Goal: Contribute content: Contribute content

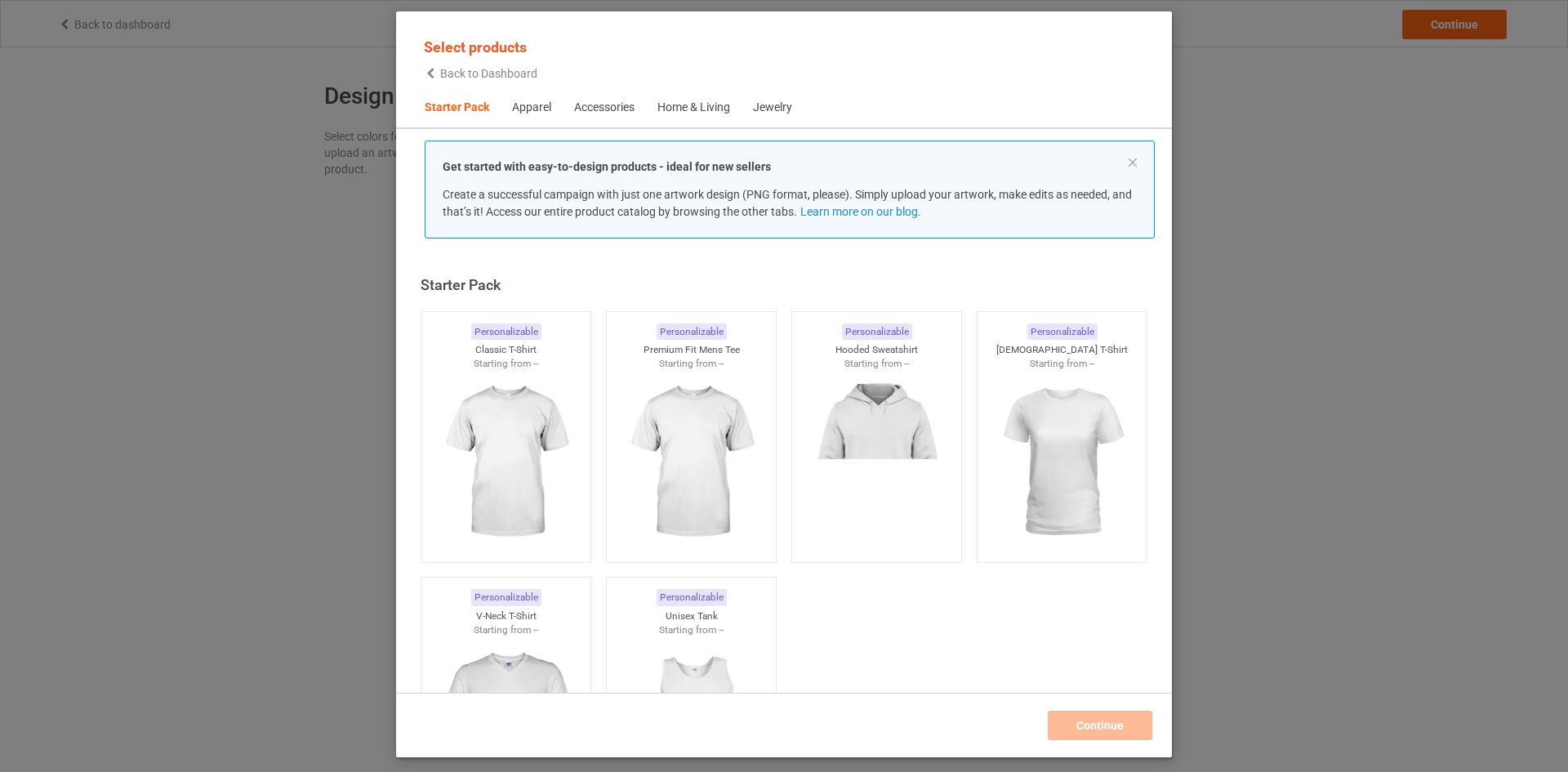
scroll to position [21, 0]
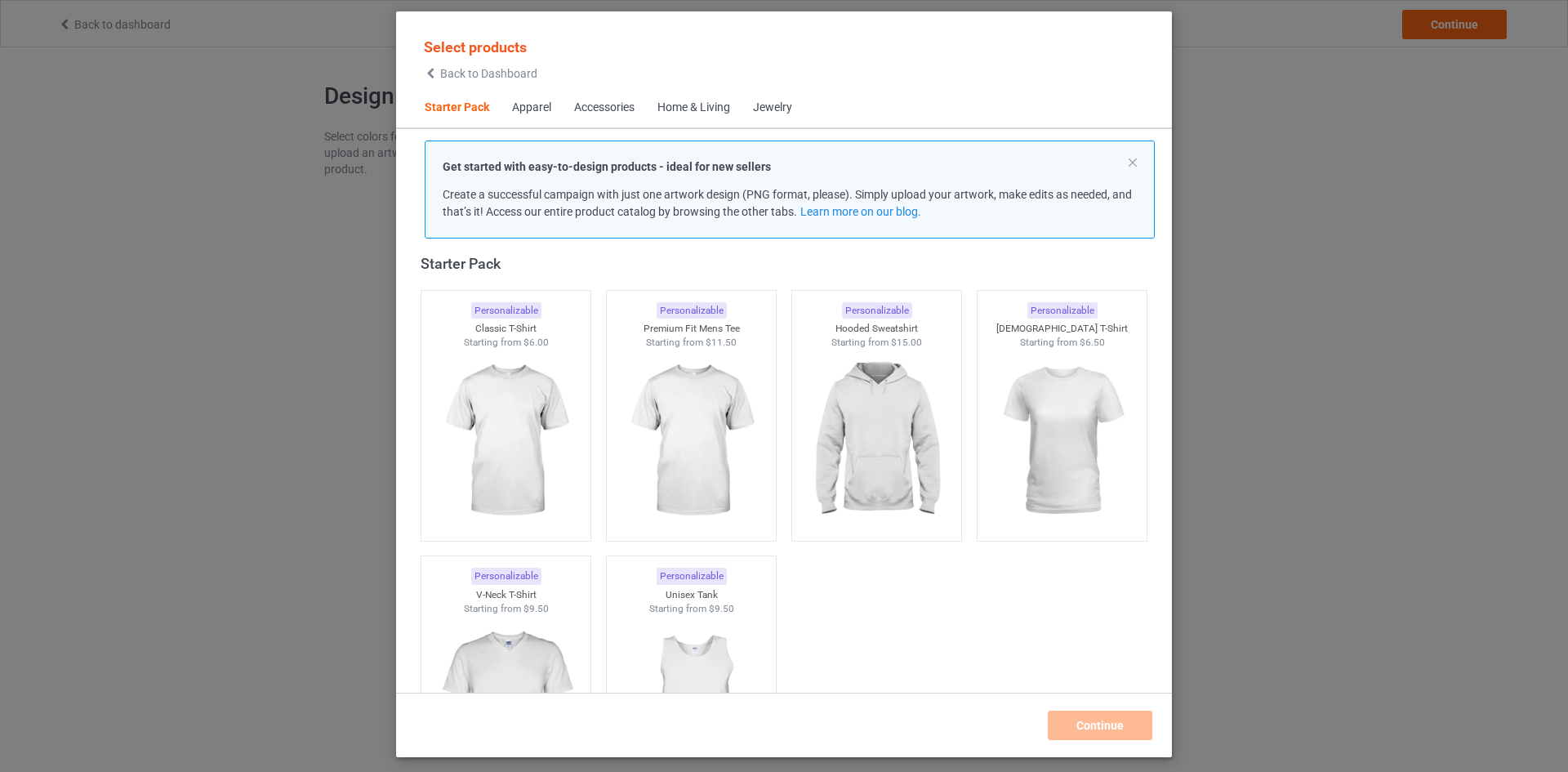
click at [540, 105] on div "Apparel" at bounding box center [531, 108] width 39 height 16
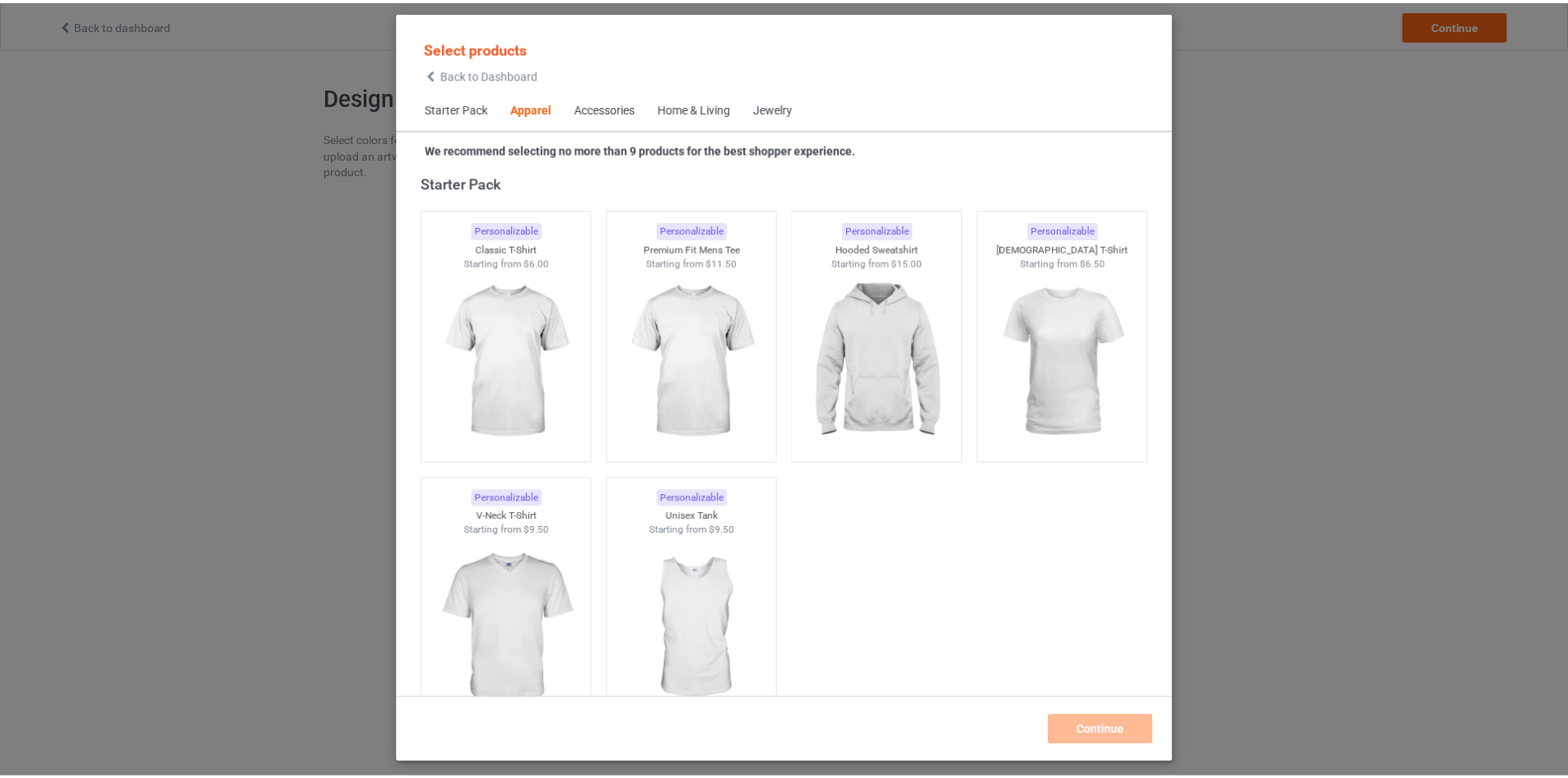
scroll to position [613, 0]
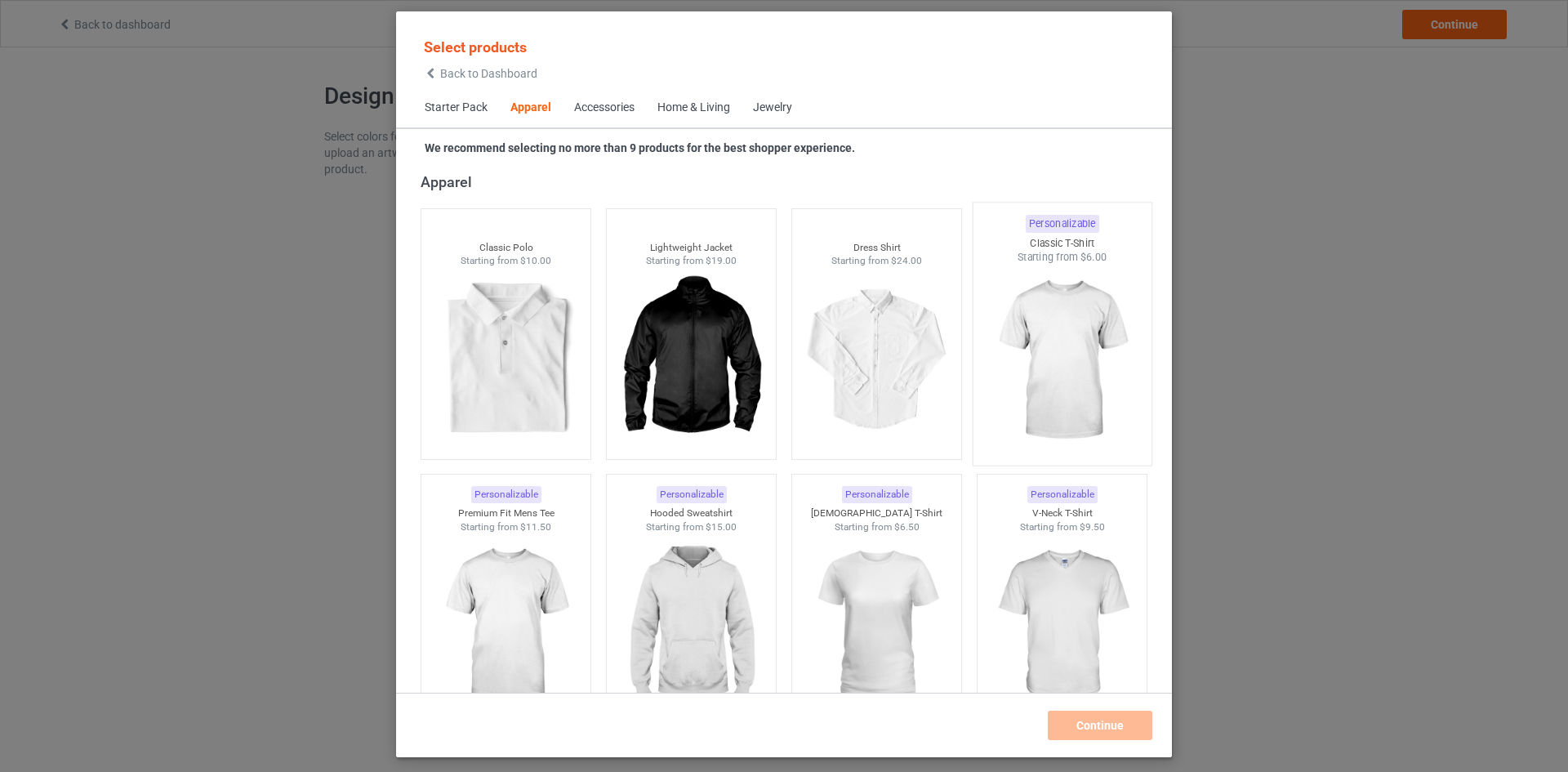
click at [1044, 328] on img at bounding box center [1062, 360] width 154 height 192
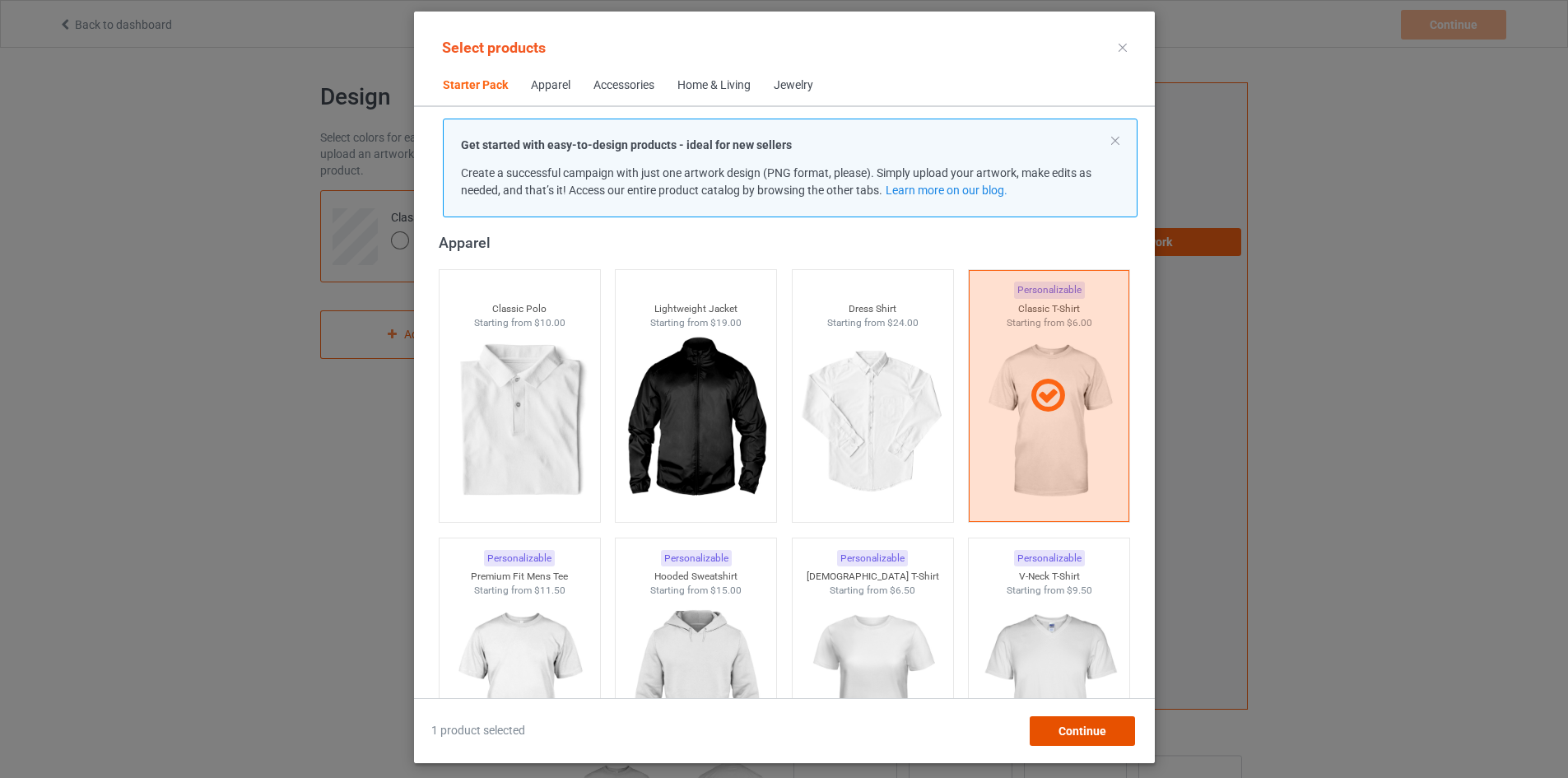
click at [1083, 728] on span "Continue" at bounding box center [1081, 731] width 47 height 13
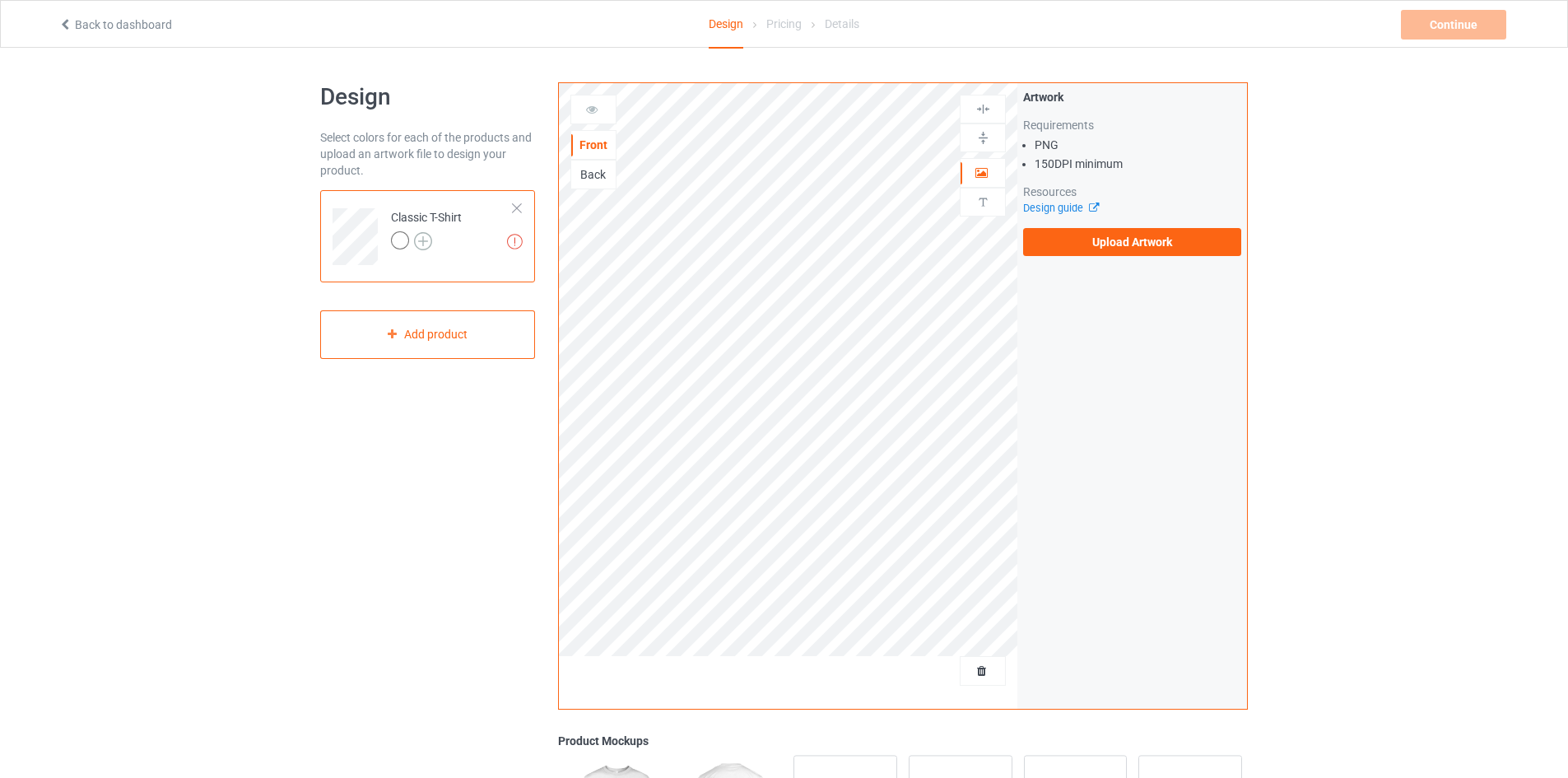
click at [420, 241] on img at bounding box center [423, 242] width 18 height 18
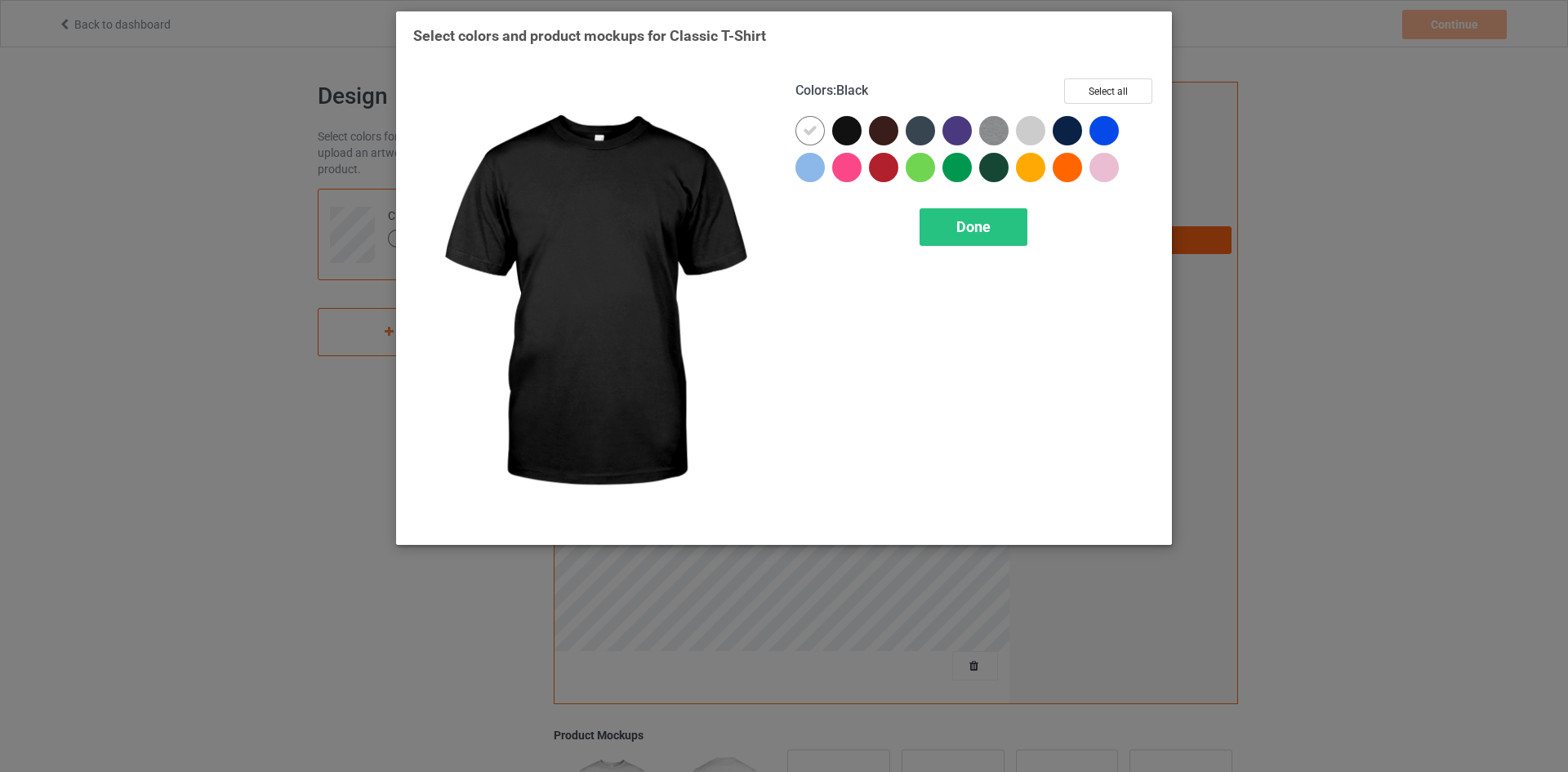
click at [841, 130] on div at bounding box center [847, 130] width 29 height 29
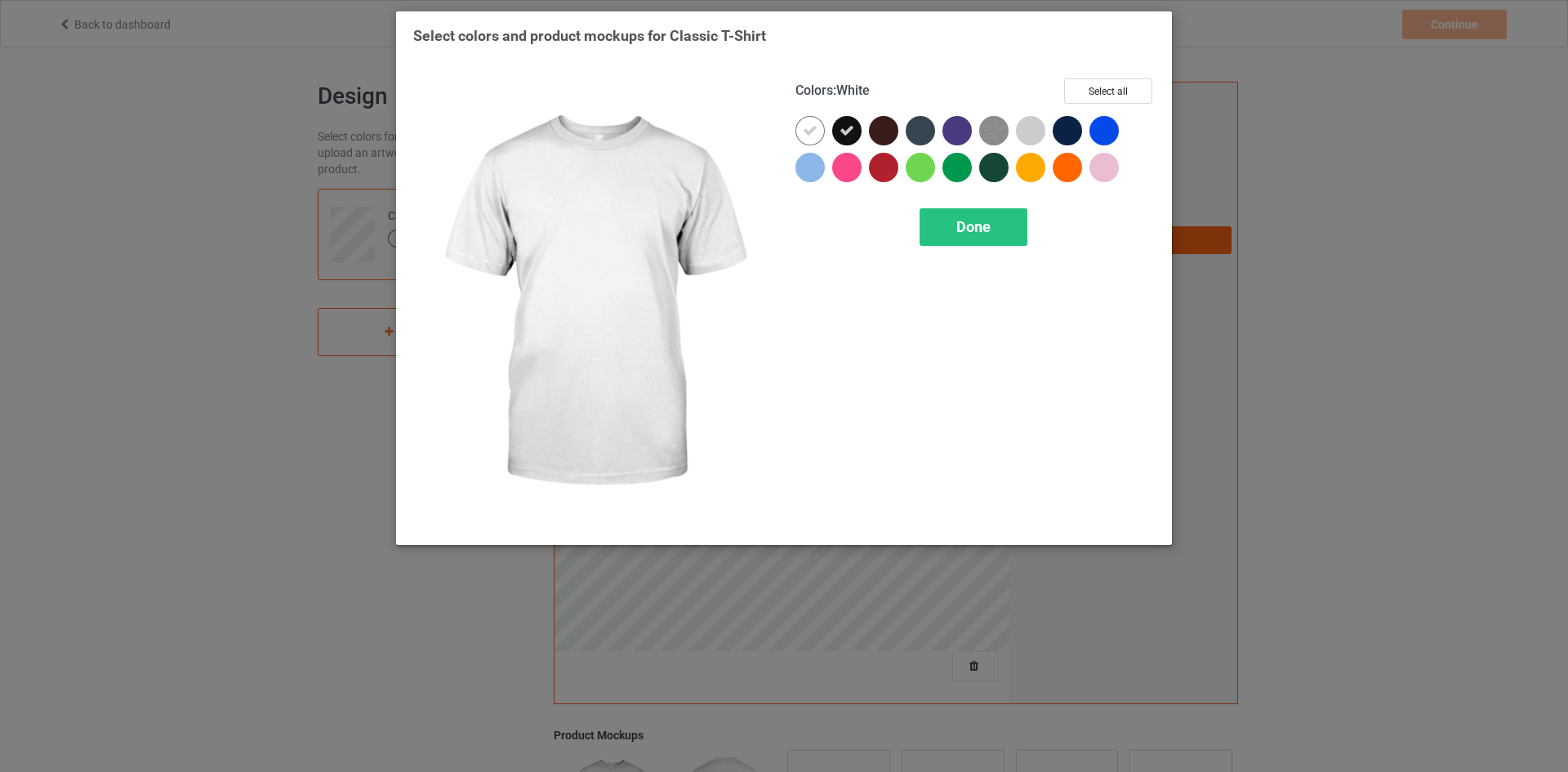
click at [813, 131] on icon at bounding box center [810, 130] width 14 height 14
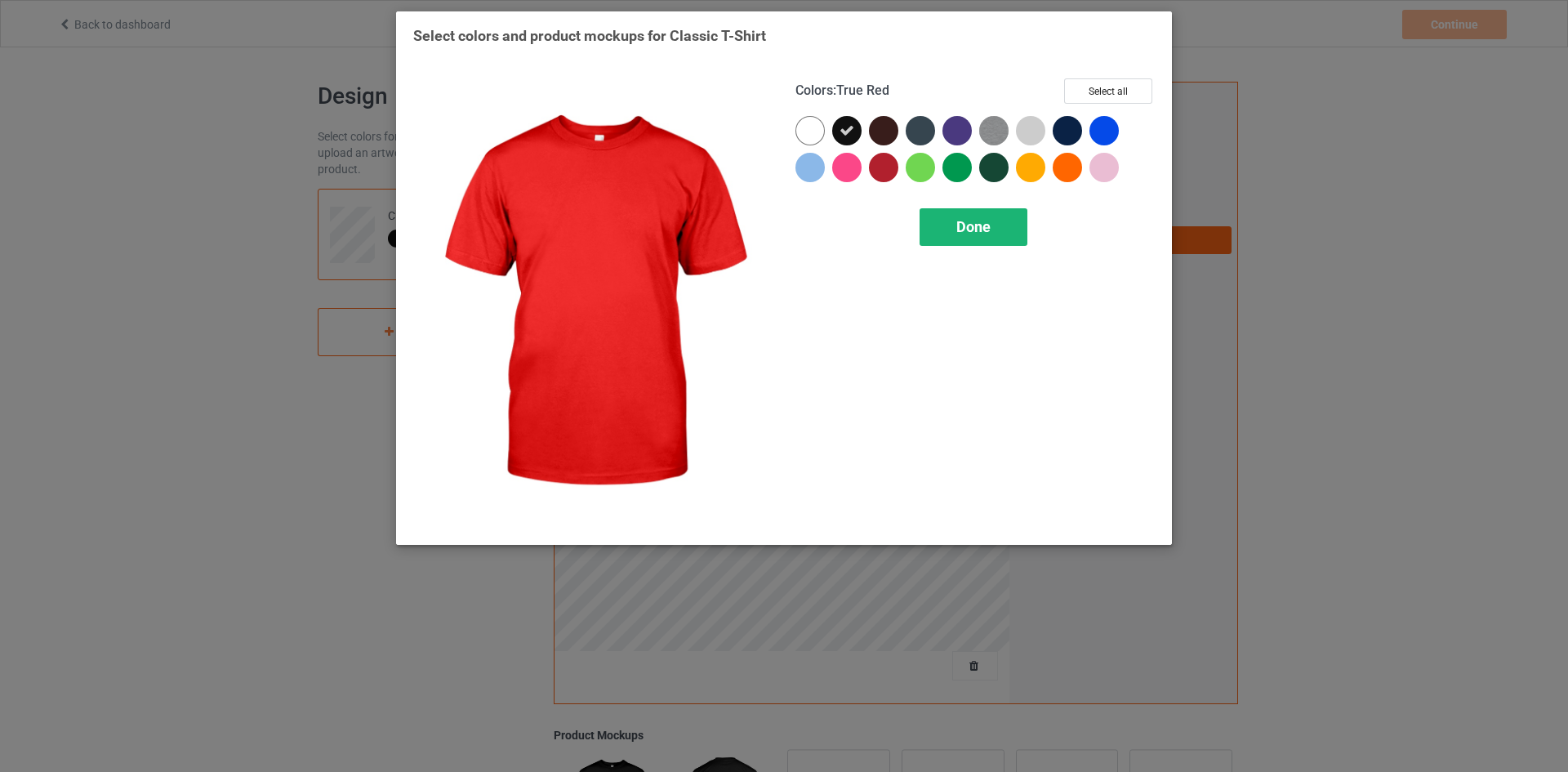
click at [970, 223] on span "Done" at bounding box center [974, 226] width 34 height 17
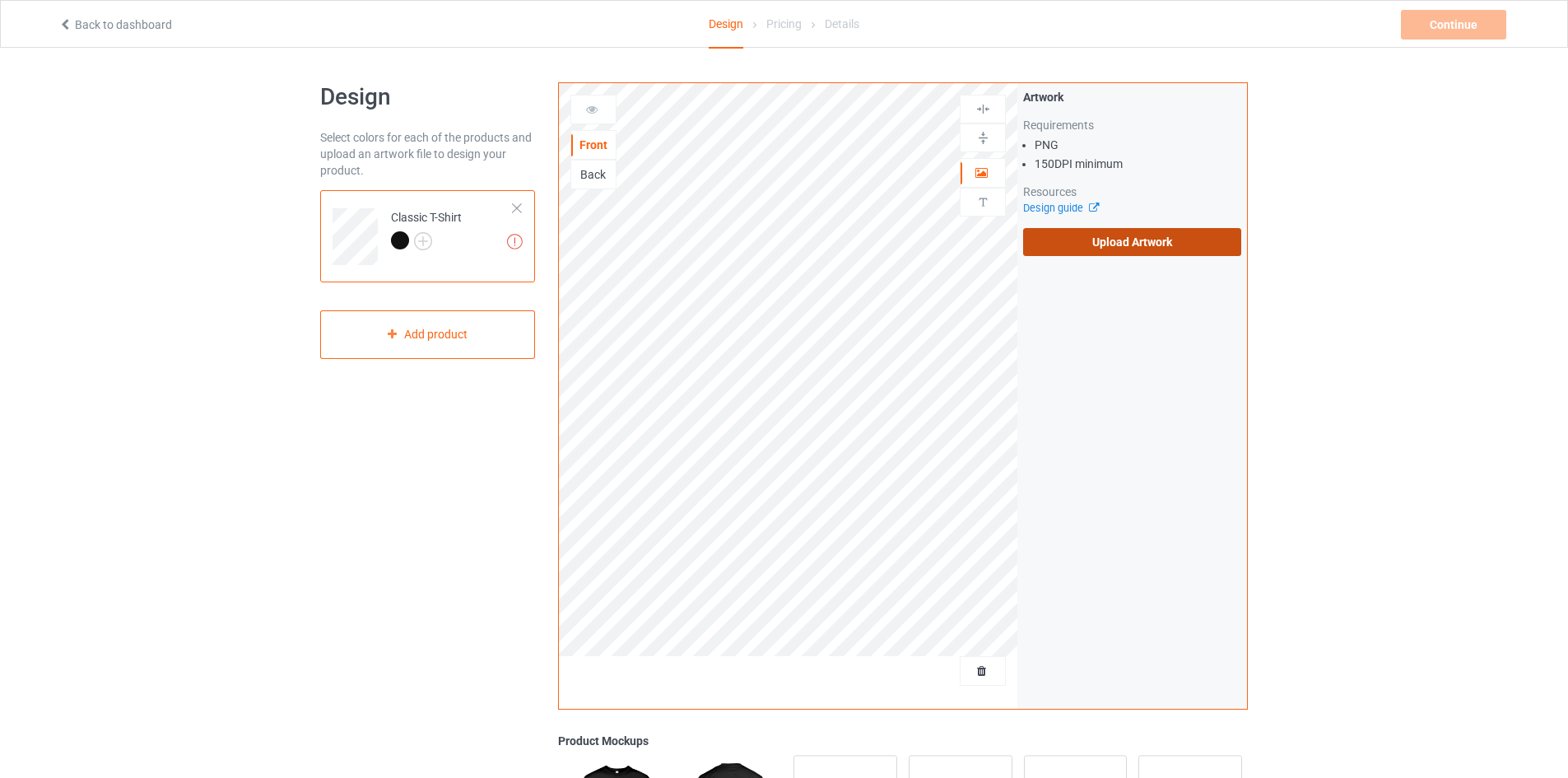
click at [1139, 235] on label "Upload Artwork" at bounding box center [1131, 242] width 218 height 28
click at [0, 0] on input "Upload Artwork" at bounding box center [0, 0] width 0 height 0
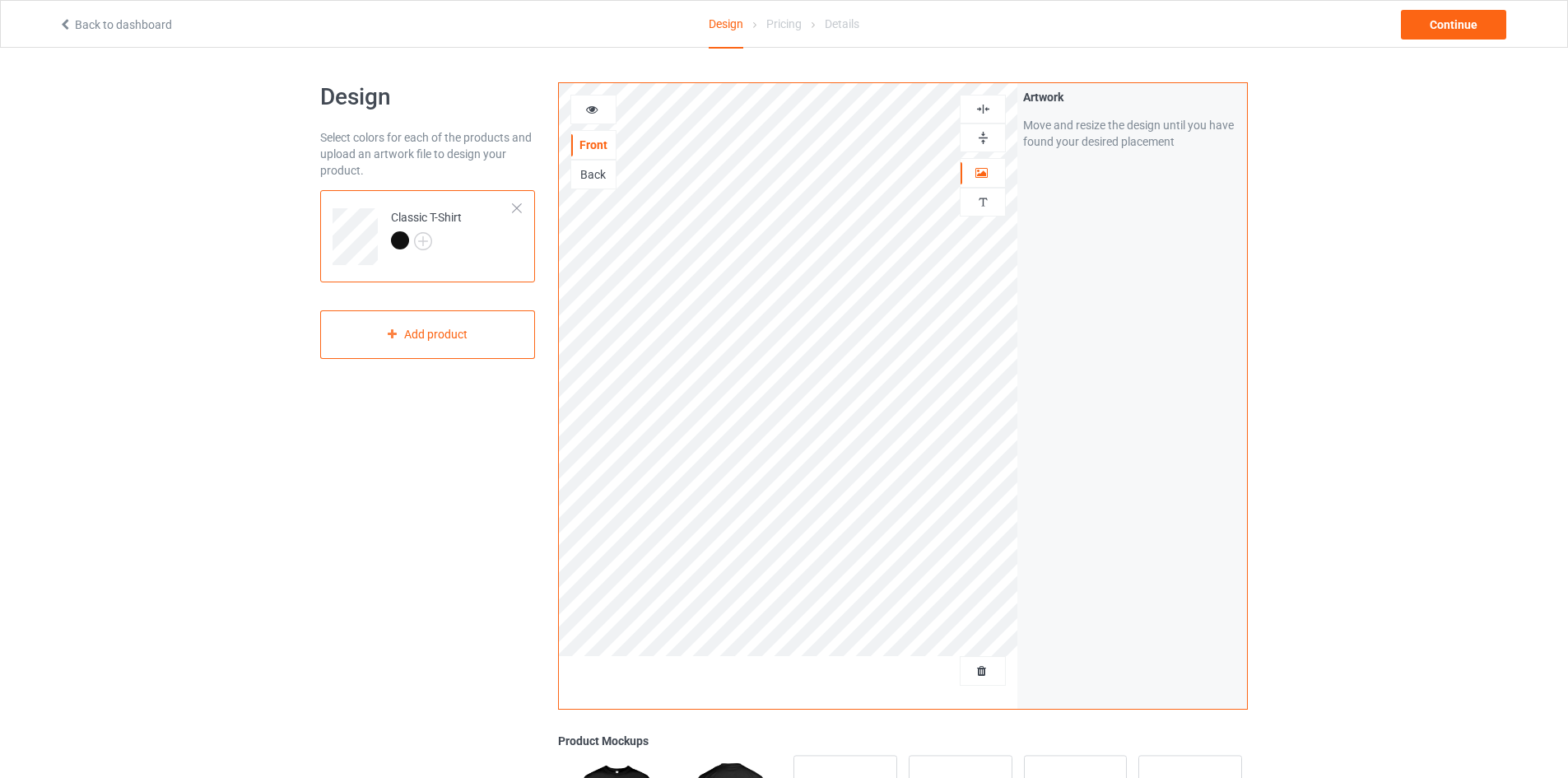
click at [984, 110] on img at bounding box center [983, 109] width 15 height 16
click at [985, 106] on img at bounding box center [983, 109] width 15 height 16
click at [1450, 17] on div "Continue" at bounding box center [1453, 25] width 106 height 29
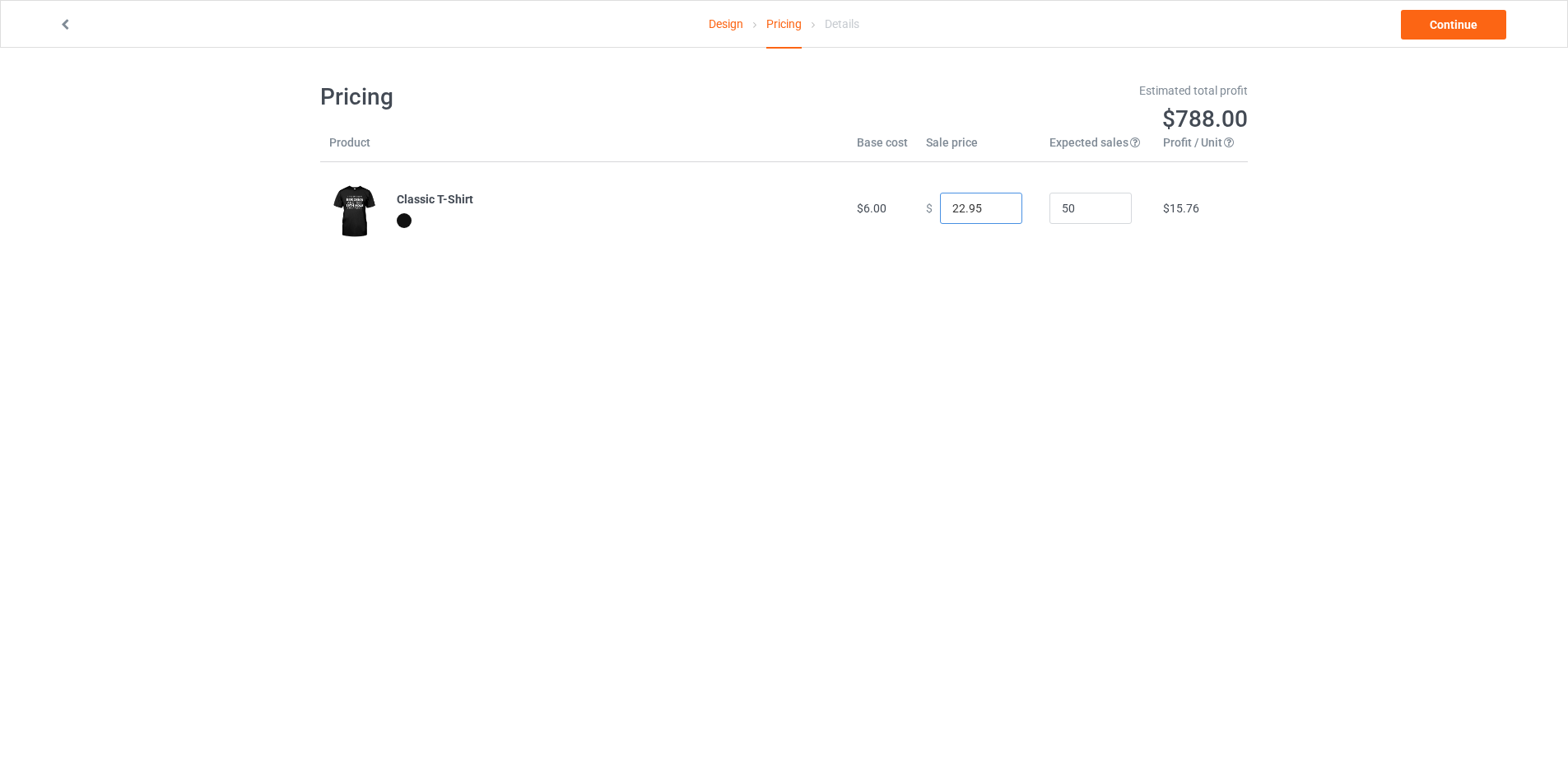
click at [955, 207] on input "22.95" at bounding box center [981, 208] width 82 height 31
type input "23.95"
click at [1046, 268] on div "Pricing Estimated total profit $834.50 Product Base cost Sale price Expected sa…" at bounding box center [783, 168] width 927 height 241
drag, startPoint x: 1068, startPoint y: 206, endPoint x: 1021, endPoint y: 206, distance: 47.0
click at [1021, 206] on tr "Classic T-Shirt $6.00 $ 23.95 50 $16.69" at bounding box center [783, 208] width 927 height 92
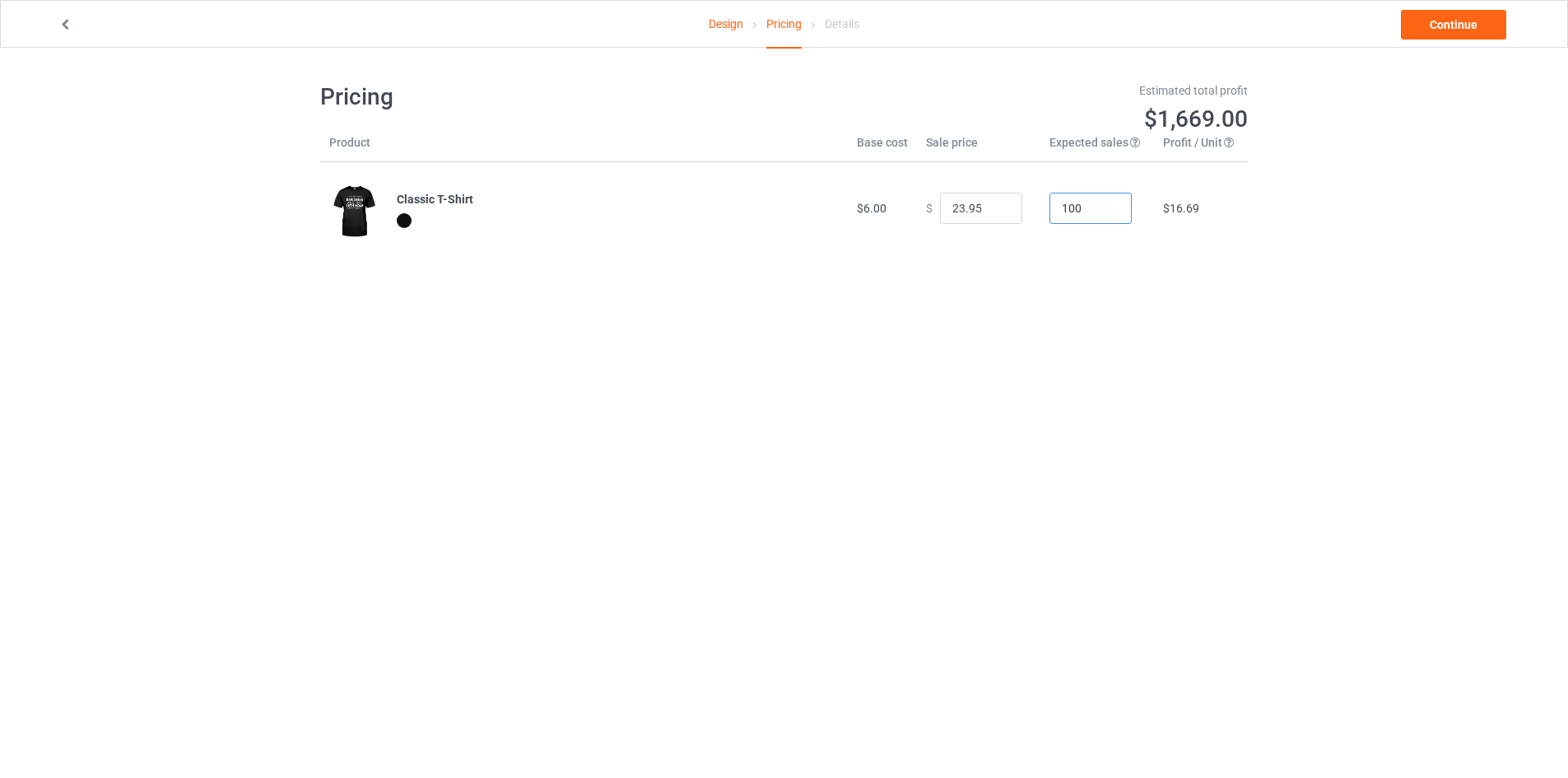
drag, startPoint x: 1071, startPoint y: 210, endPoint x: 1029, endPoint y: 208, distance: 42.0
click at [1040, 208] on td "100" at bounding box center [1097, 208] width 114 height 92
type input "50"
click at [926, 317] on body "Design Pricing Details Continue Pricing Estimated total profit $834.50 Product …" at bounding box center [784, 436] width 1568 height 778
click at [1460, 26] on link "Continue" at bounding box center [1453, 25] width 106 height 29
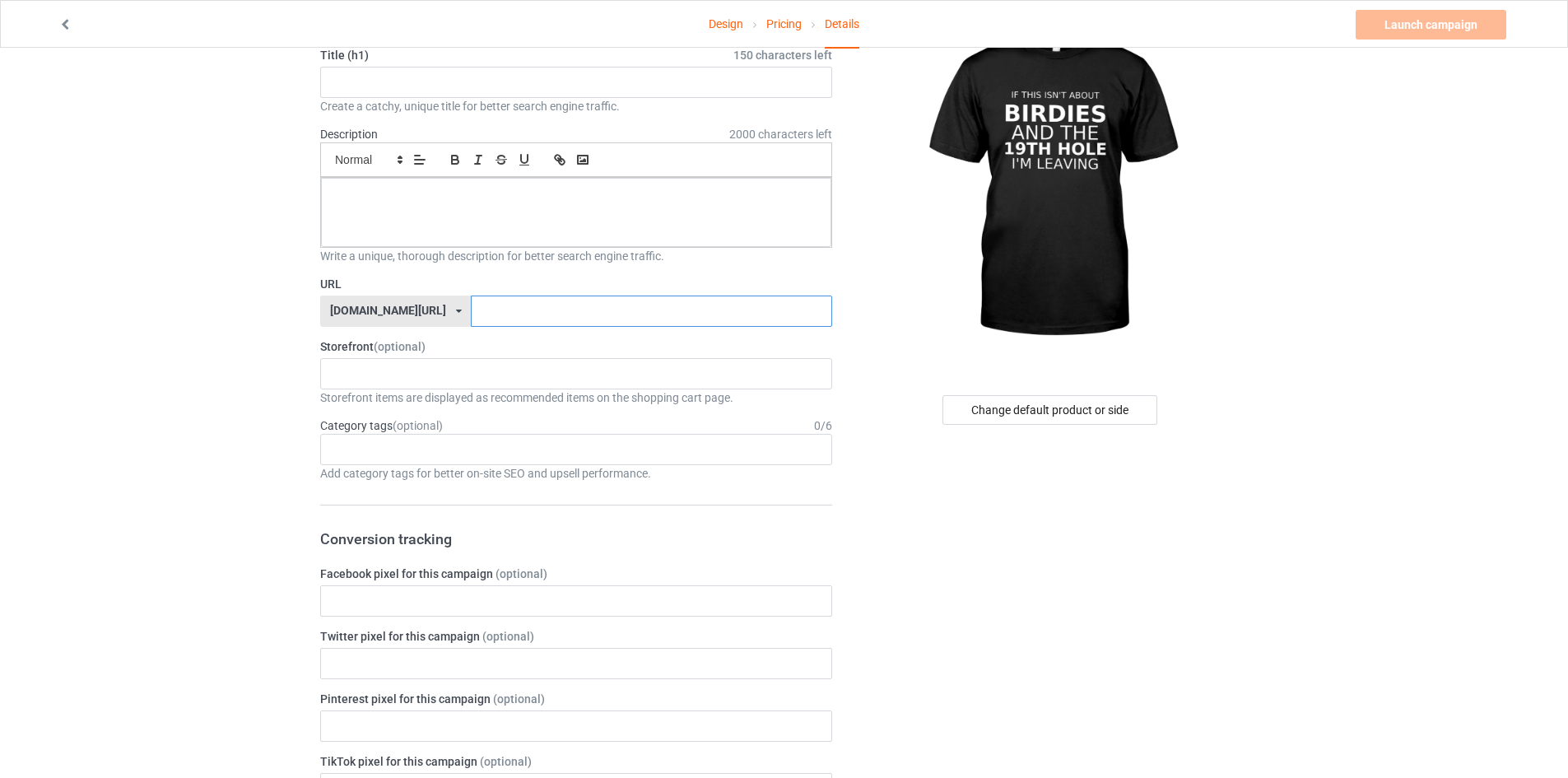
click at [472, 306] on input "text" at bounding box center [650, 311] width 360 height 31
click at [351, 309] on div "[DOMAIN_NAME][URL]" at bounding box center [387, 310] width 116 height 12
click at [392, 306] on div "[DOMAIN_NAME][URL]" at bounding box center [387, 310] width 116 height 12
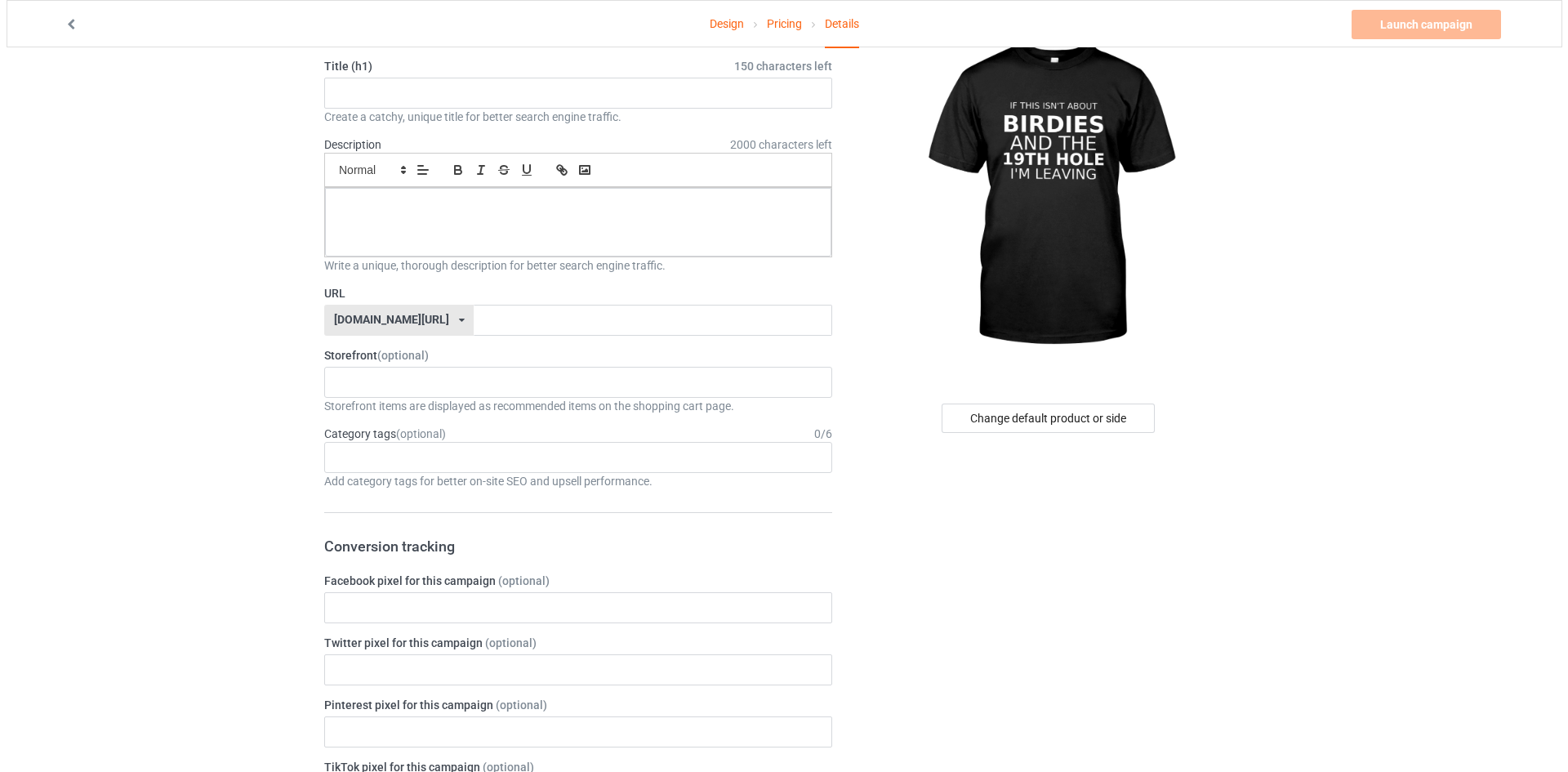
scroll to position [0, 0]
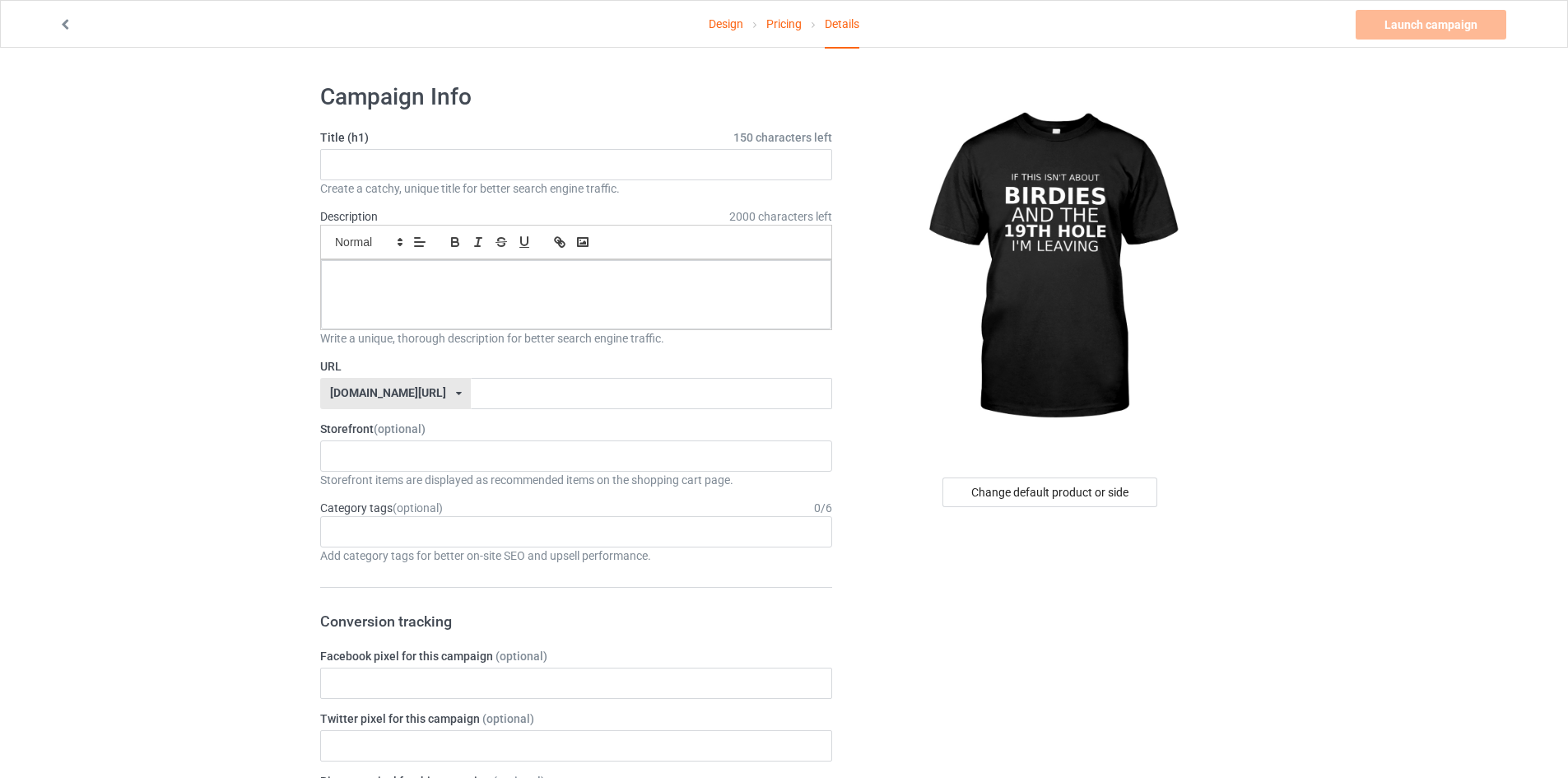
click at [64, 19] on icon at bounding box center [65, 22] width 14 height 12
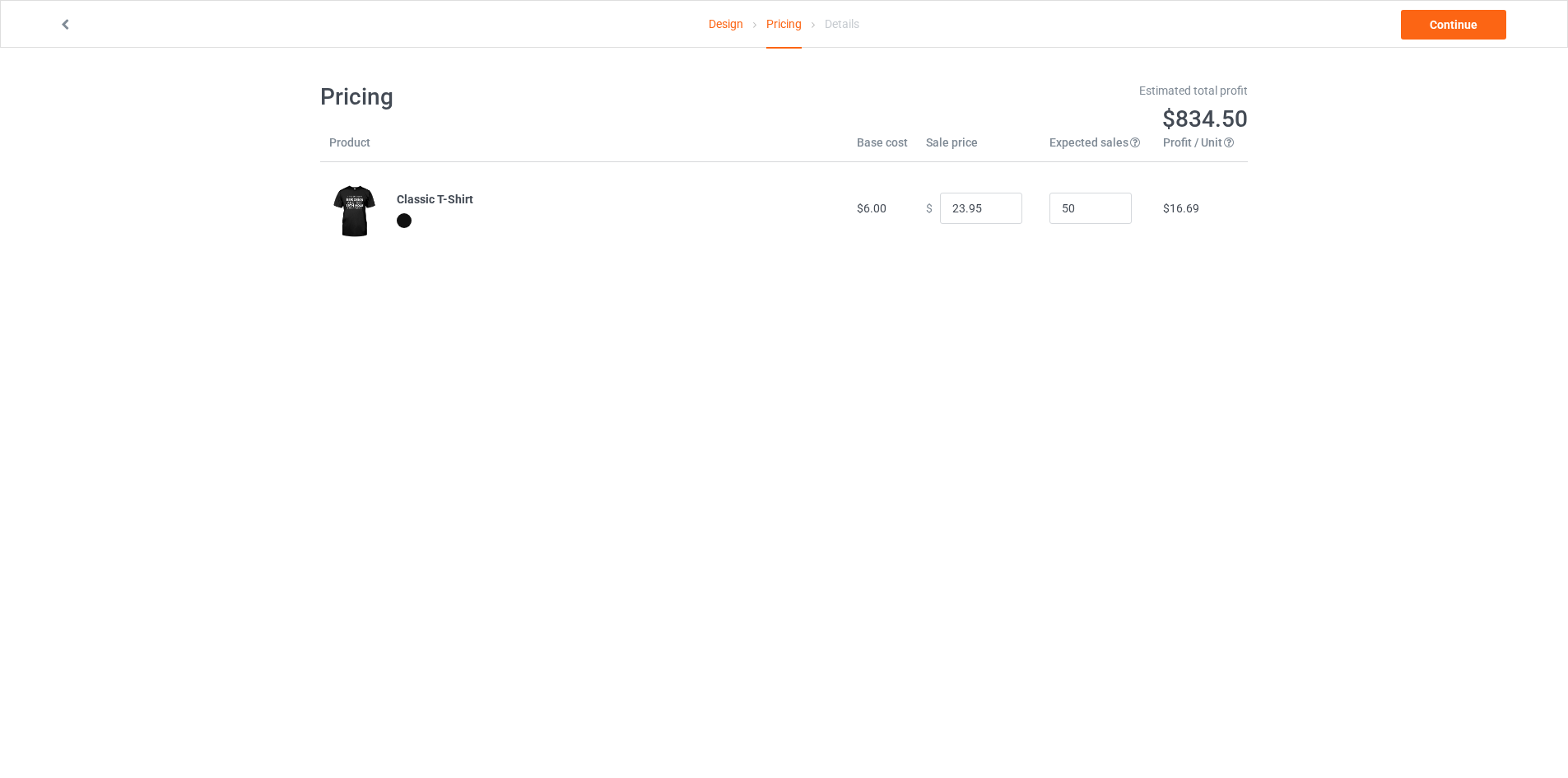
click at [66, 31] on link at bounding box center [67, 25] width 16 height 13
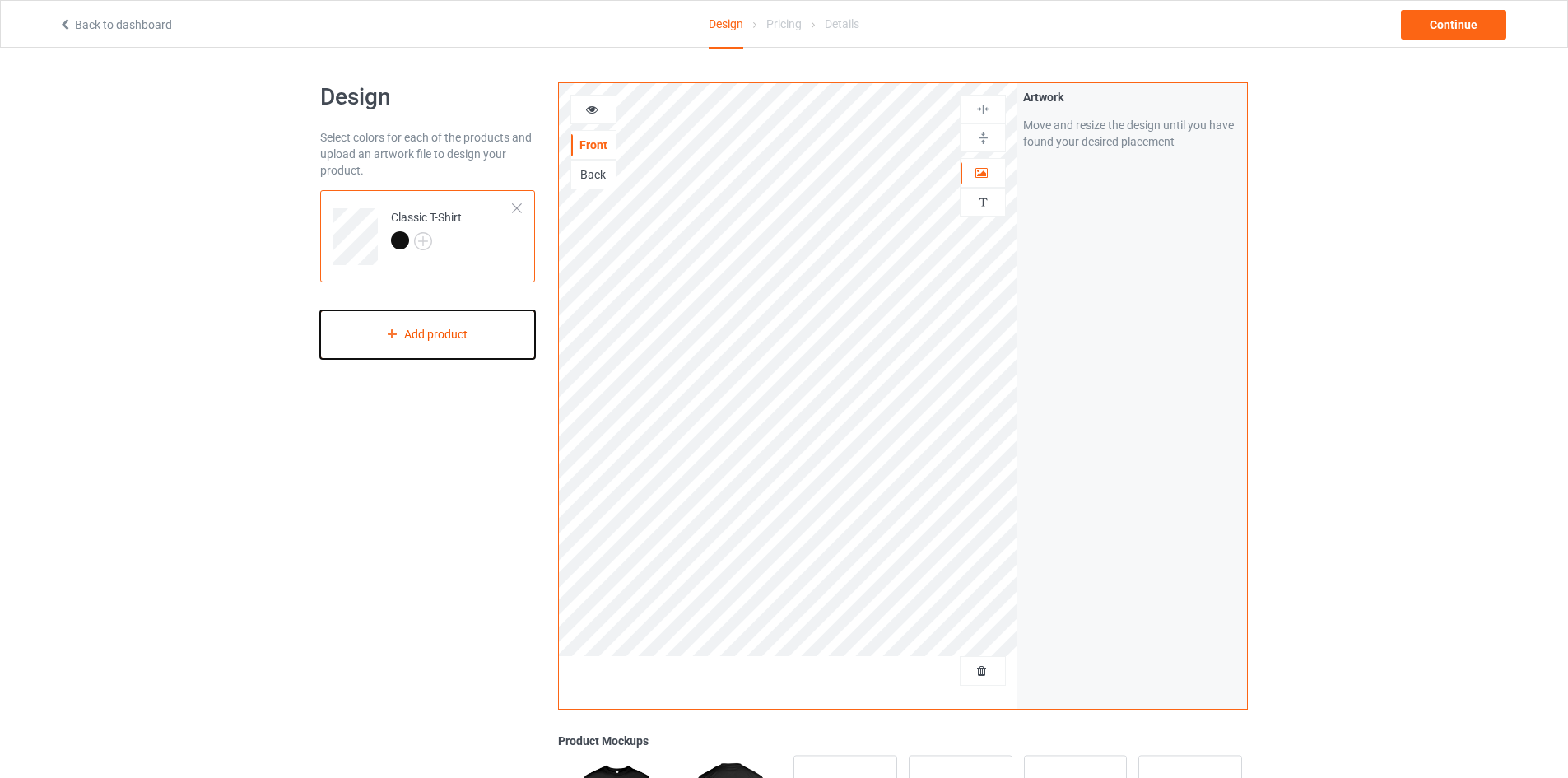
click at [409, 322] on div "Add product" at bounding box center [428, 334] width 215 height 48
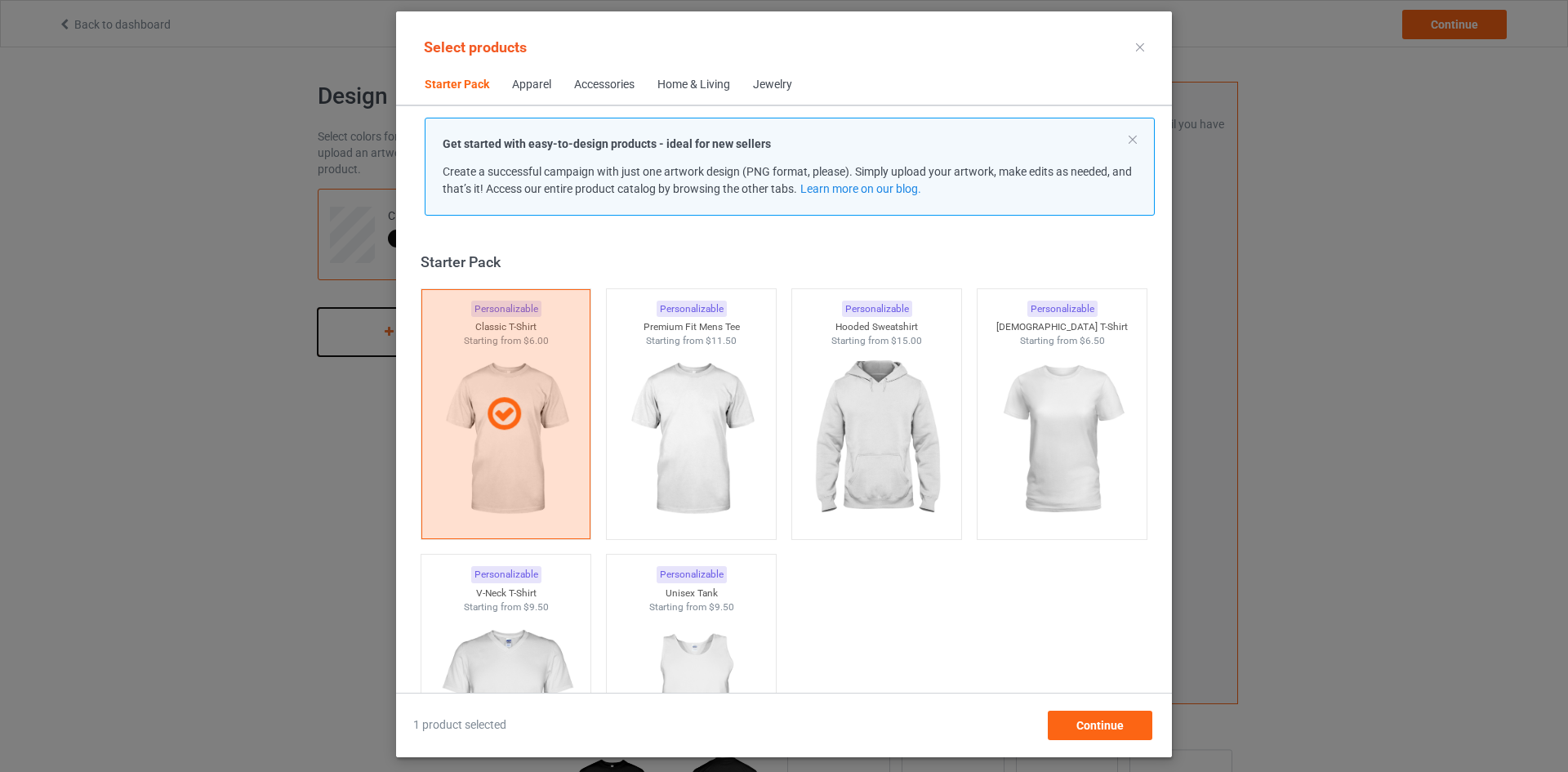
scroll to position [21, 0]
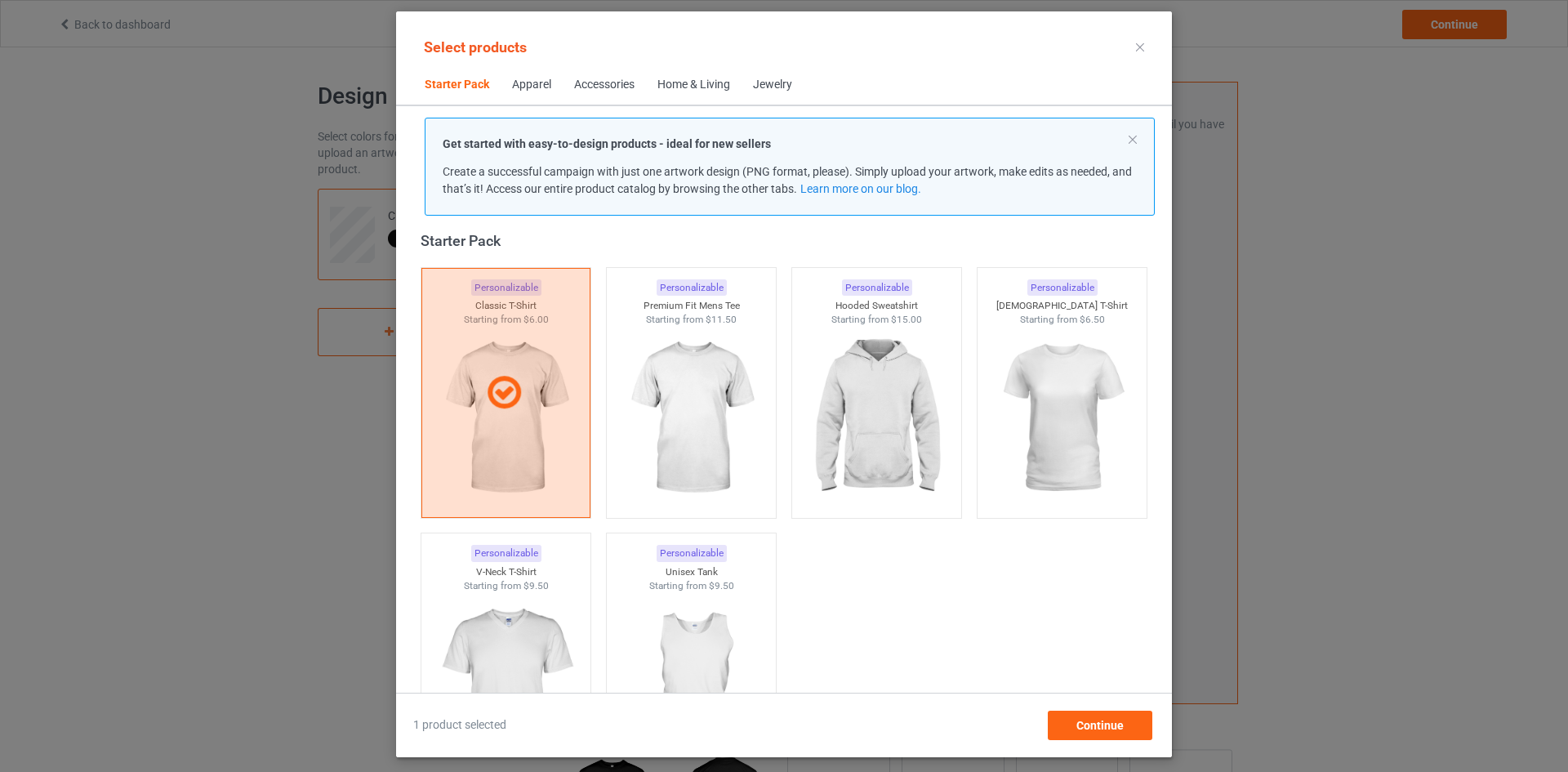
click at [534, 87] on div "Apparel" at bounding box center [531, 85] width 39 height 16
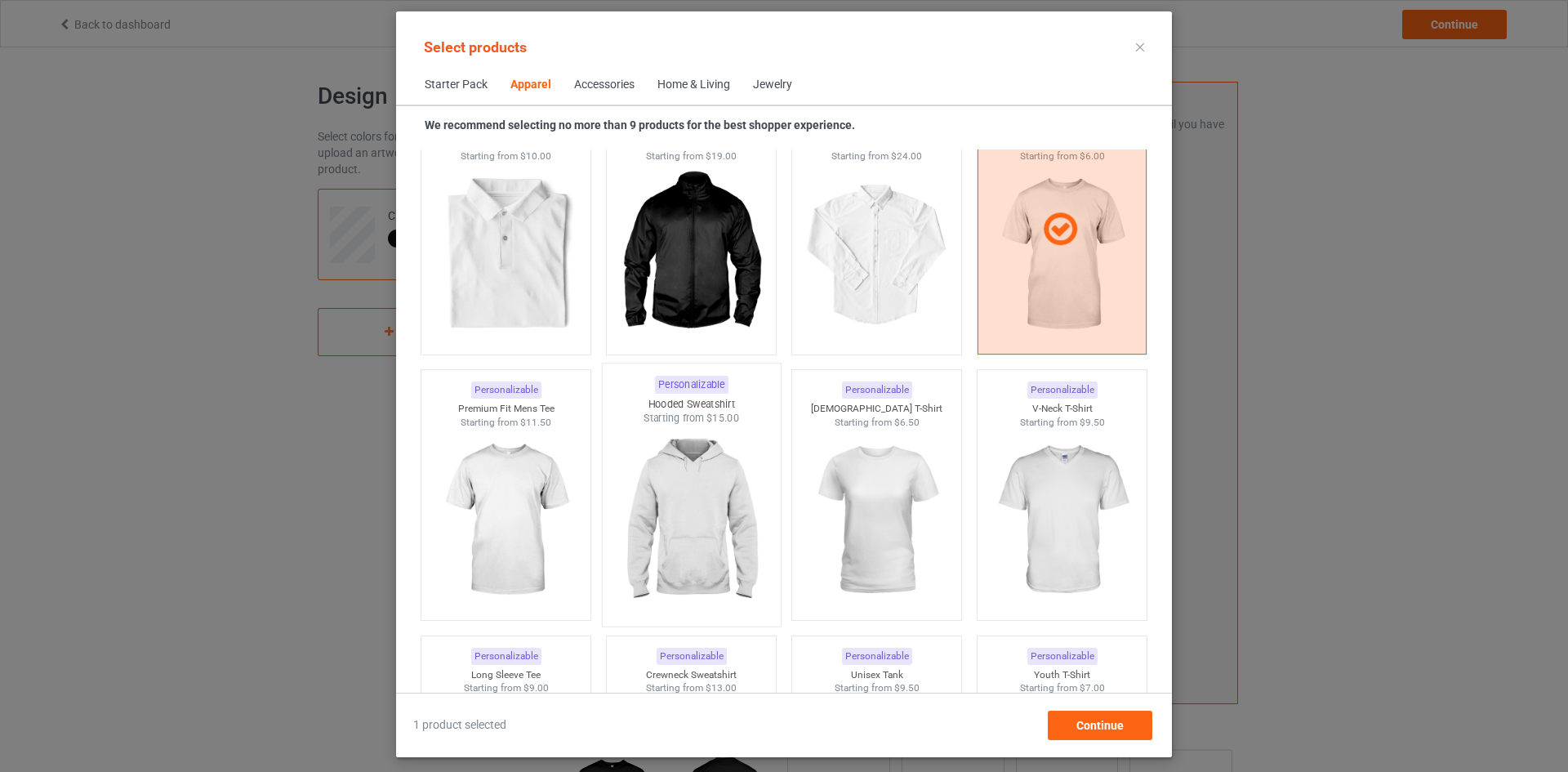
scroll to position [772, 0]
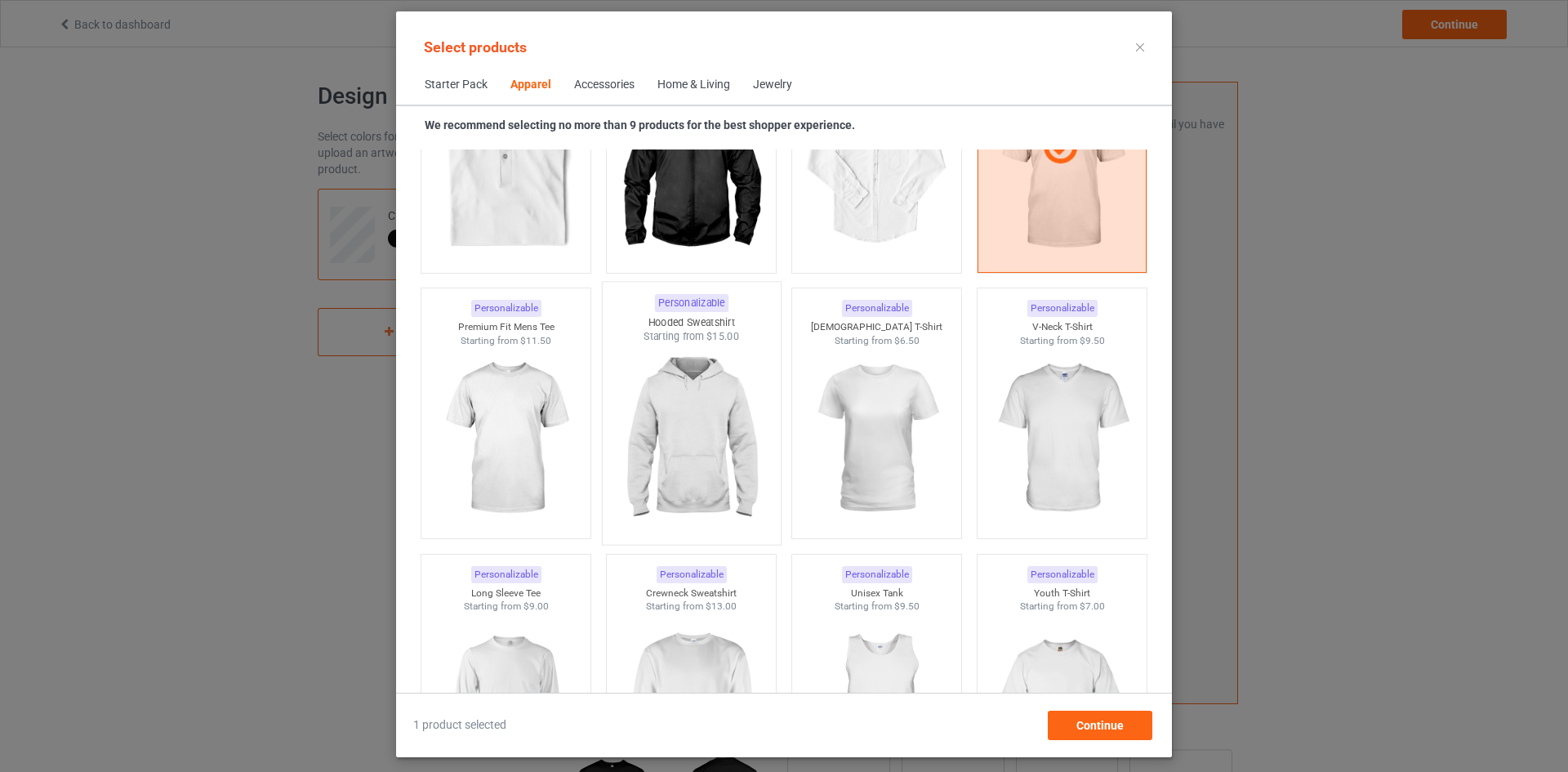
click at [682, 406] on img at bounding box center [691, 440] width 154 height 192
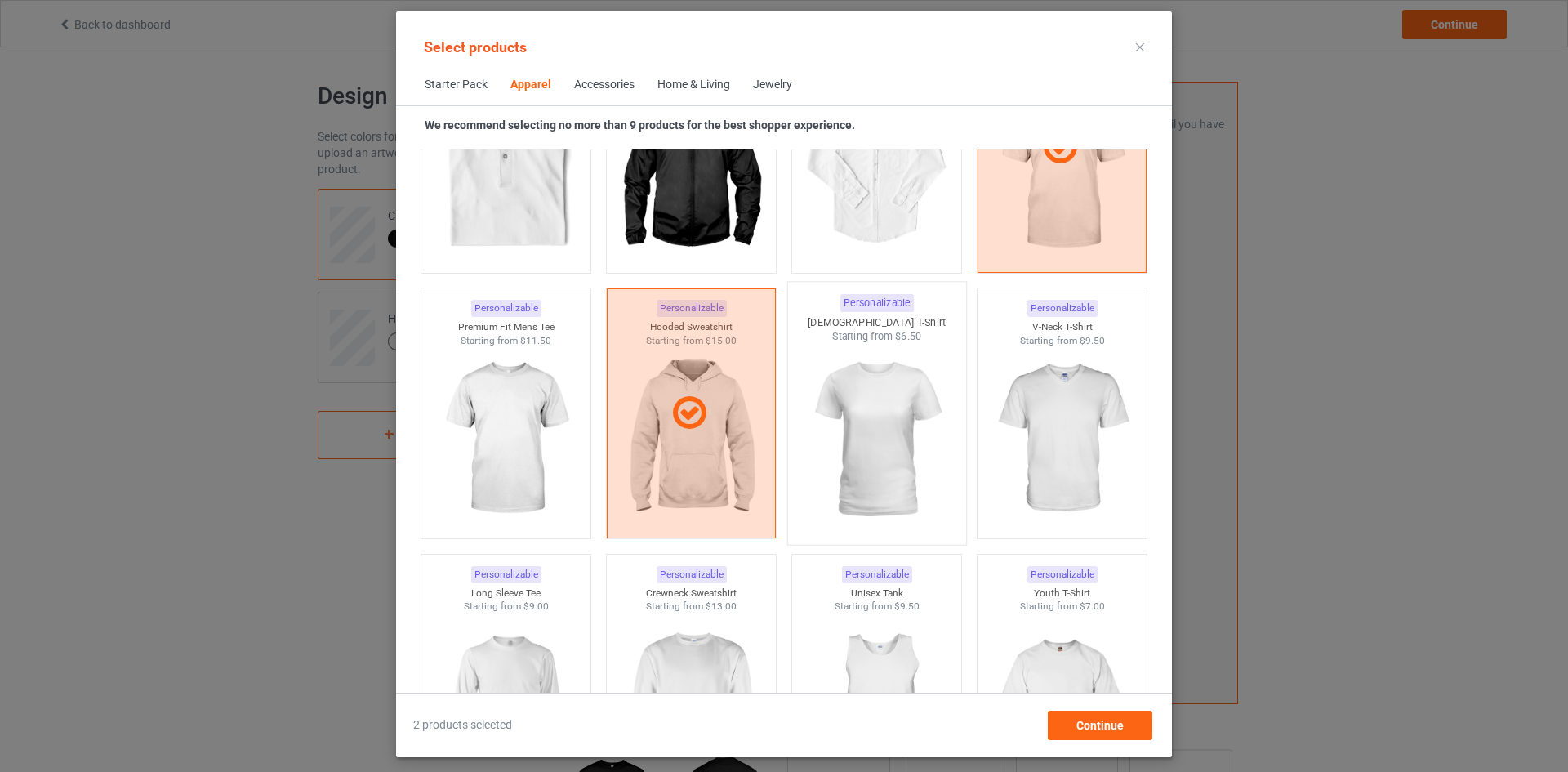
click at [883, 442] on img at bounding box center [877, 440] width 154 height 192
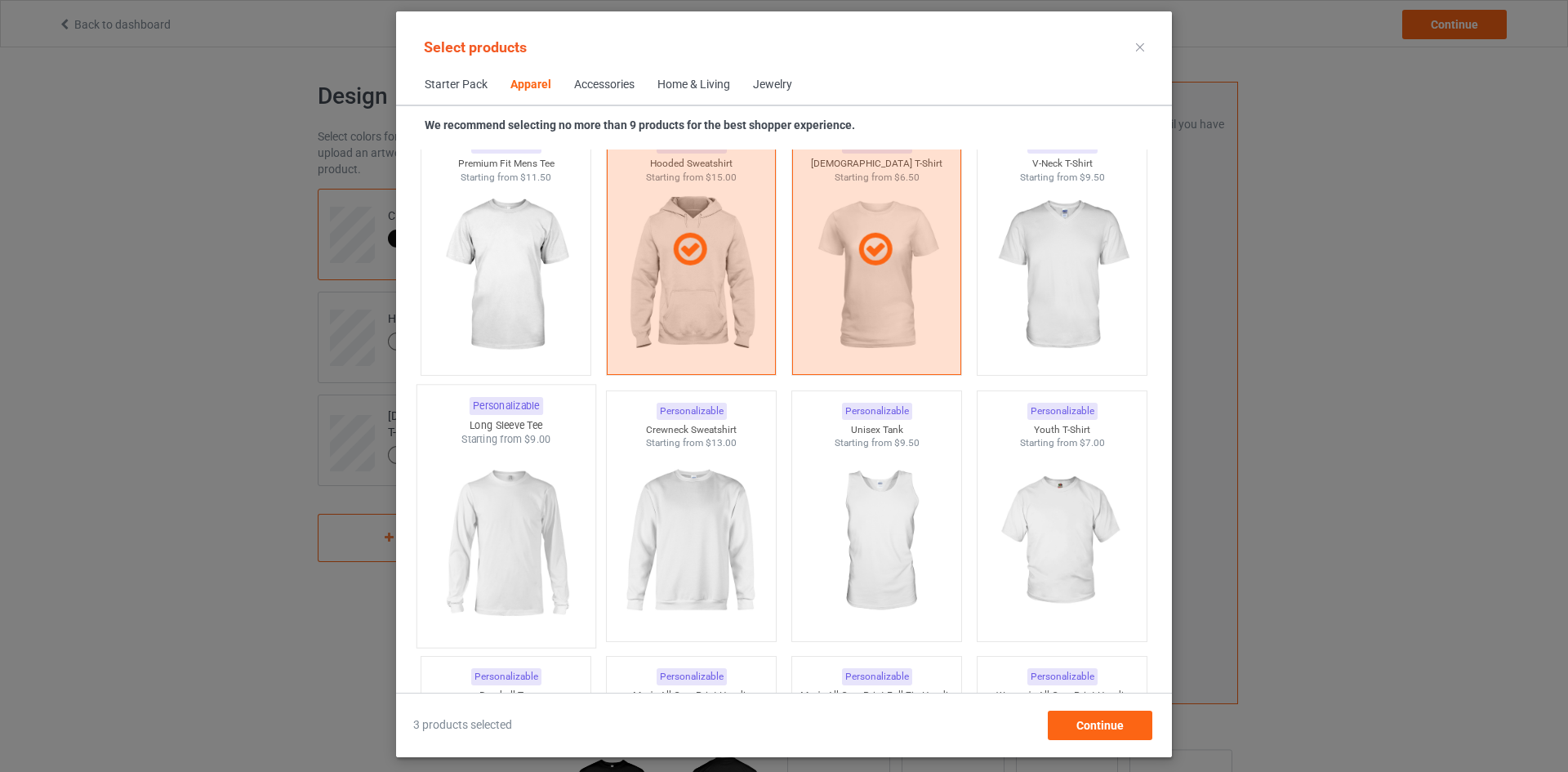
scroll to position [1017, 0]
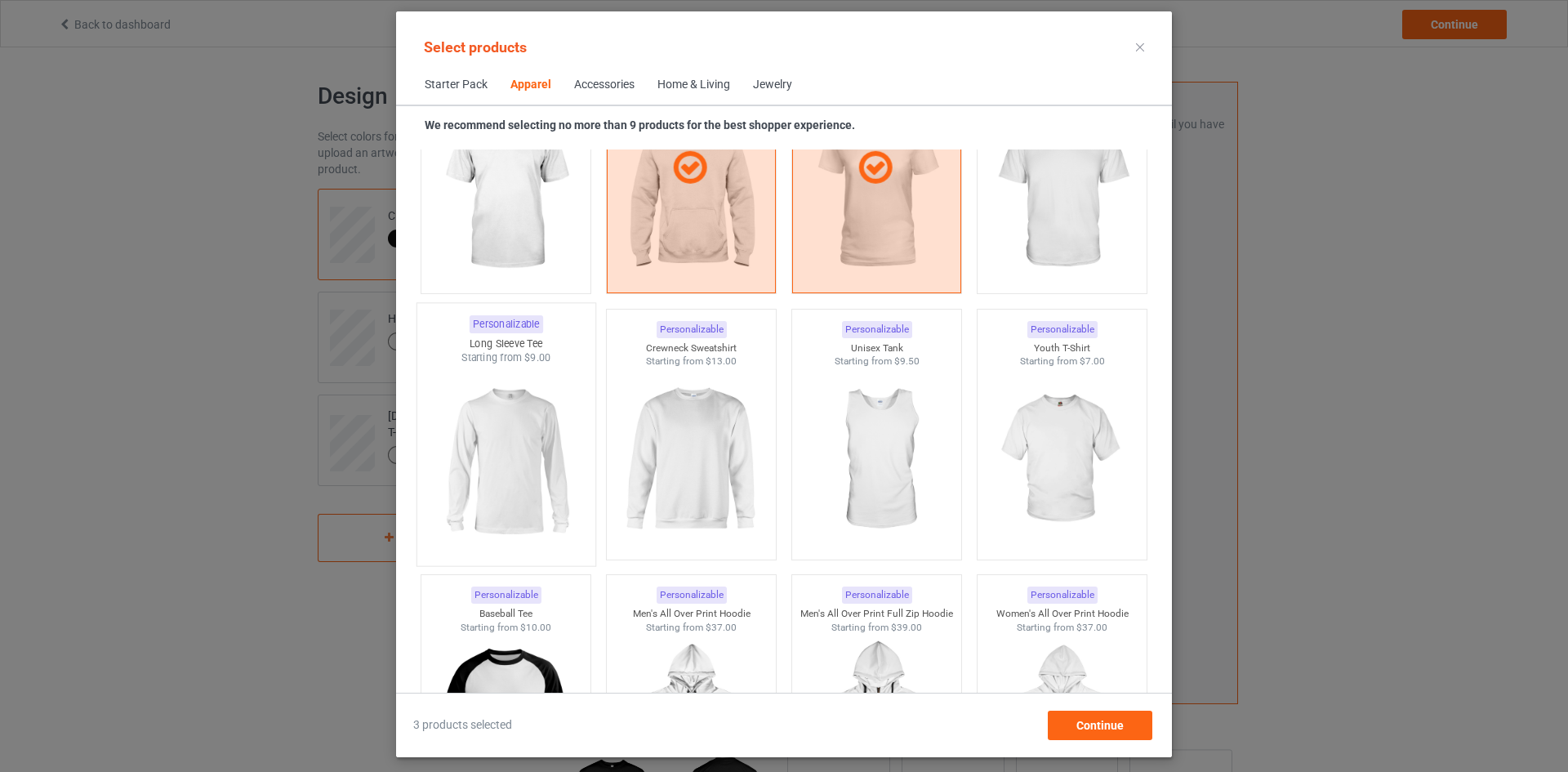
click at [518, 424] on img at bounding box center [506, 461] width 154 height 192
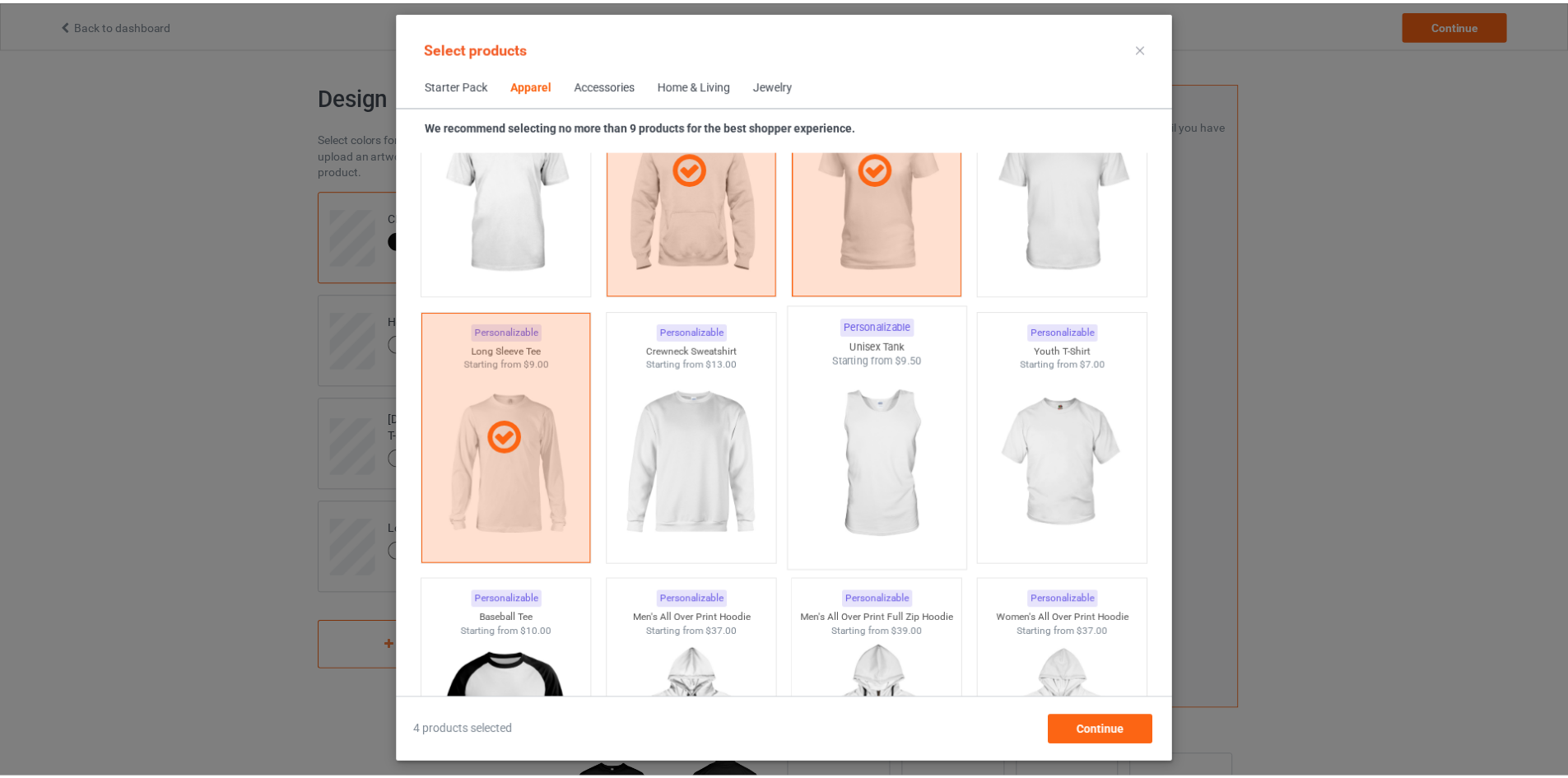
scroll to position [1272, 0]
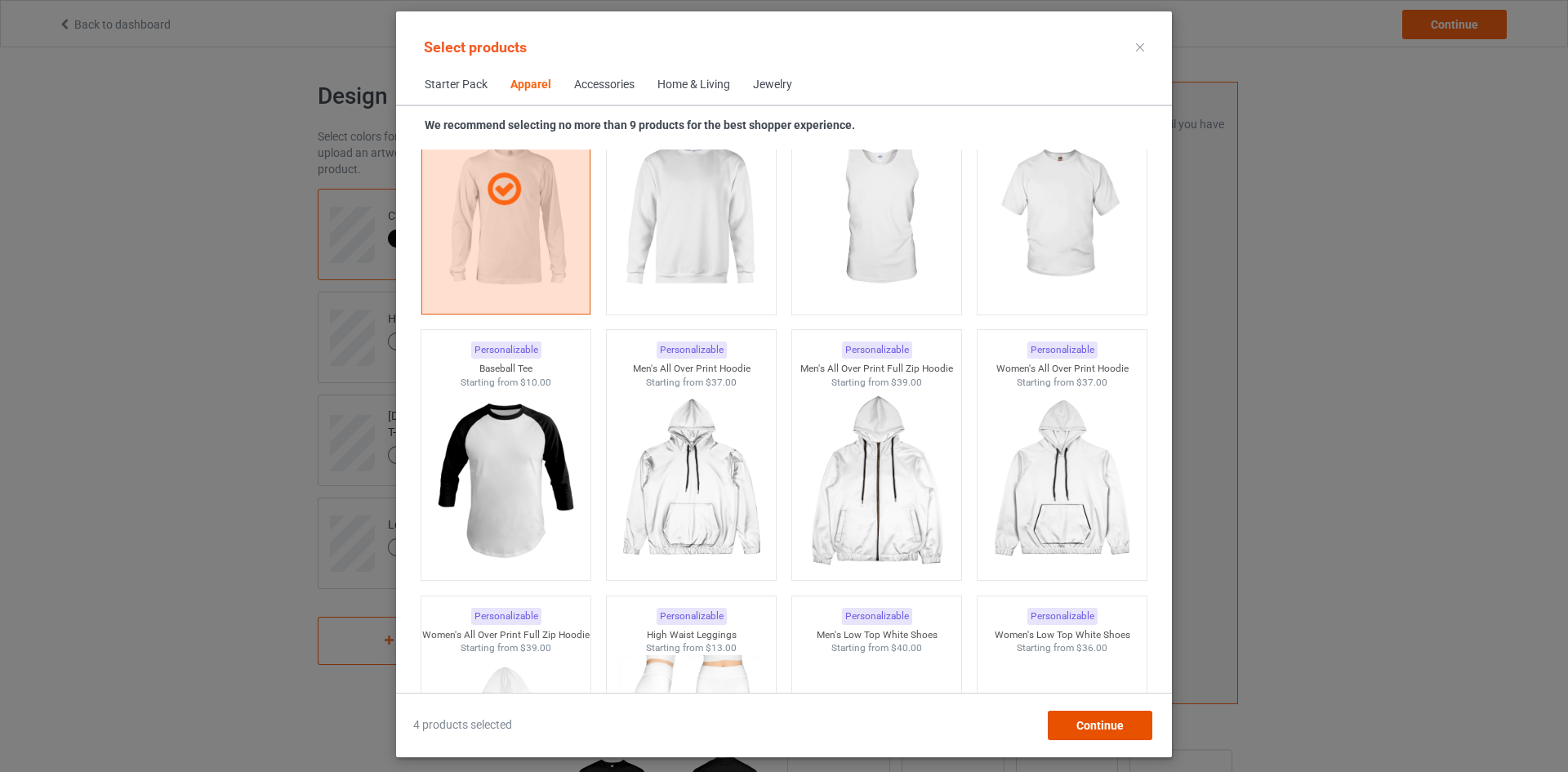
click at [1114, 729] on span "Continue" at bounding box center [1100, 725] width 47 height 13
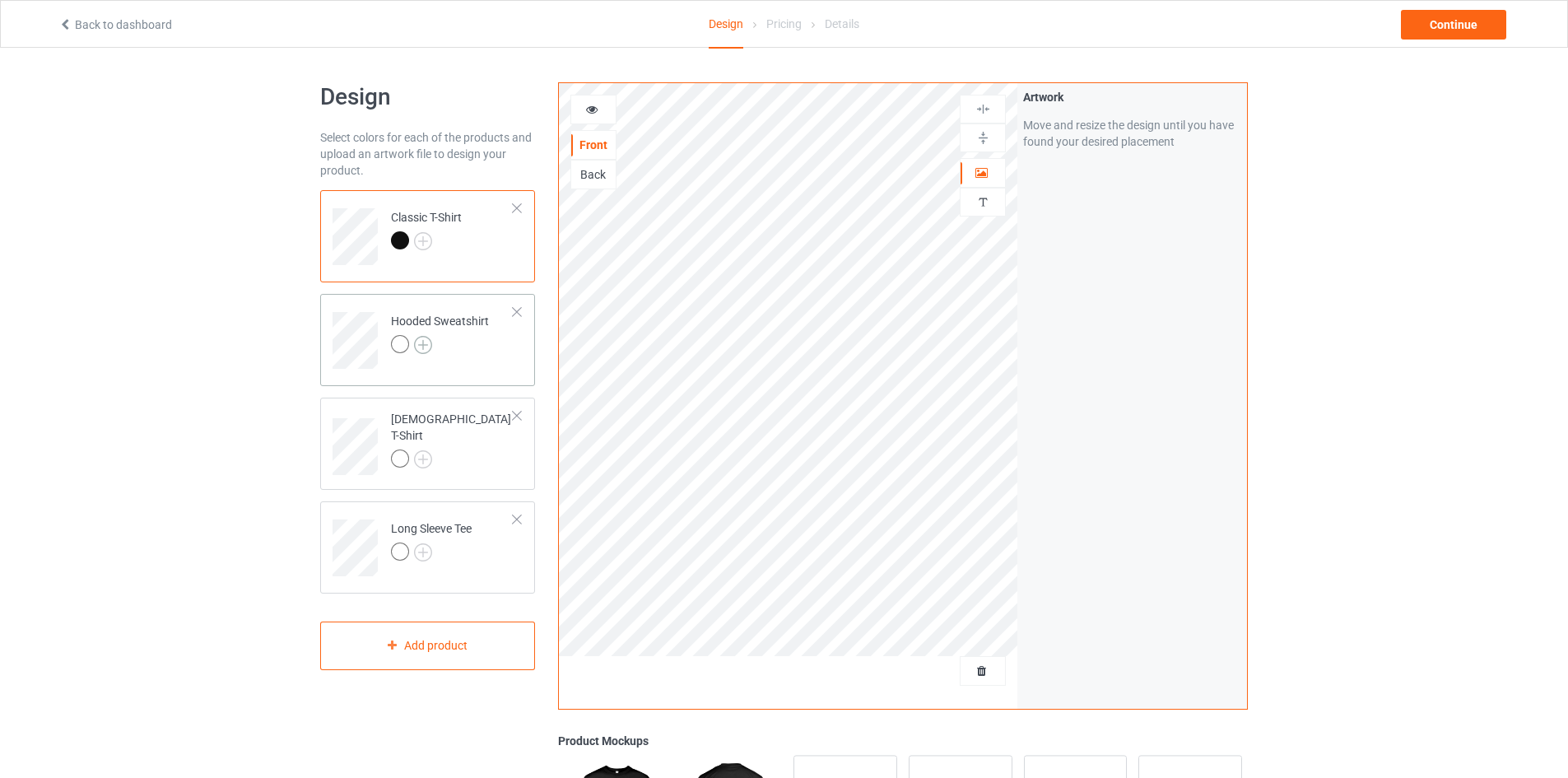
click at [421, 347] on img at bounding box center [423, 345] width 18 height 18
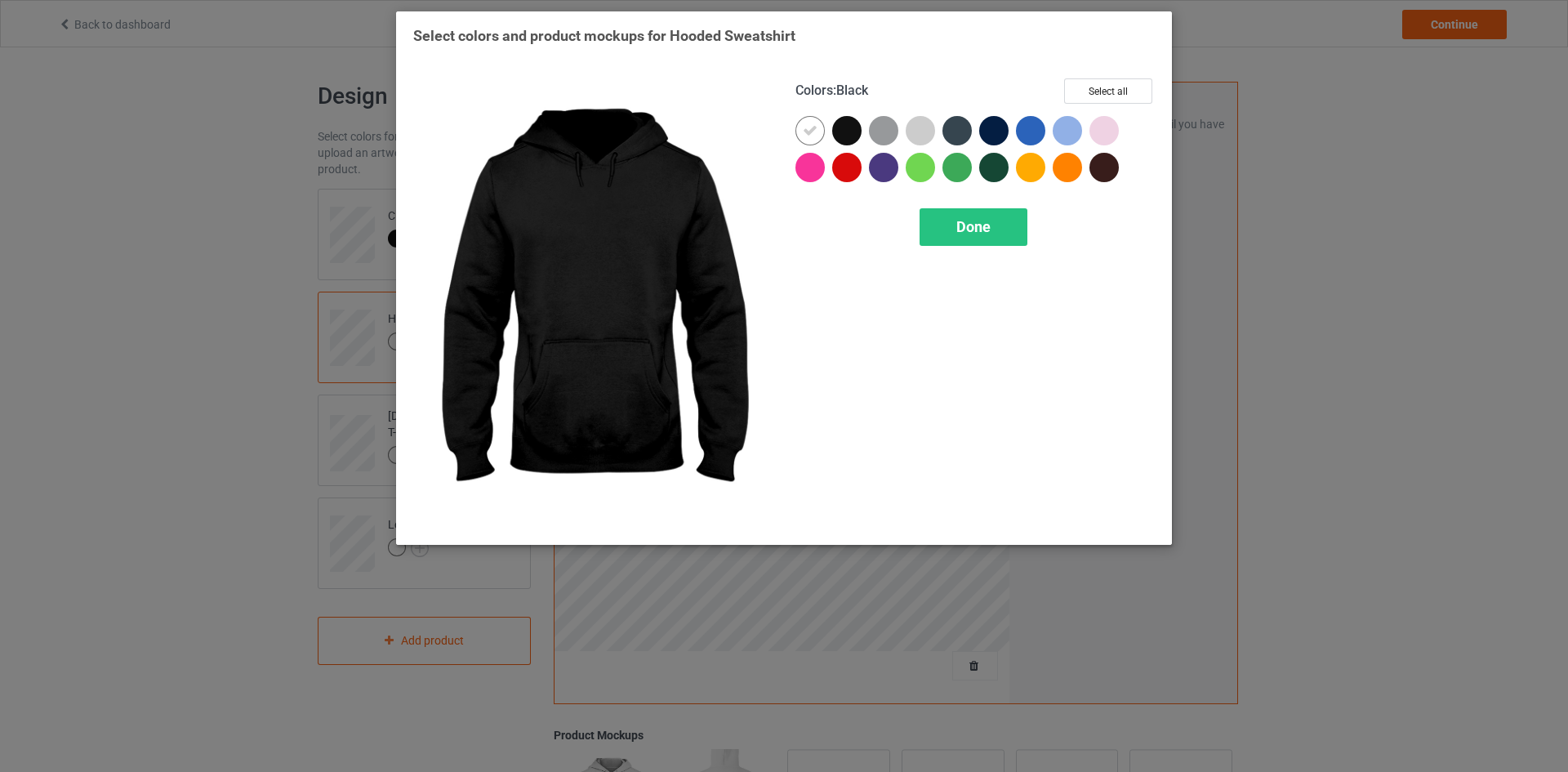
click at [848, 129] on div at bounding box center [847, 130] width 29 height 29
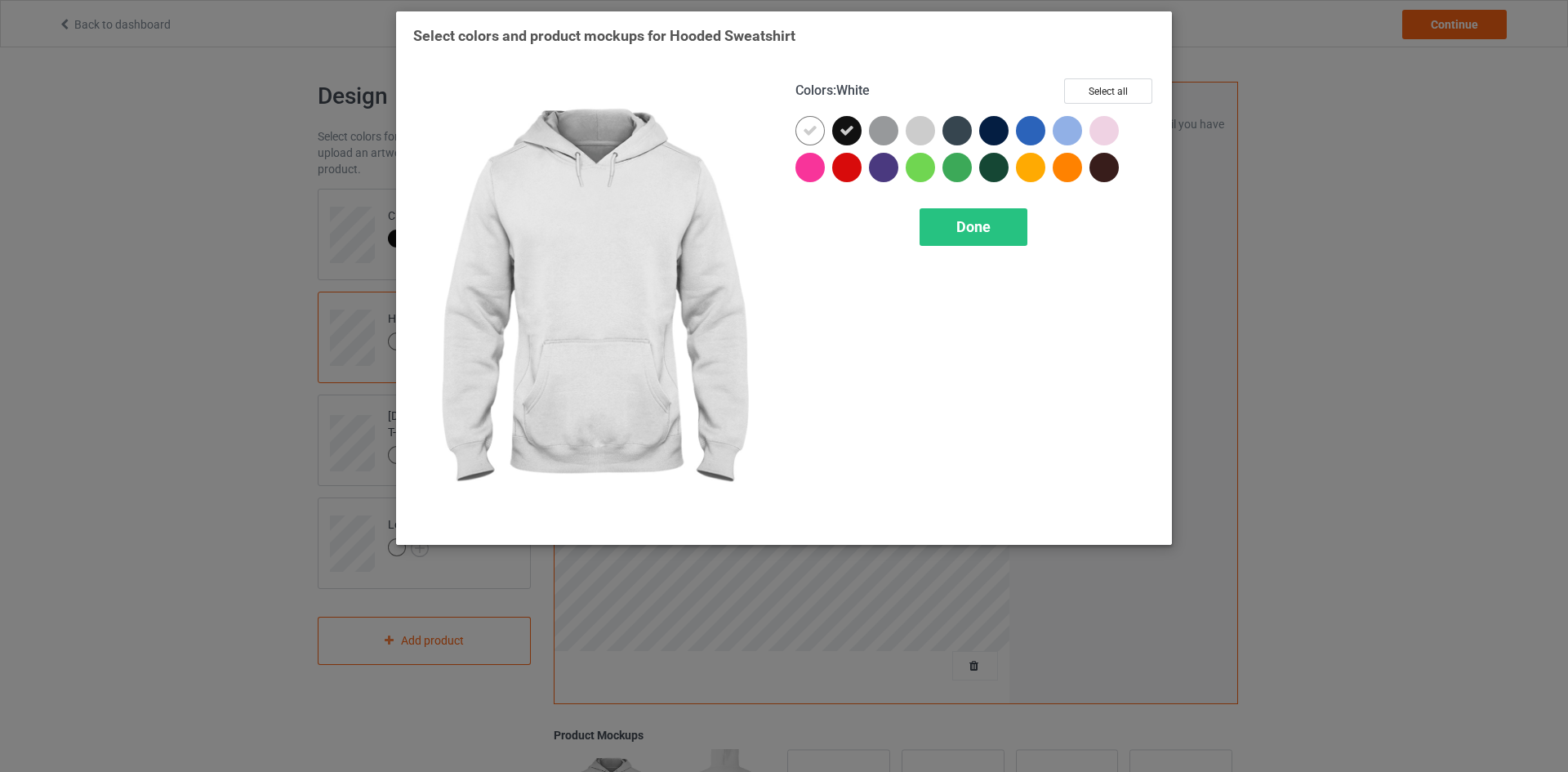
click at [814, 134] on icon at bounding box center [810, 130] width 14 height 14
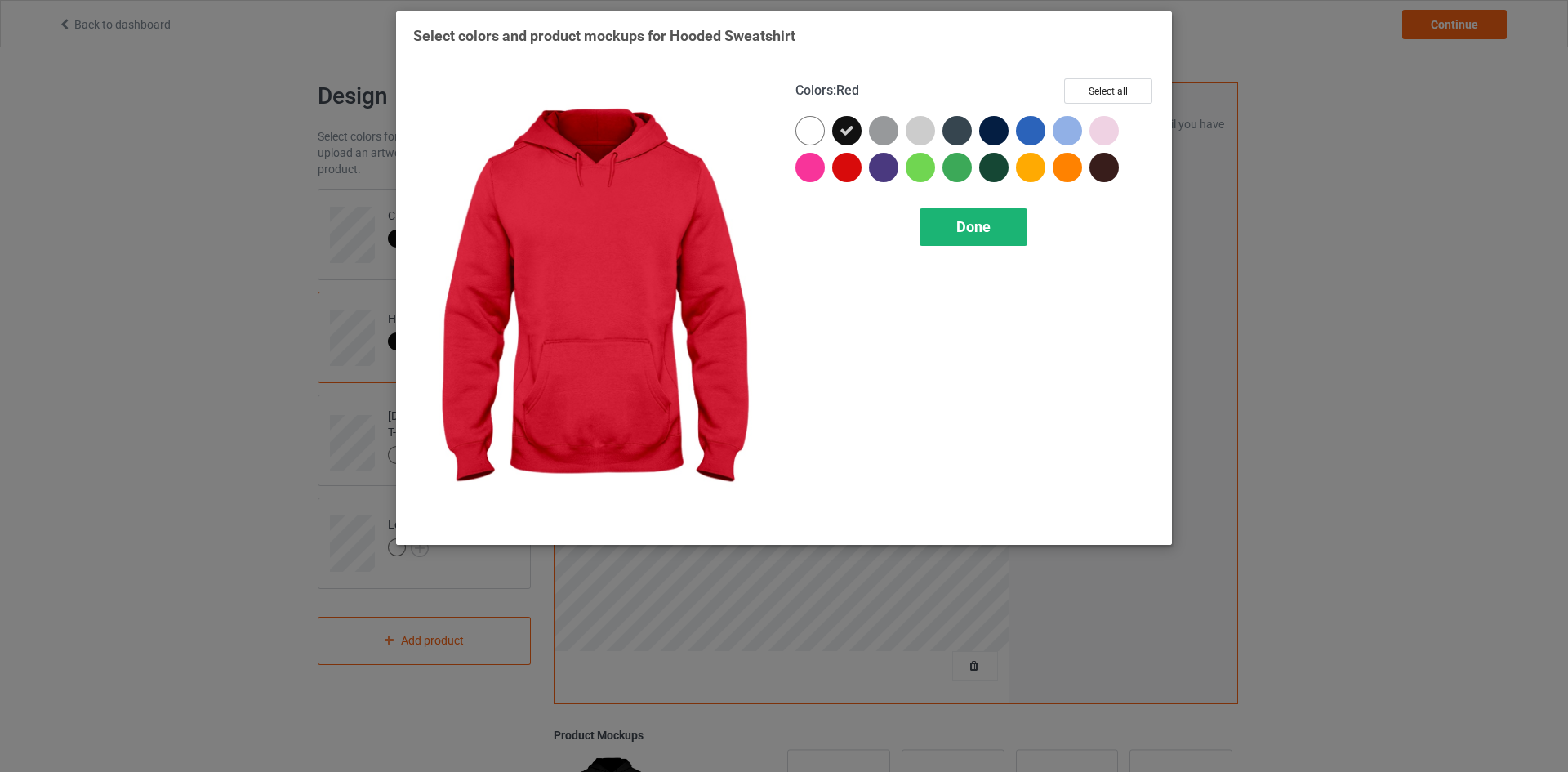
click at [962, 227] on span "Done" at bounding box center [974, 226] width 34 height 17
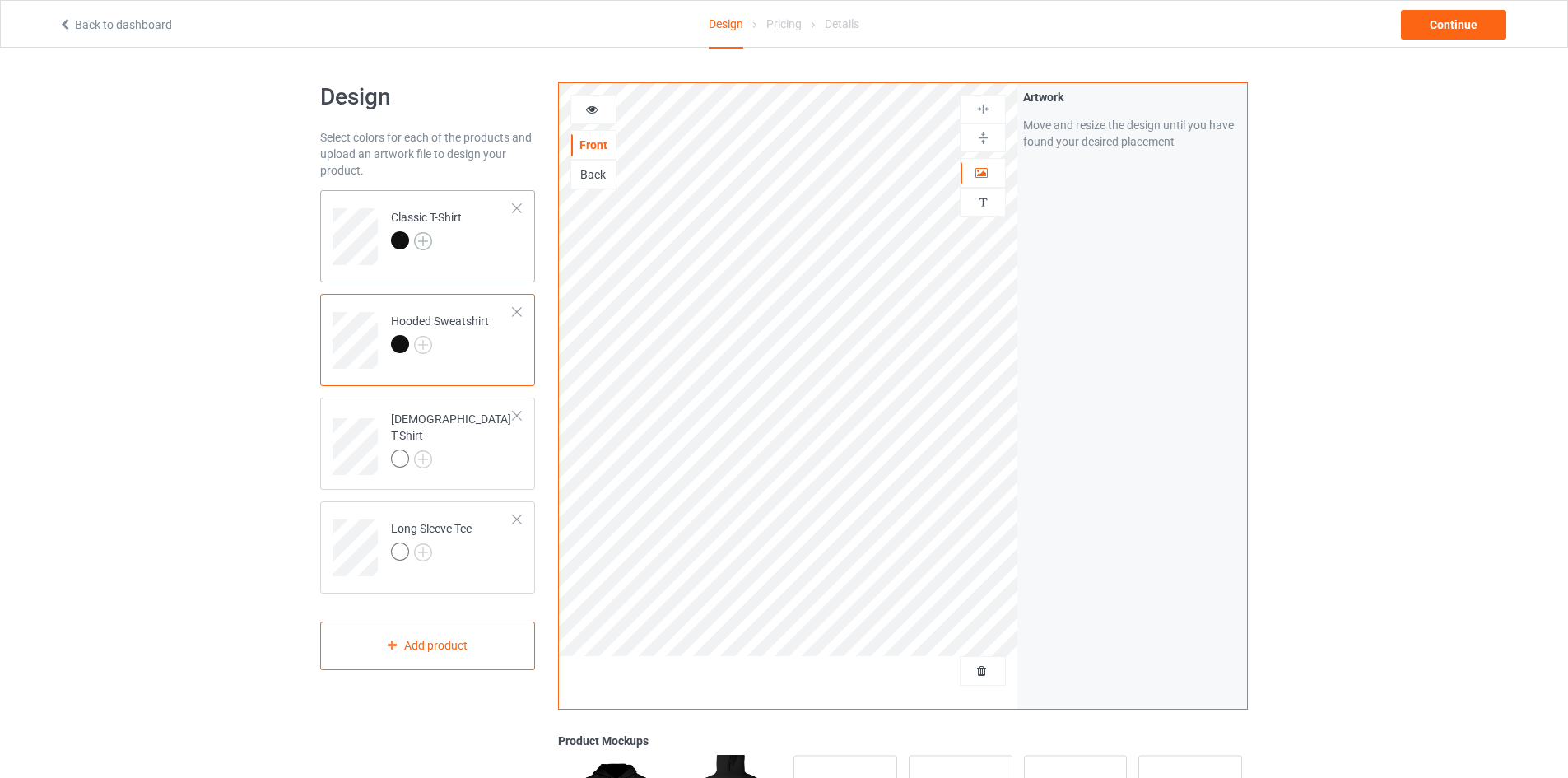
click at [424, 241] on img at bounding box center [423, 242] width 18 height 18
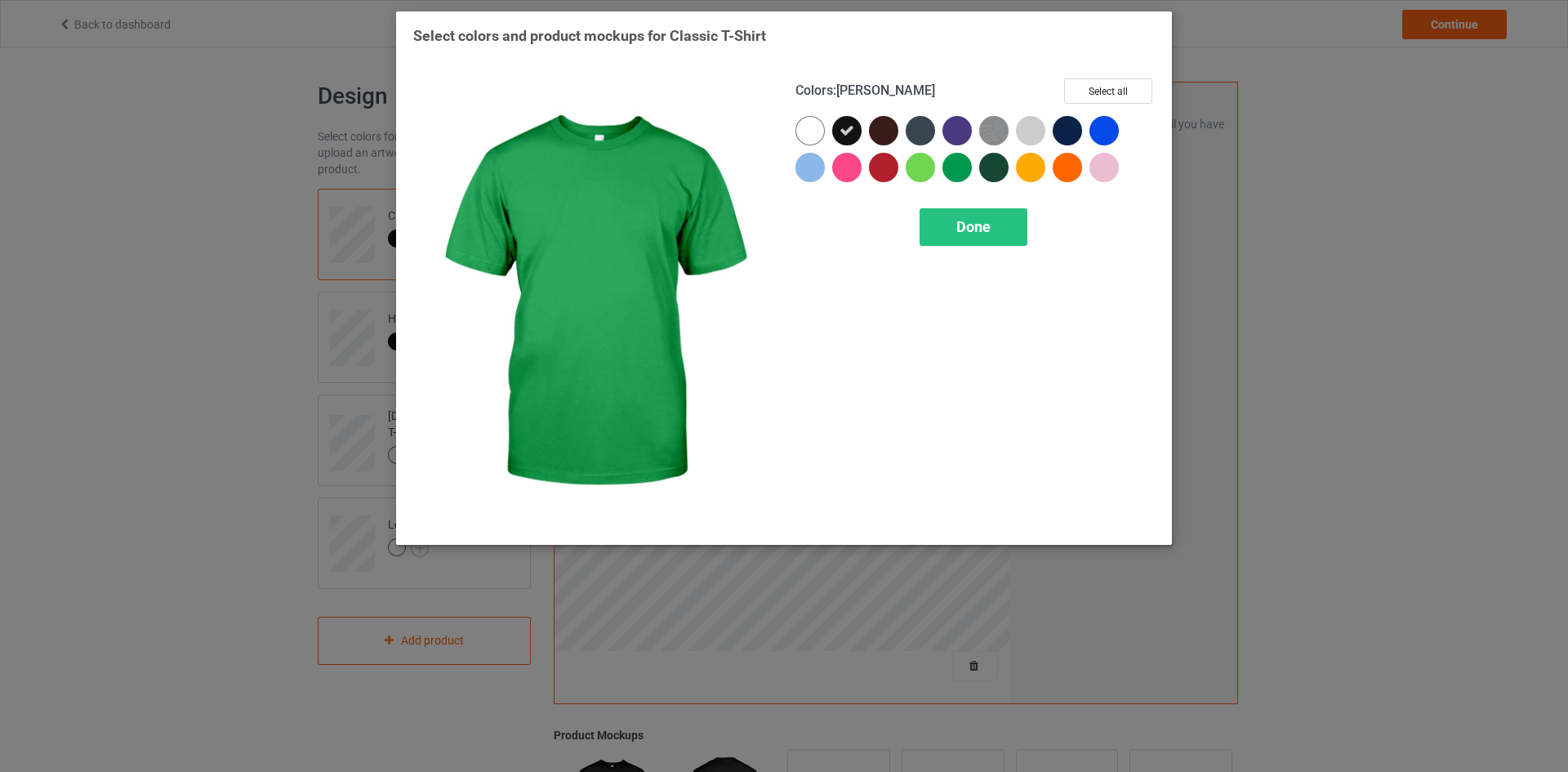
click at [959, 166] on div at bounding box center [957, 167] width 29 height 29
click at [961, 172] on icon at bounding box center [957, 167] width 14 height 14
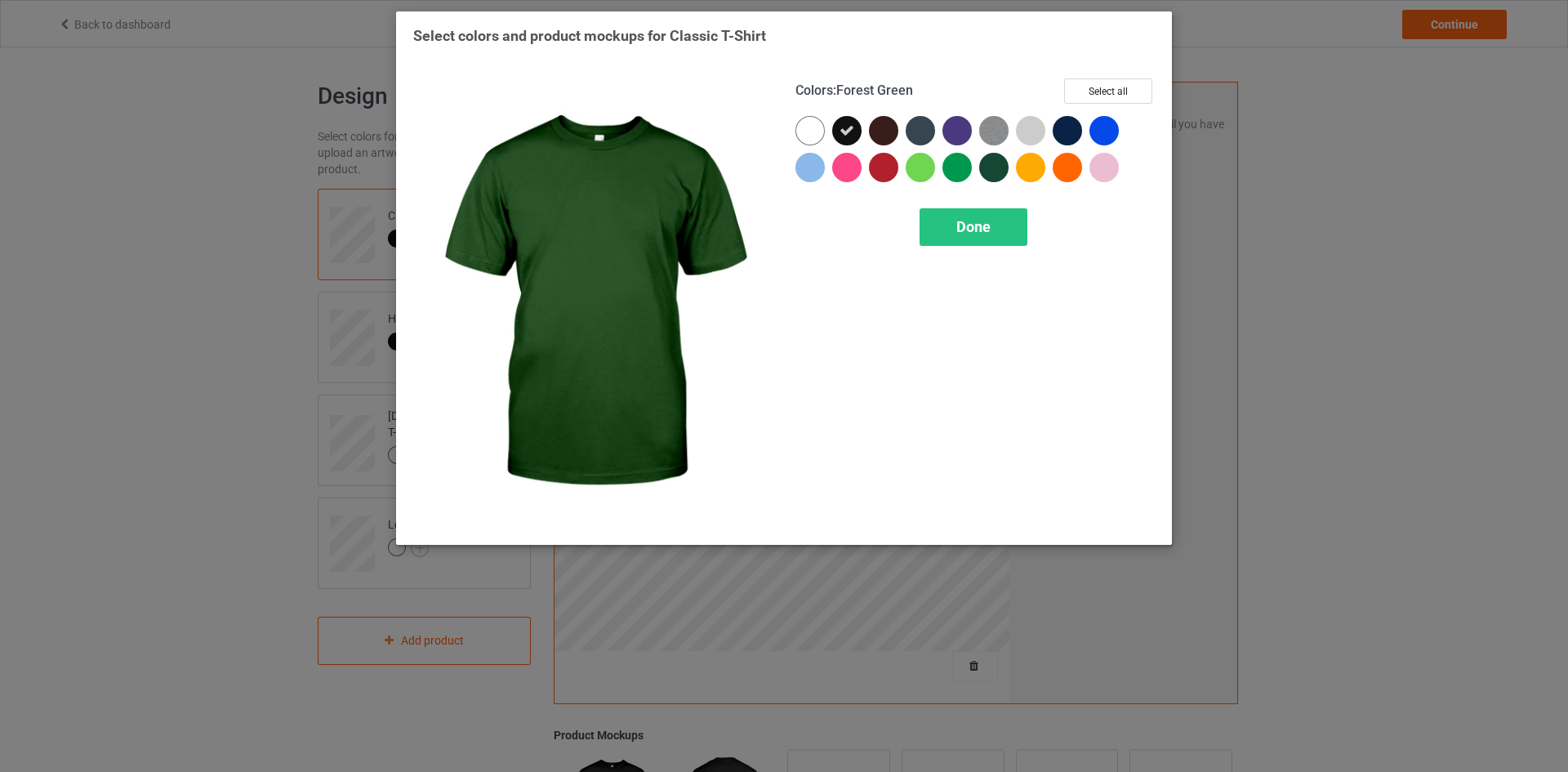
click at [996, 168] on div at bounding box center [993, 167] width 29 height 29
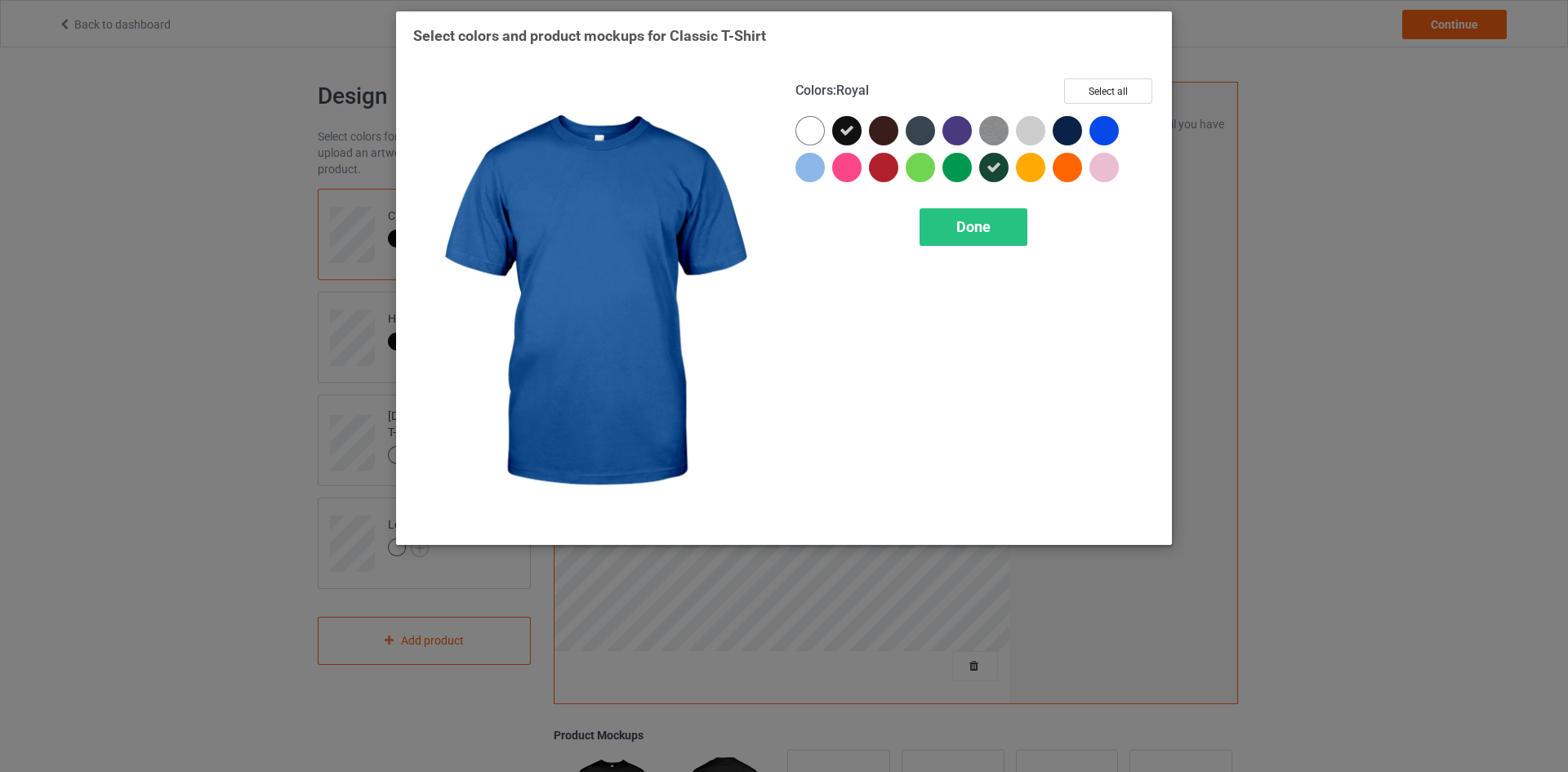
click at [1105, 129] on div at bounding box center [1104, 130] width 29 height 29
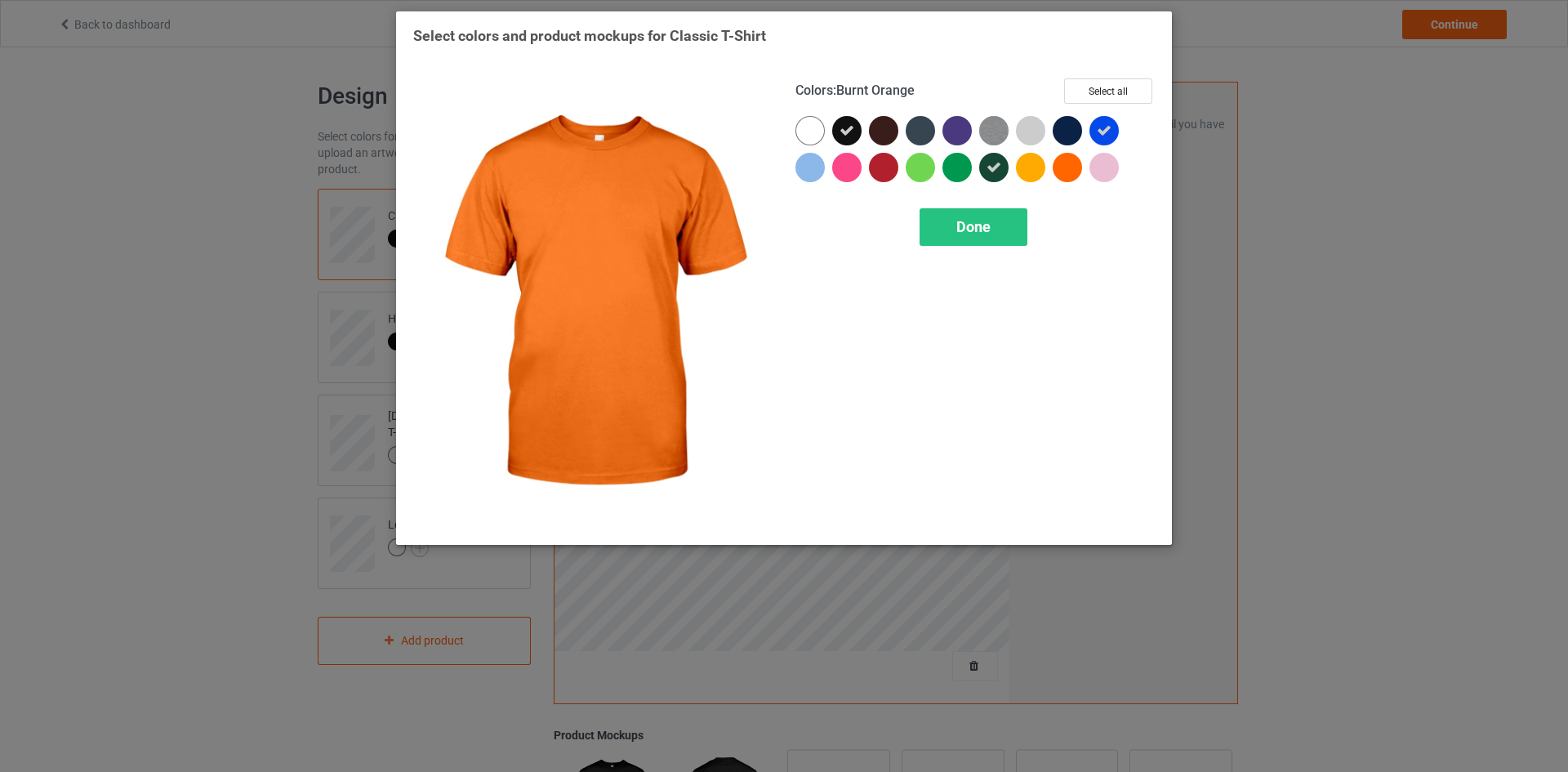
click at [1067, 171] on div at bounding box center [1068, 167] width 29 height 29
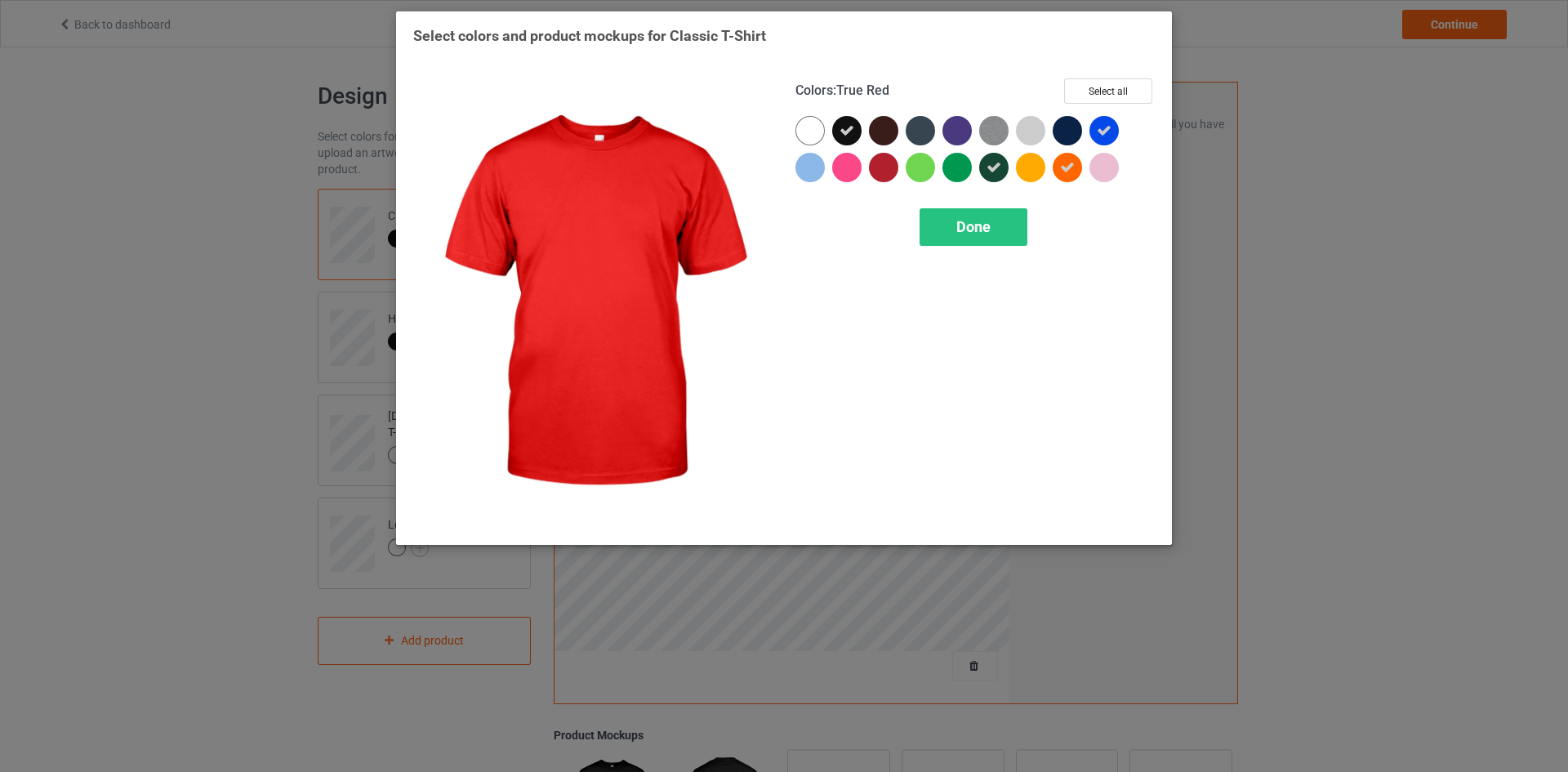
click at [891, 165] on div at bounding box center [883, 167] width 29 height 29
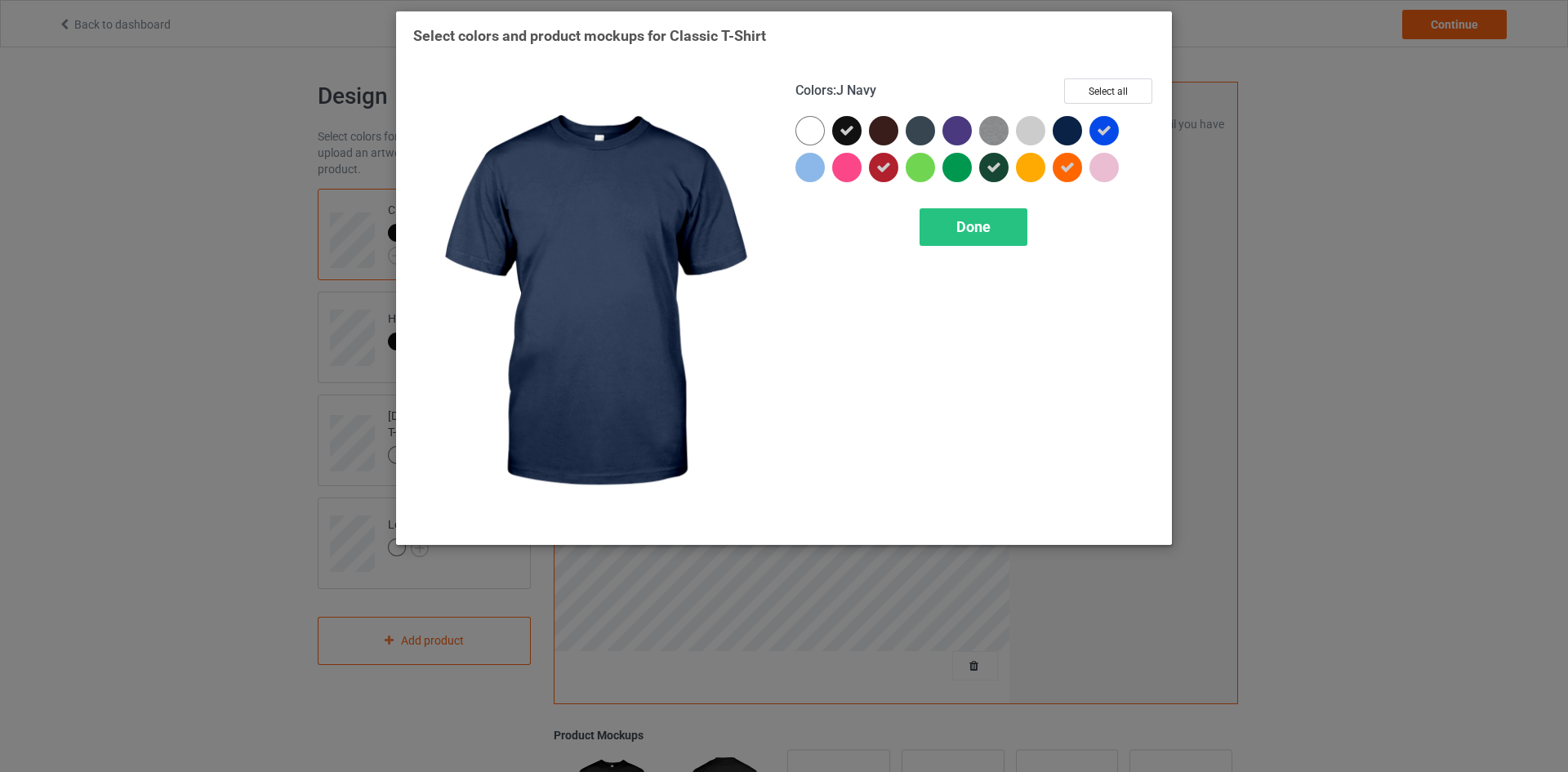
click at [1070, 128] on div at bounding box center [1068, 130] width 29 height 29
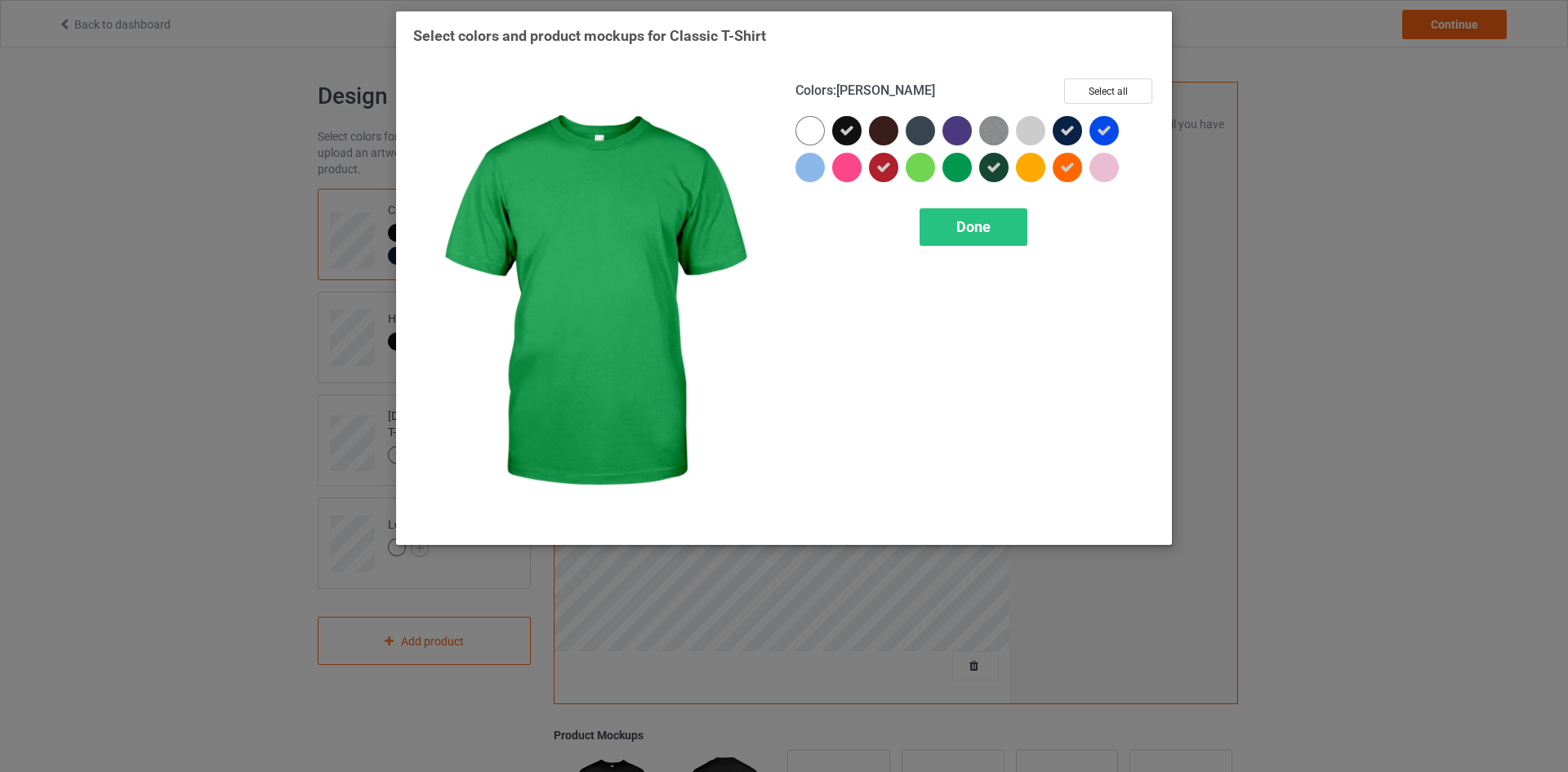
click at [961, 172] on div at bounding box center [957, 167] width 29 height 29
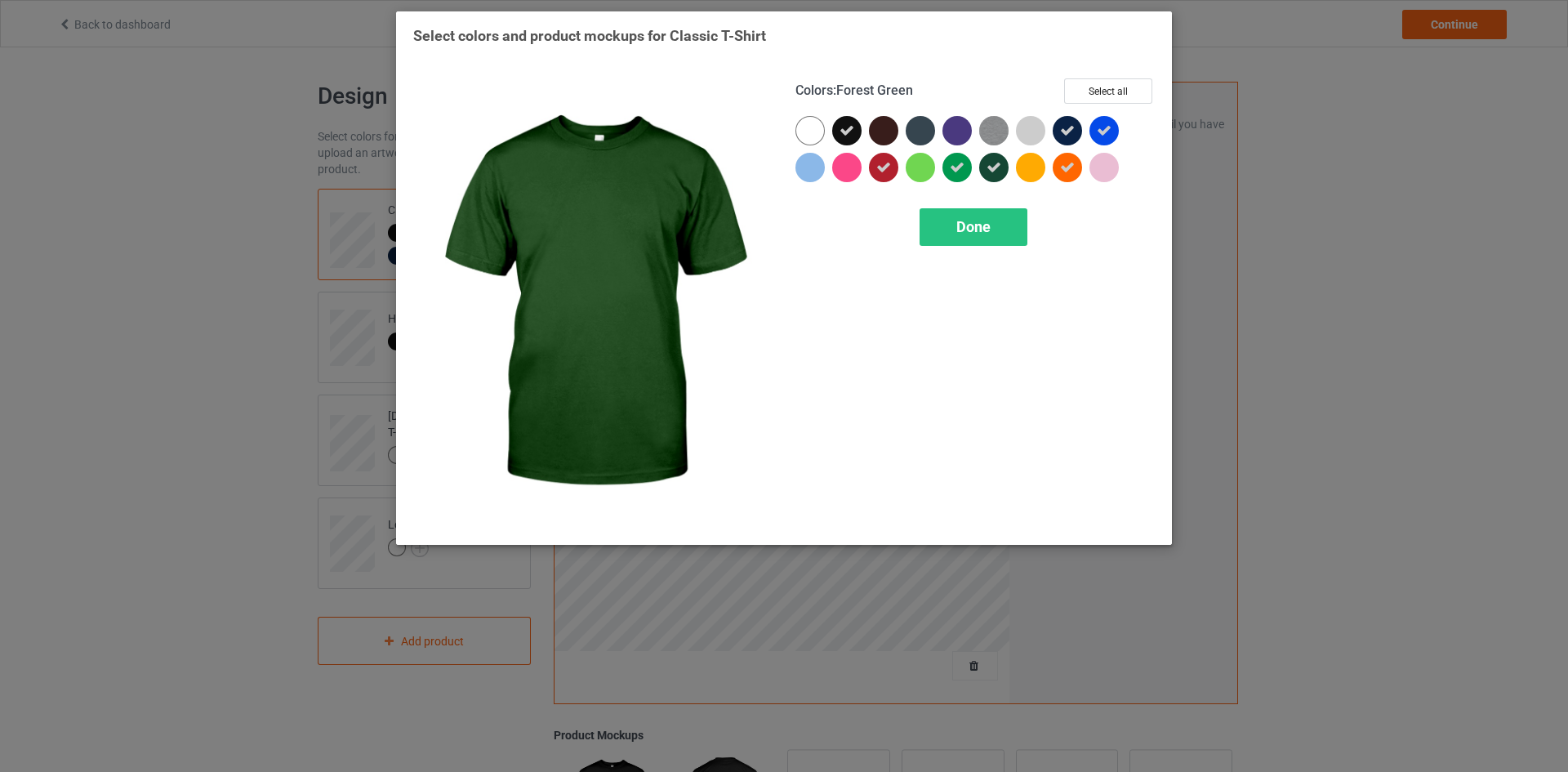
click at [994, 169] on icon at bounding box center [993, 167] width 14 height 14
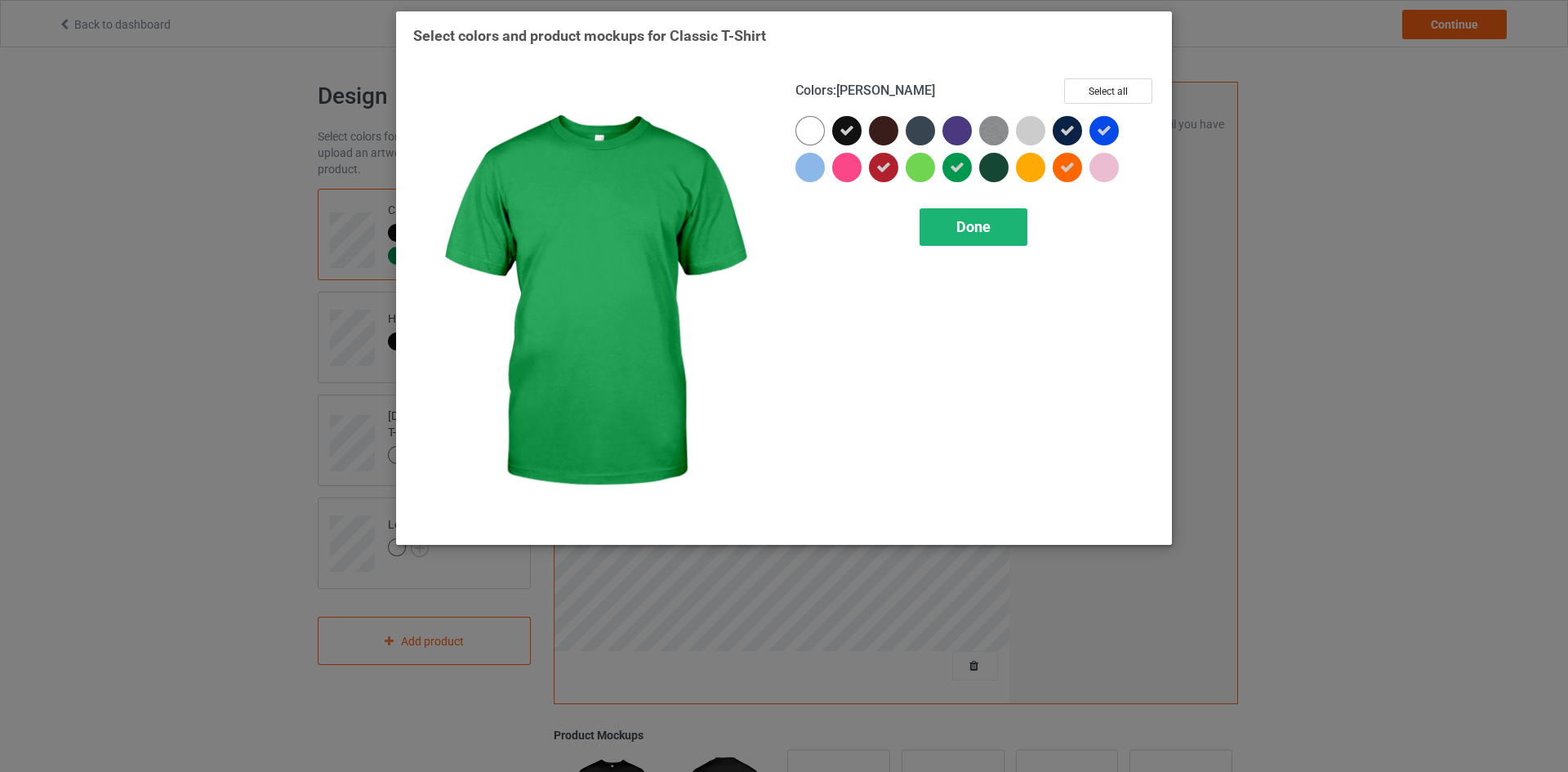
click at [960, 220] on span "Done" at bounding box center [974, 226] width 34 height 17
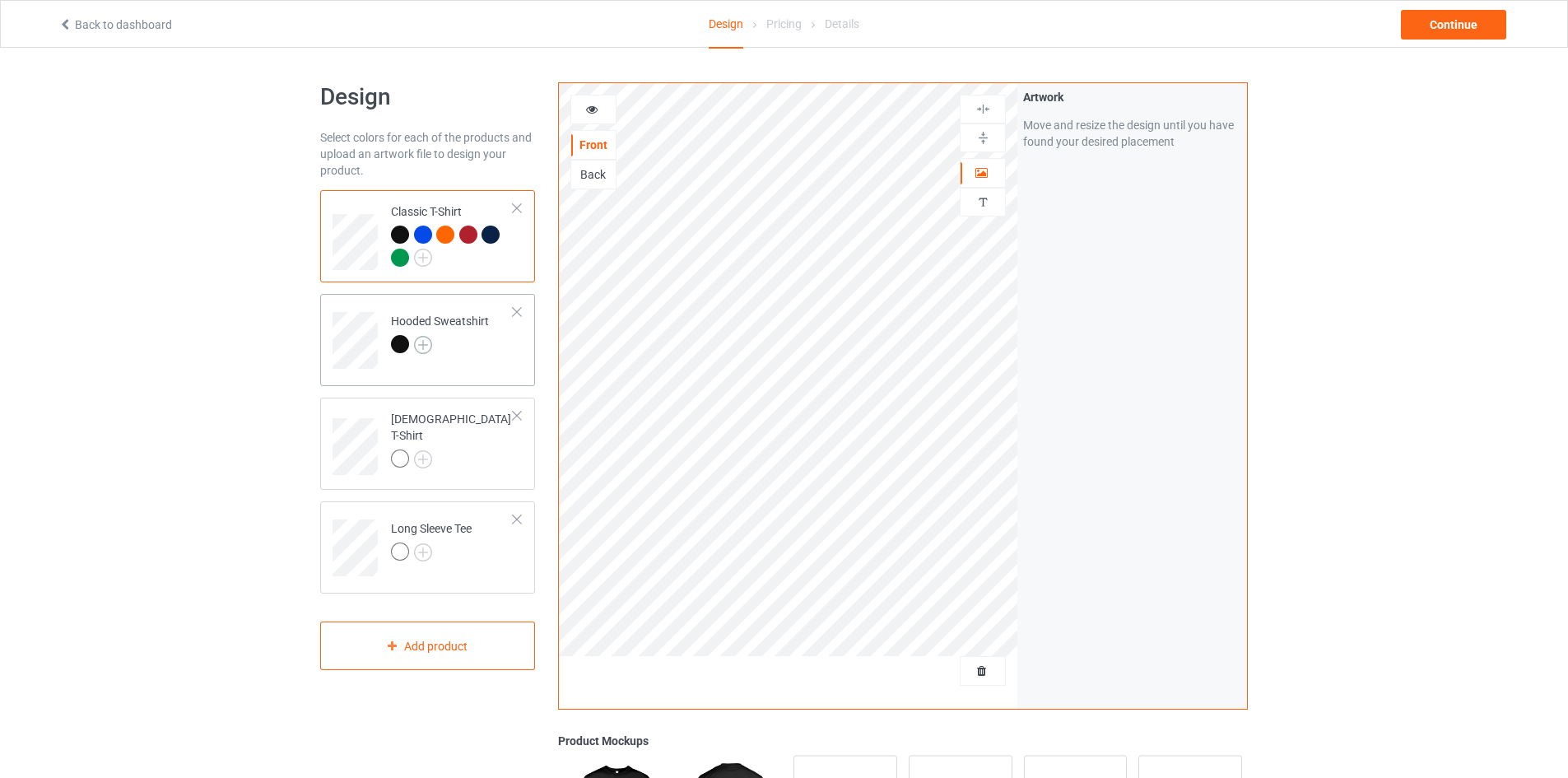
click at [427, 343] on img at bounding box center [423, 345] width 18 height 18
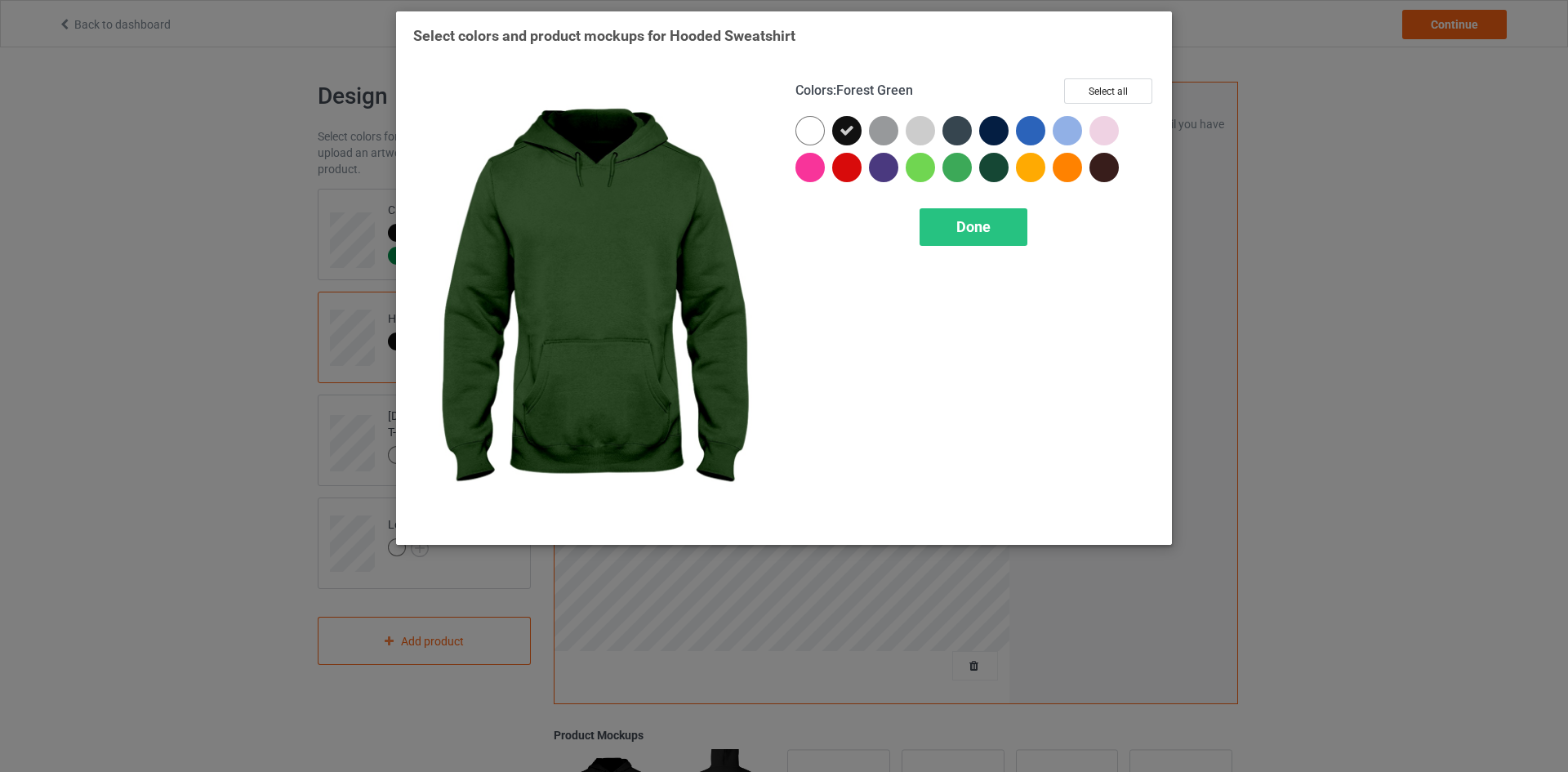
click at [985, 167] on div at bounding box center [993, 167] width 29 height 29
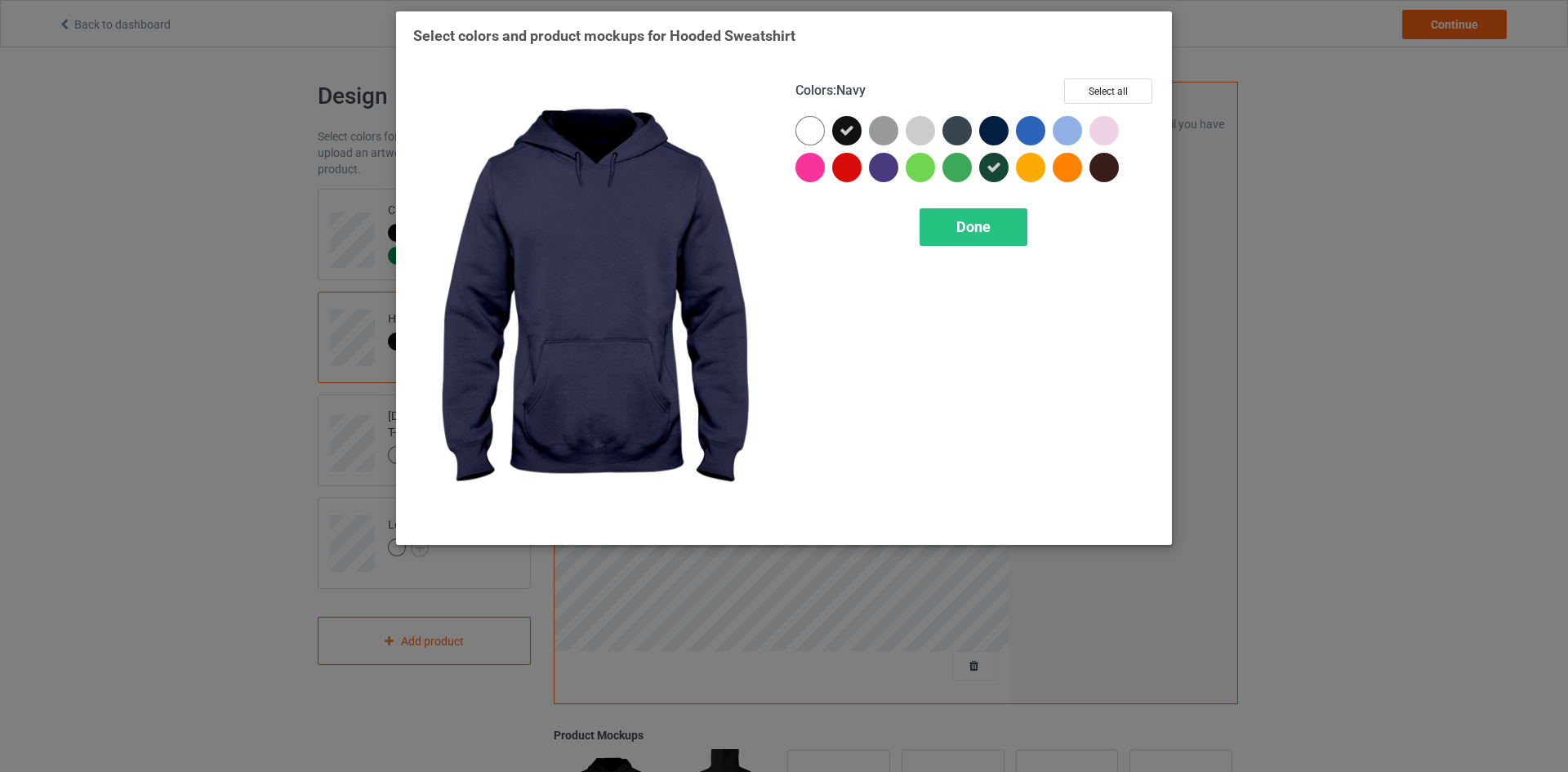
click at [990, 129] on div at bounding box center [993, 130] width 29 height 29
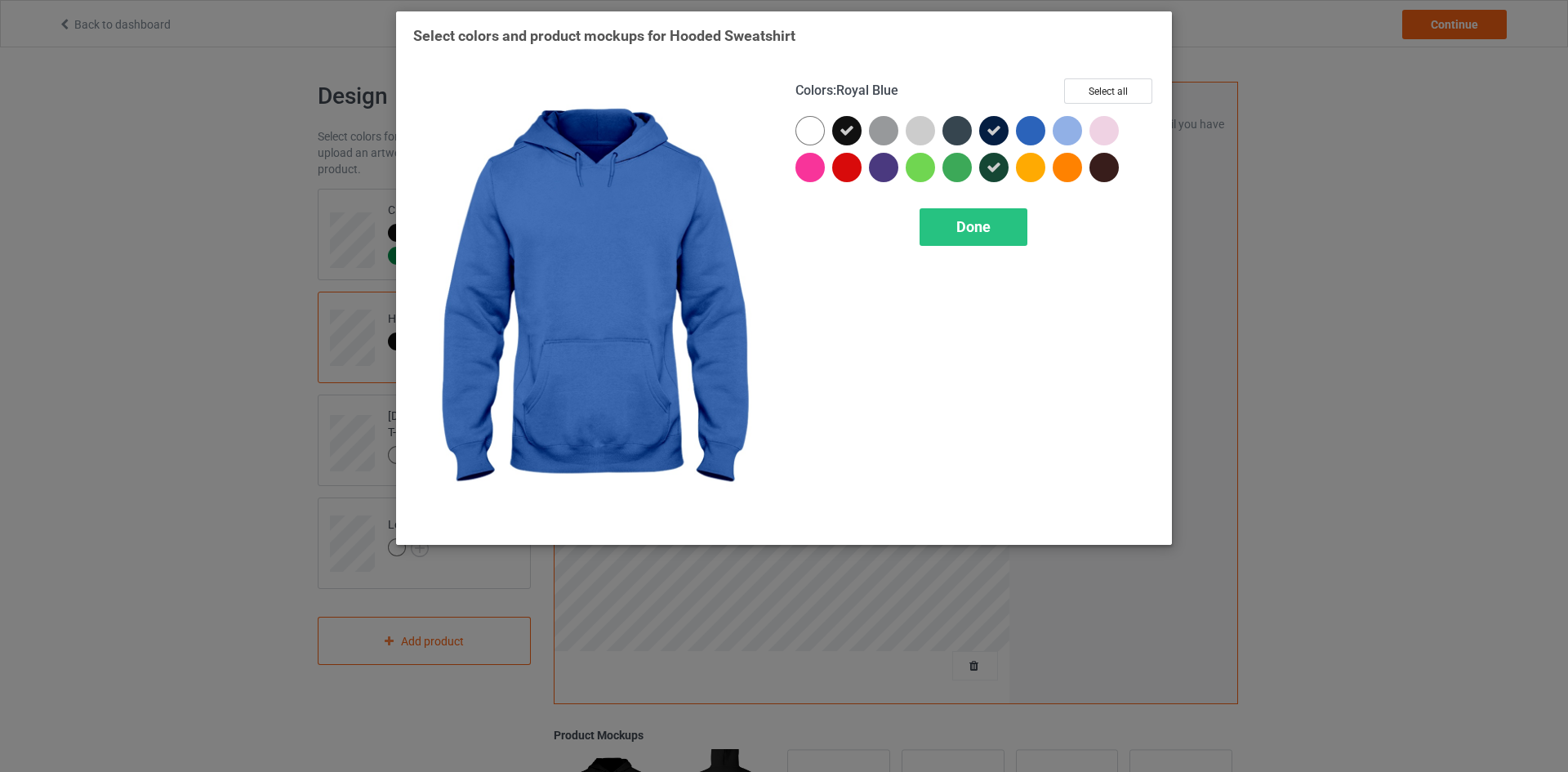
click at [1031, 129] on div at bounding box center [1031, 130] width 29 height 29
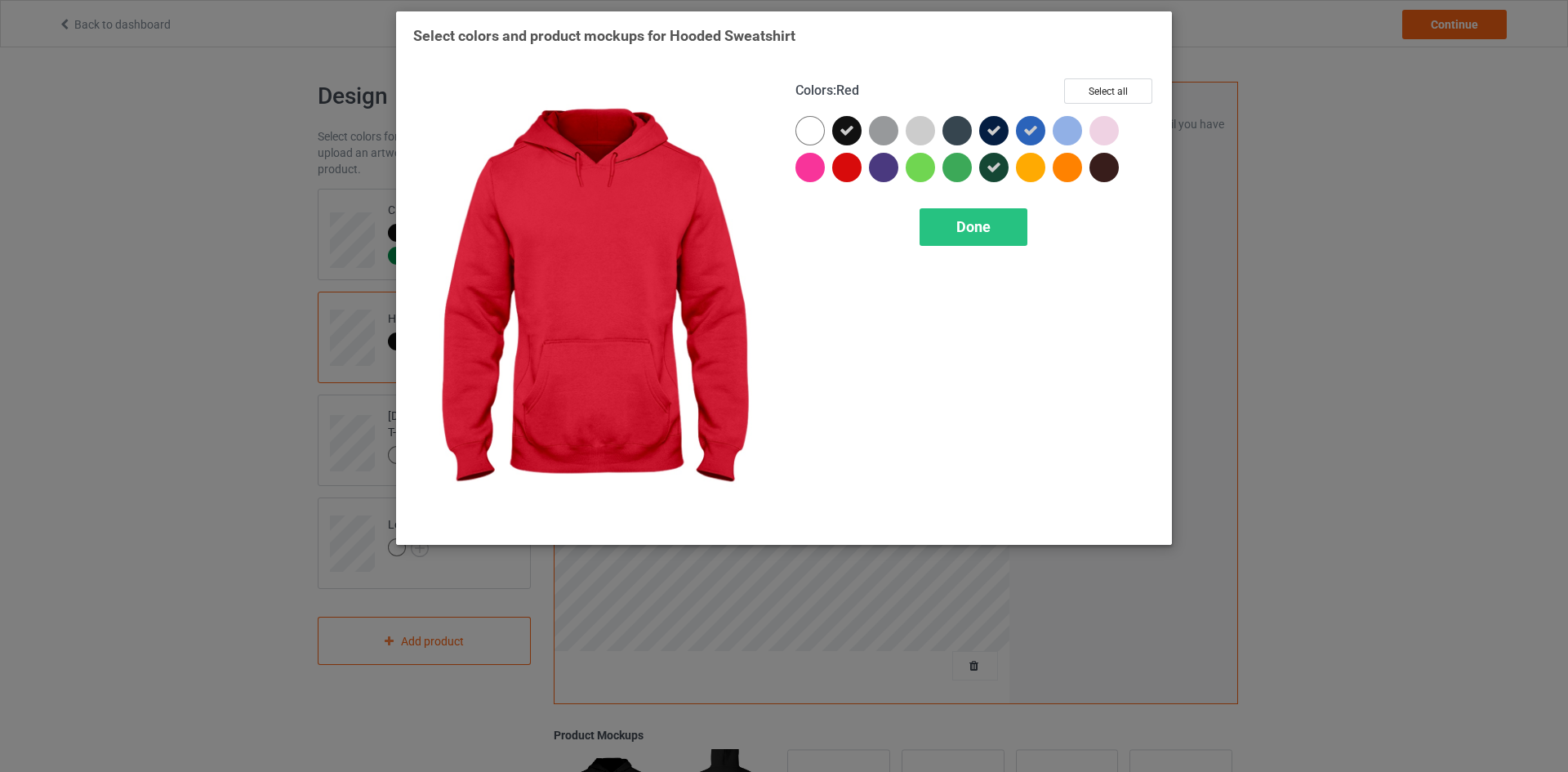
click at [851, 167] on div at bounding box center [847, 167] width 29 height 29
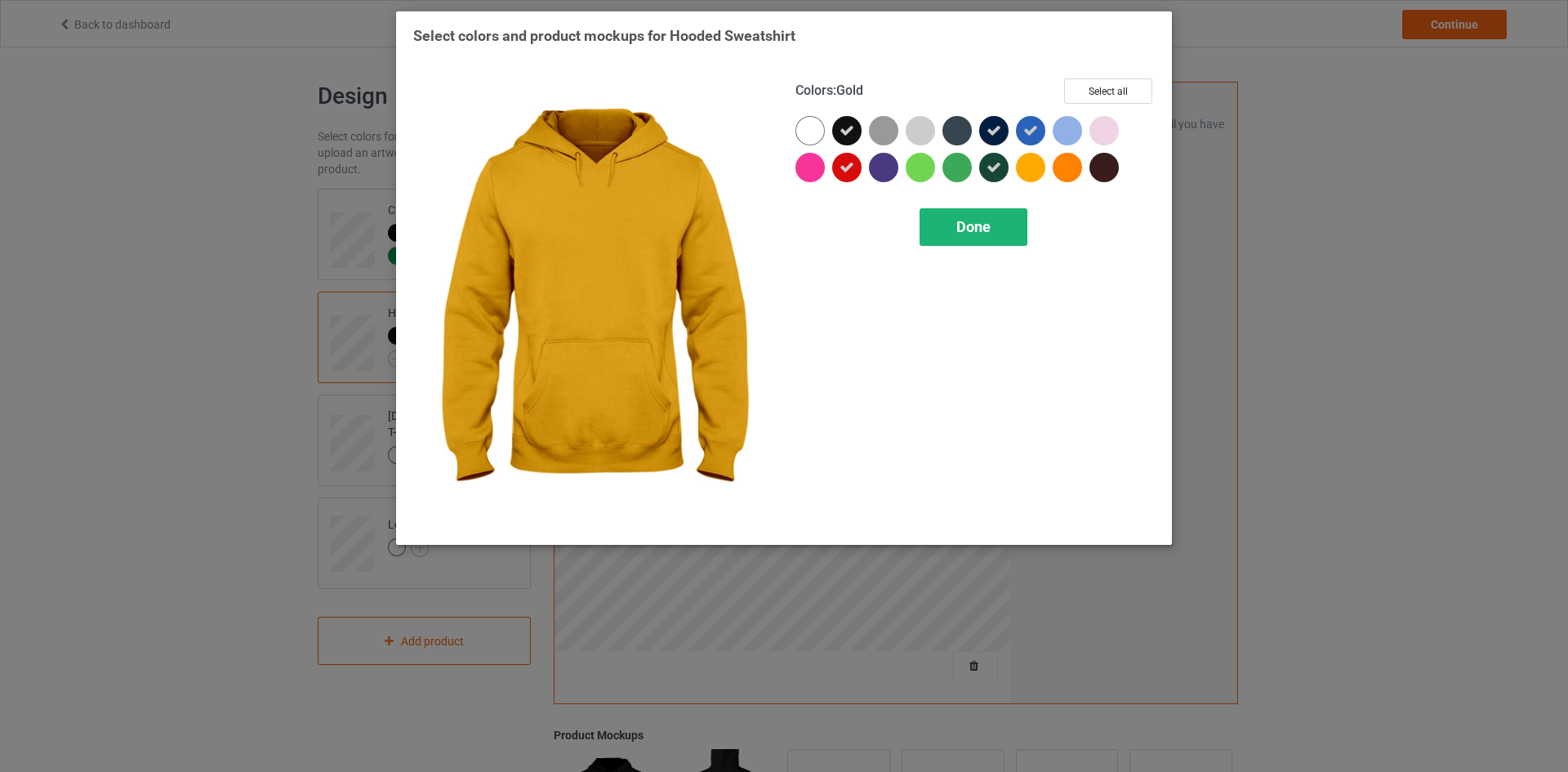
click at [965, 225] on span "Done" at bounding box center [974, 226] width 34 height 17
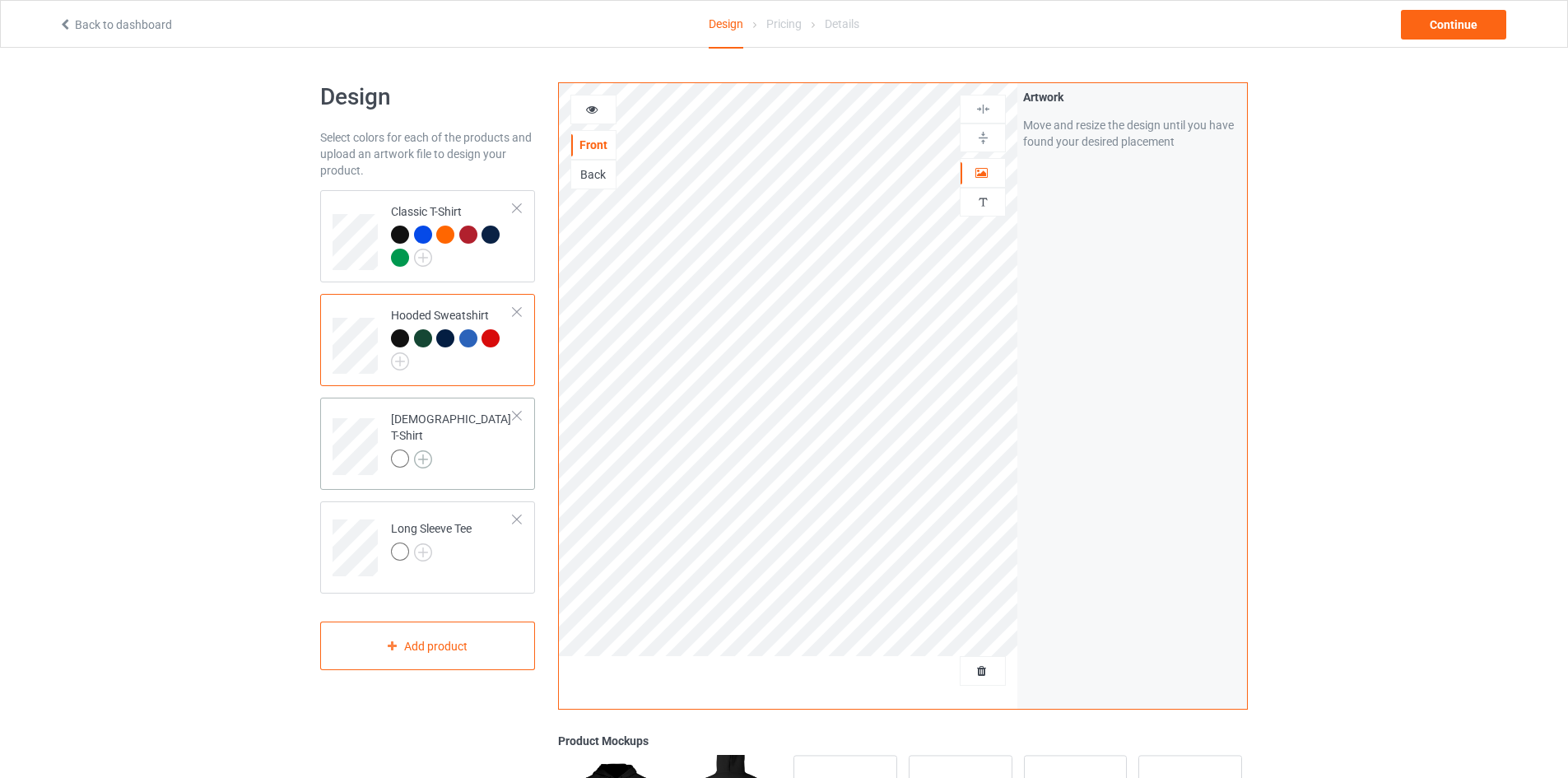
click at [427, 451] on img at bounding box center [423, 460] width 18 height 18
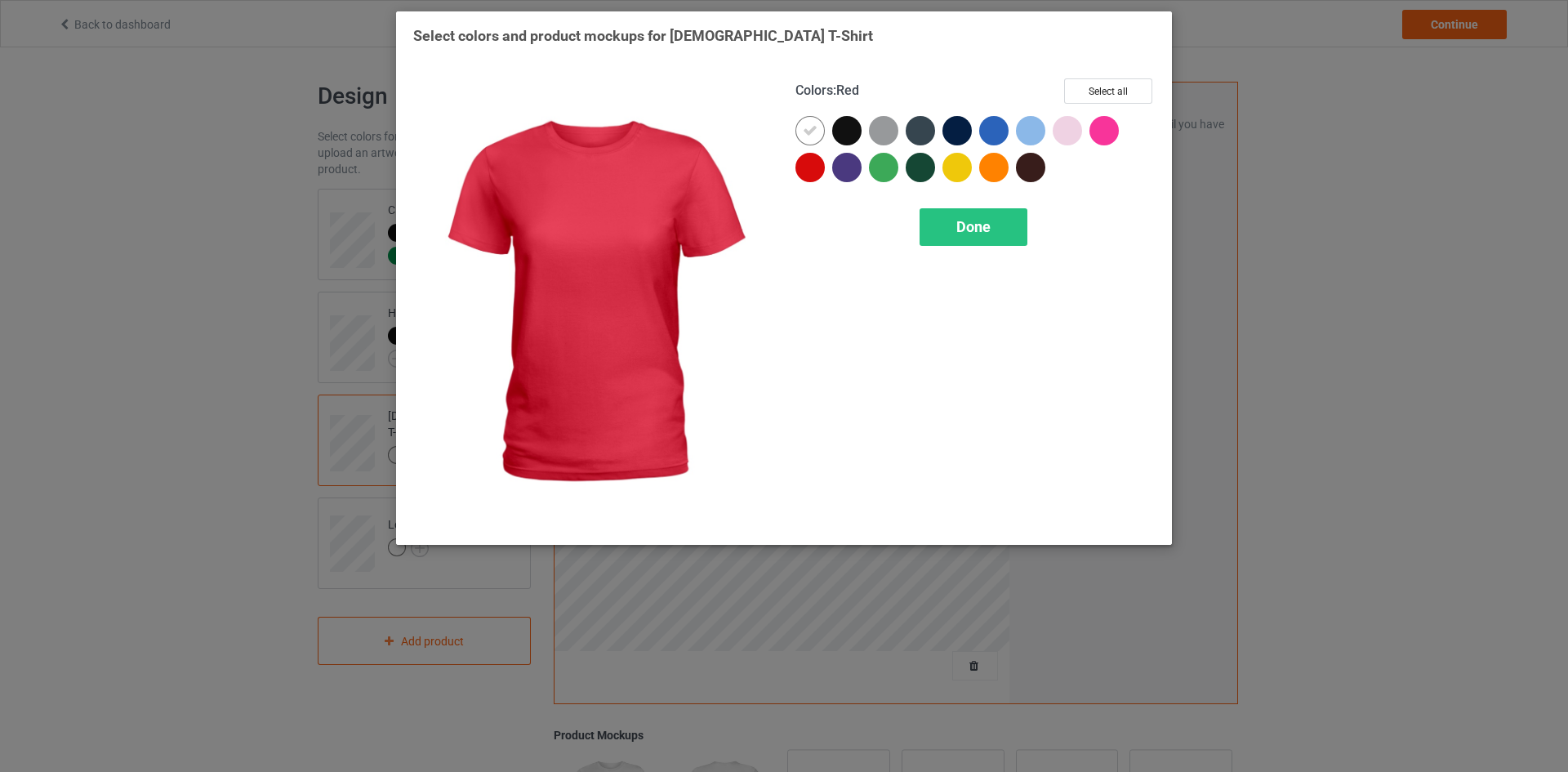
click at [810, 169] on div at bounding box center [810, 167] width 29 height 29
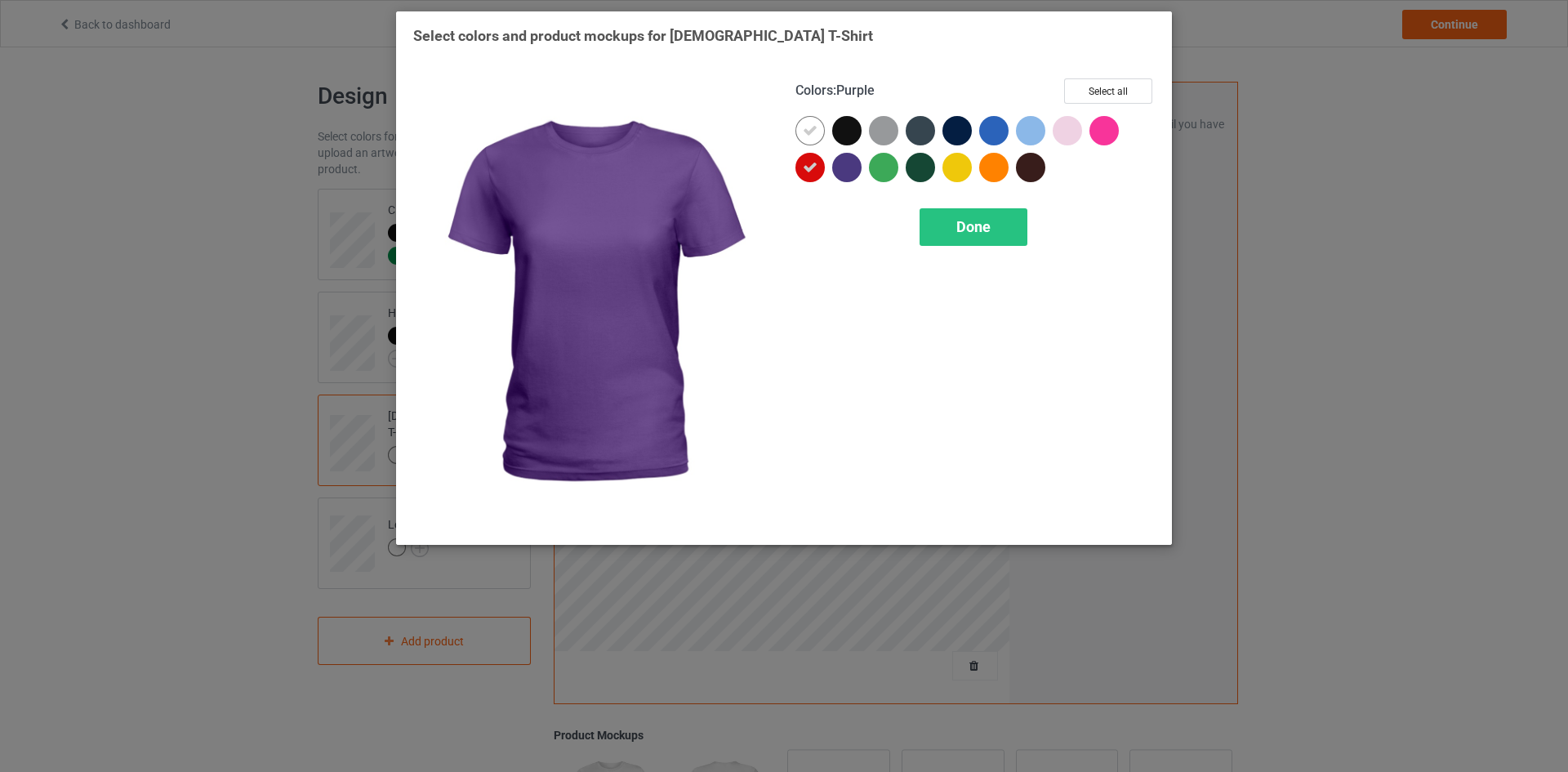
click at [849, 168] on div at bounding box center [847, 167] width 29 height 29
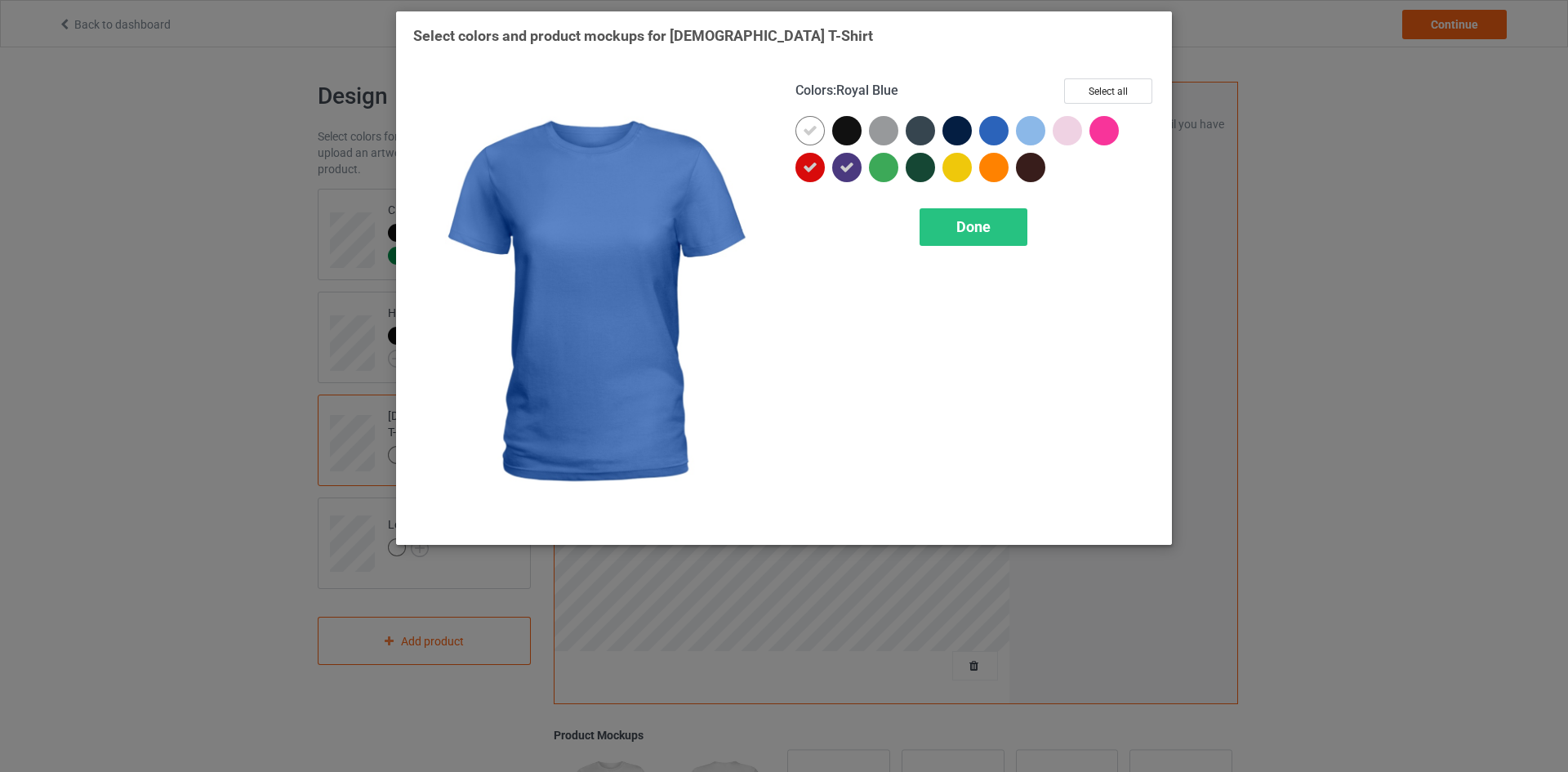
click at [994, 130] on div at bounding box center [993, 130] width 29 height 29
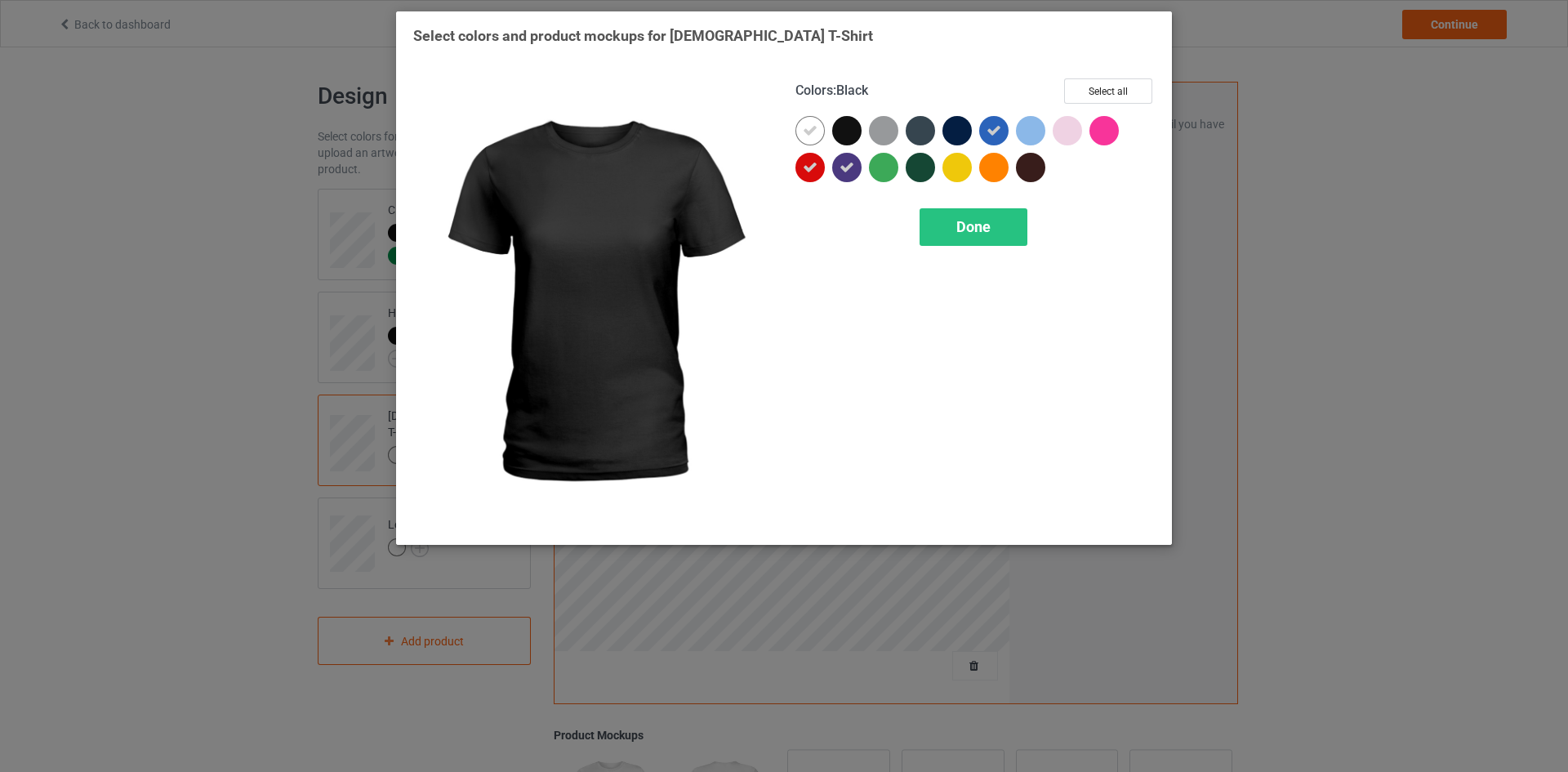
click at [848, 130] on div at bounding box center [847, 130] width 29 height 29
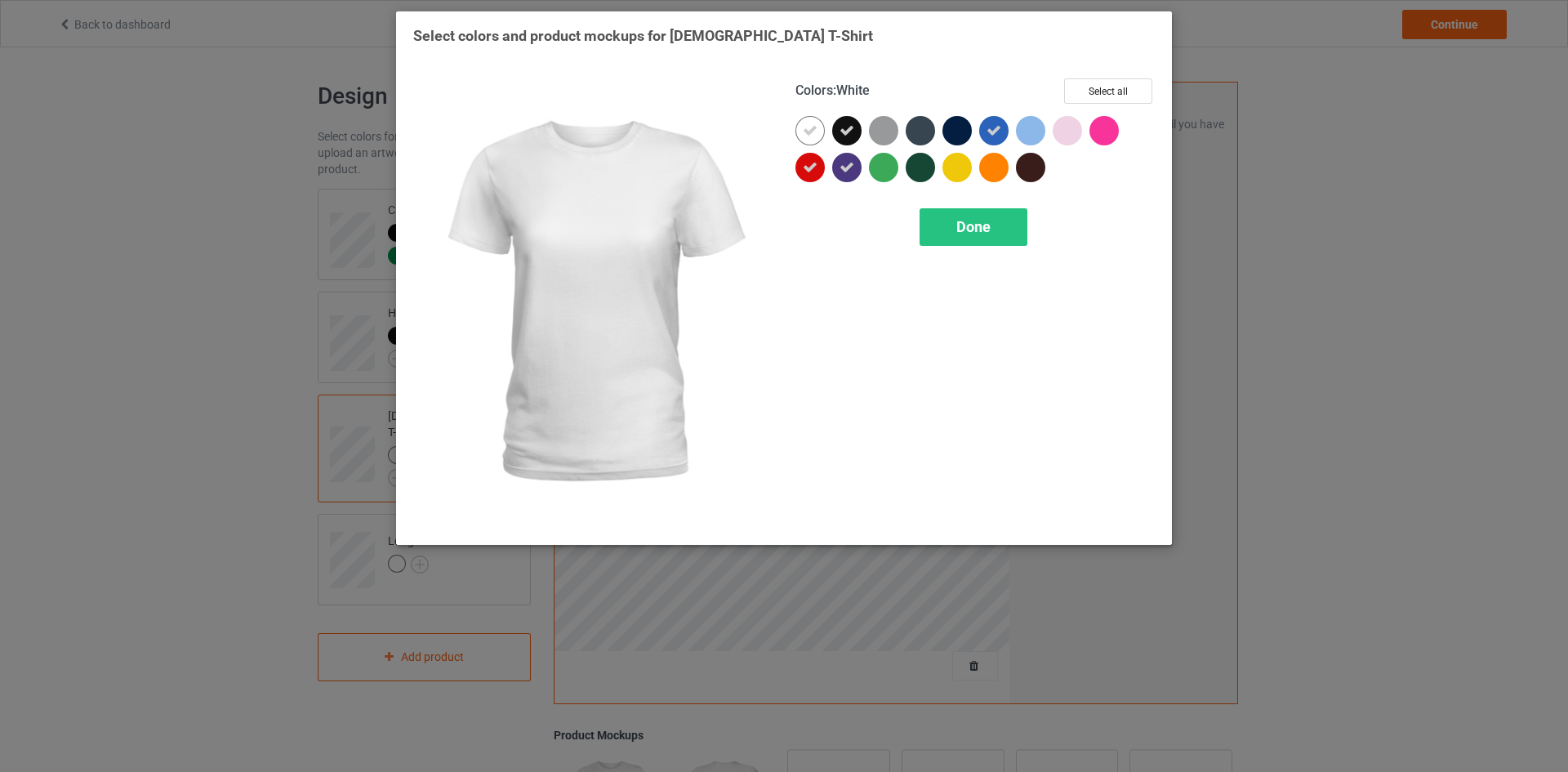
click at [824, 131] on div at bounding box center [810, 130] width 29 height 29
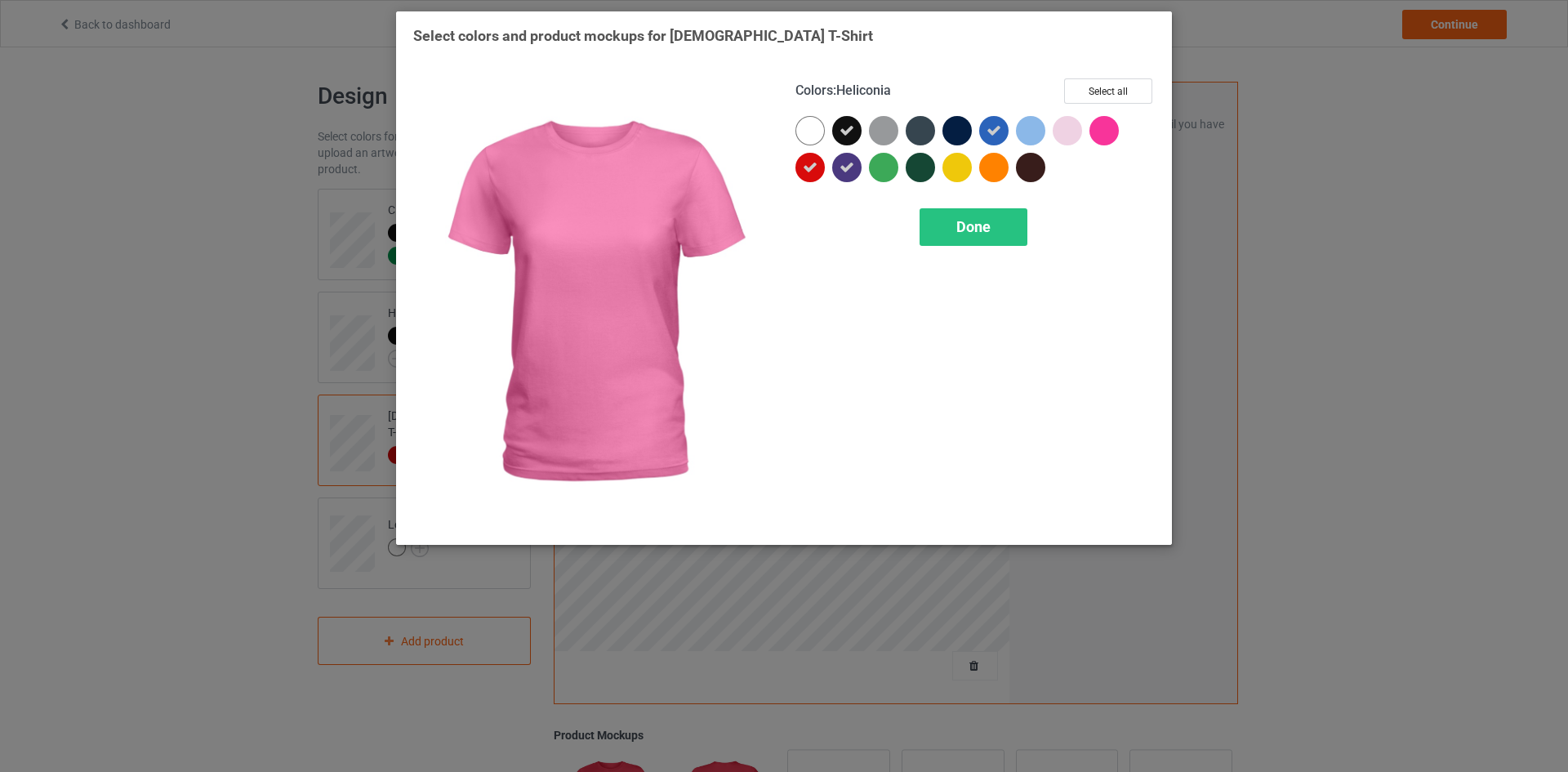
click at [1104, 132] on div at bounding box center [1104, 130] width 29 height 29
click at [990, 219] on span "Done" at bounding box center [974, 226] width 34 height 17
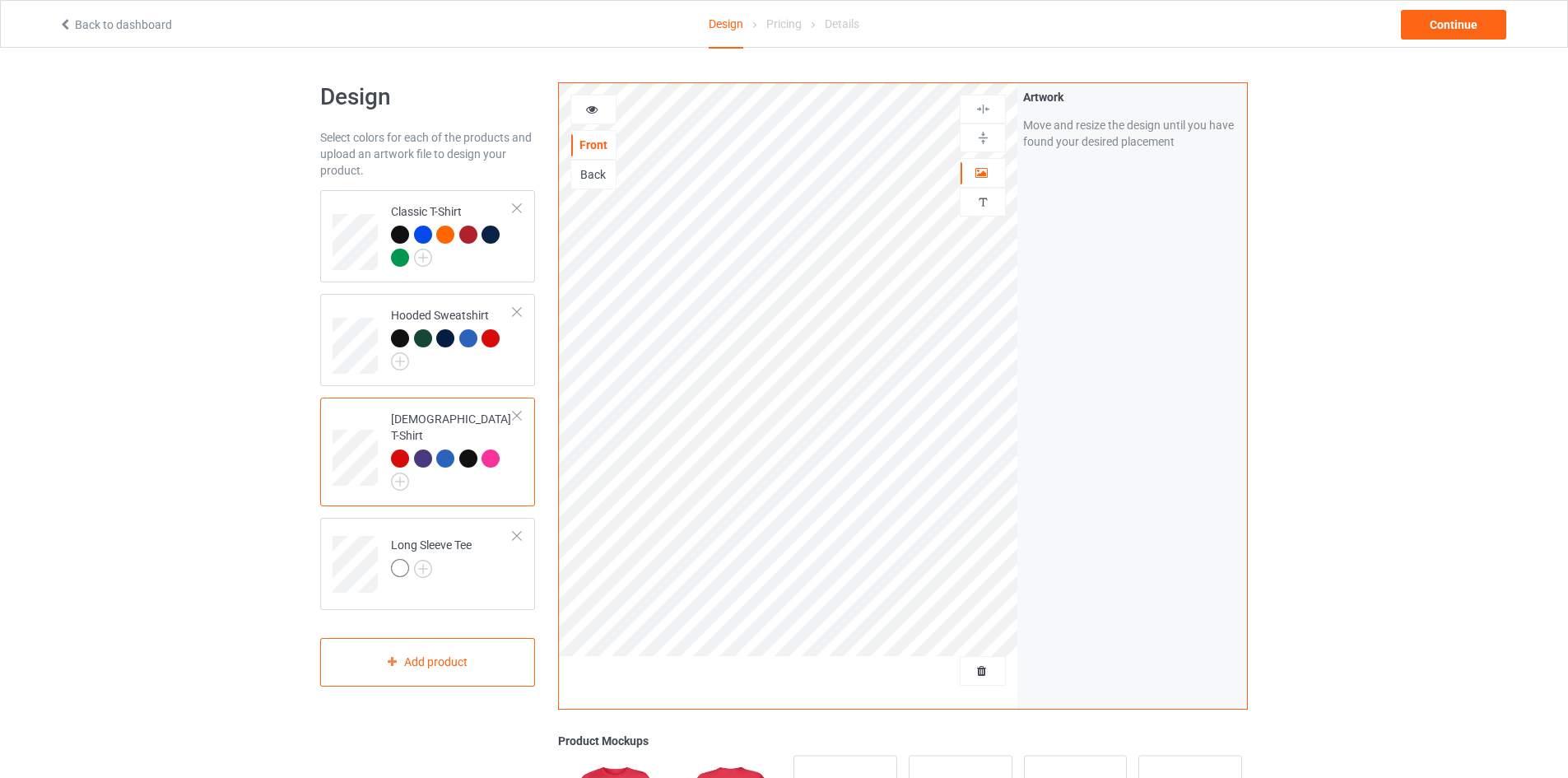
click at [469, 450] on div at bounding box center [469, 459] width 18 height 18
click at [452, 471] on div at bounding box center [452, 470] width 122 height 41
click at [427, 560] on img at bounding box center [423, 569] width 18 height 18
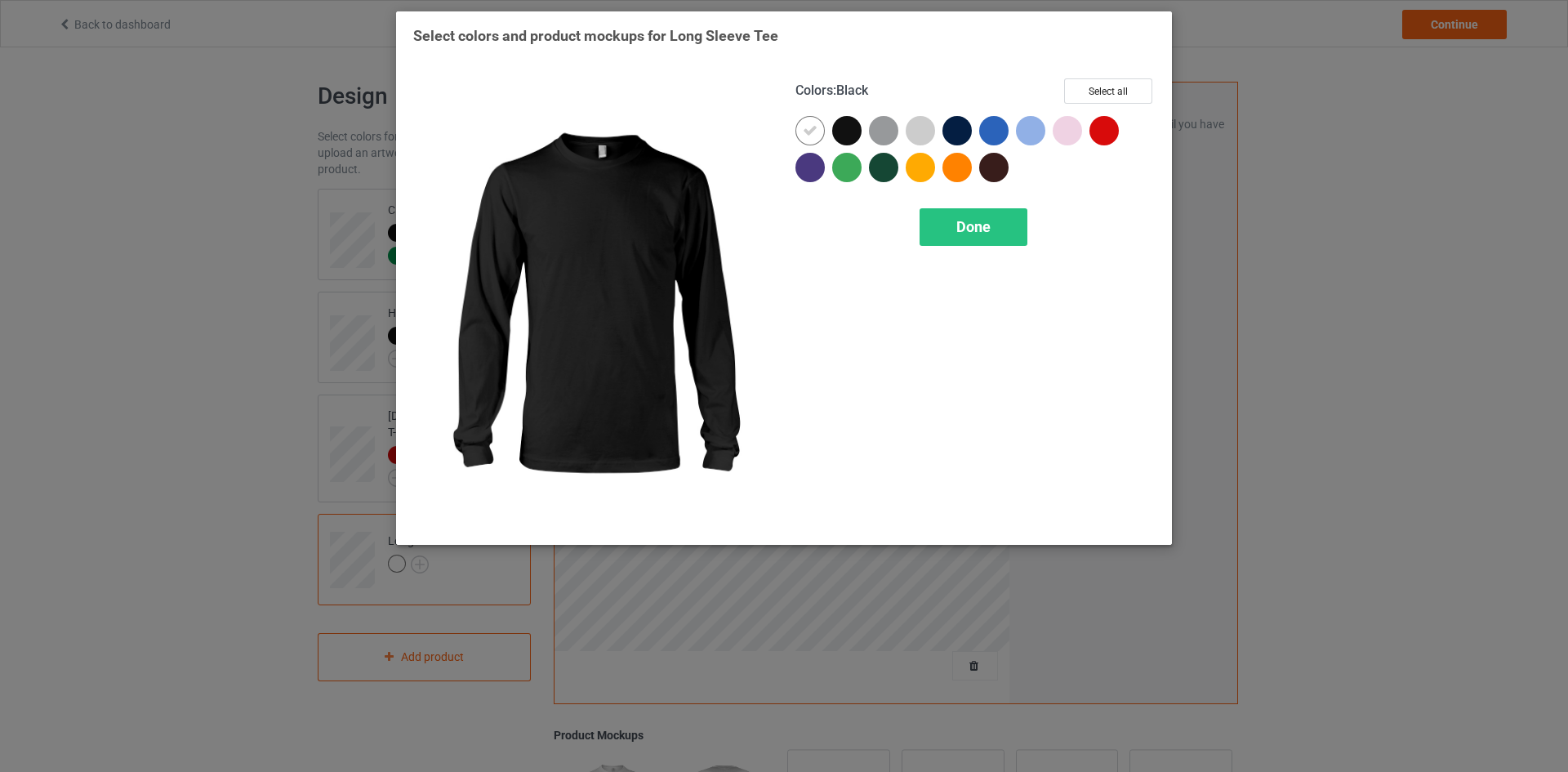
click at [852, 129] on div at bounding box center [847, 130] width 29 height 29
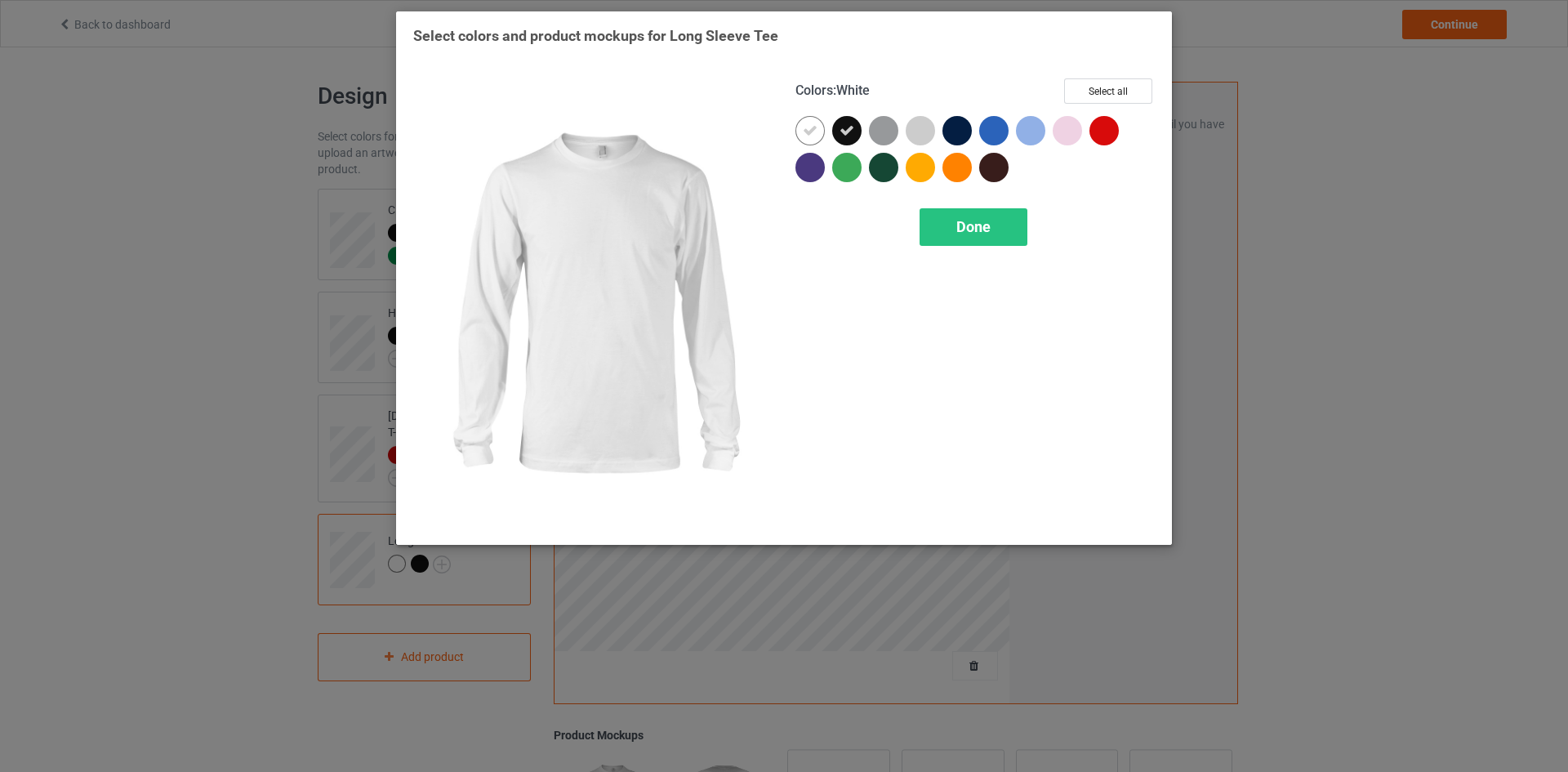
click at [813, 138] on icon at bounding box center [810, 130] width 14 height 14
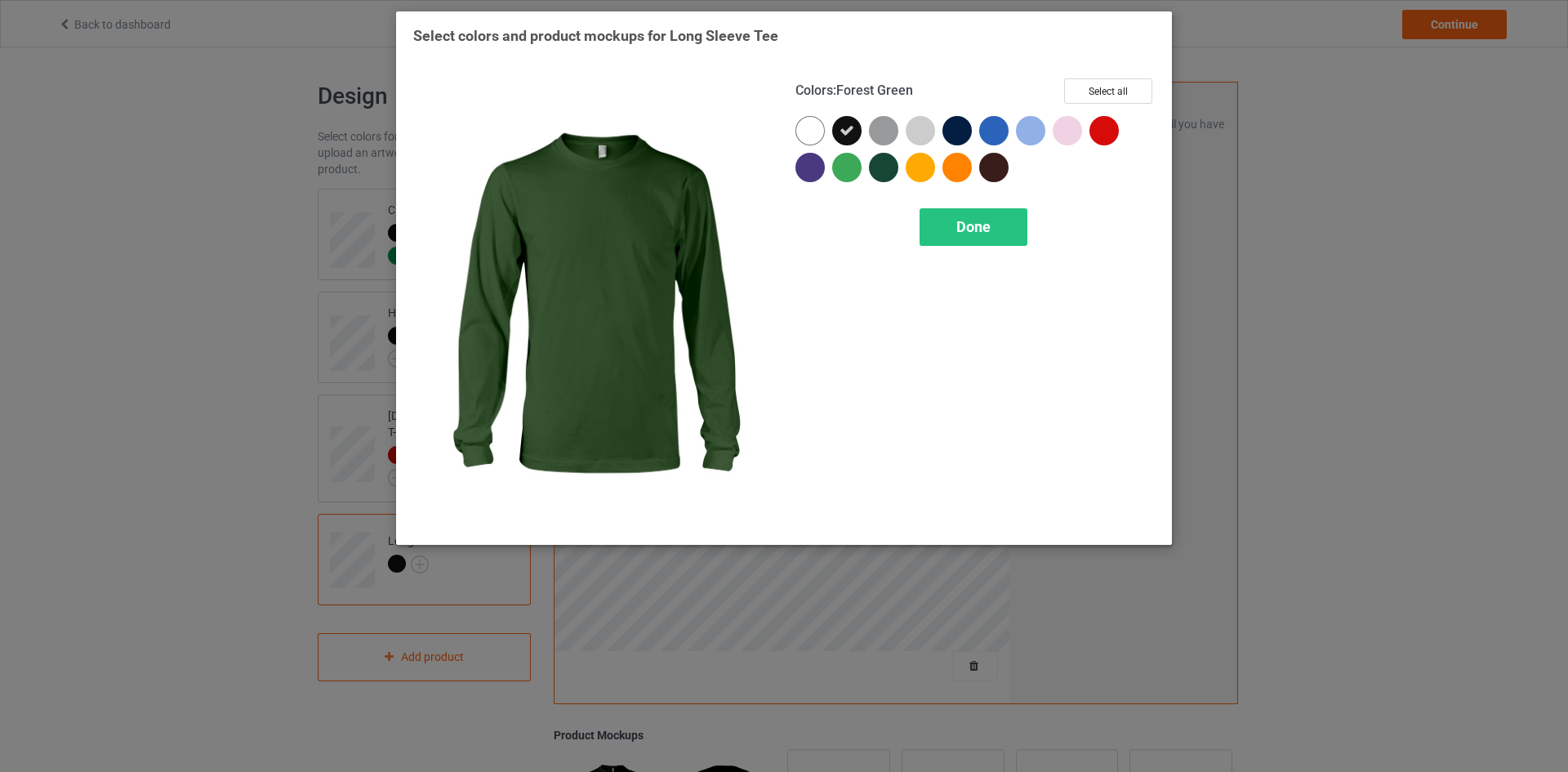
click at [889, 170] on div at bounding box center [883, 167] width 29 height 29
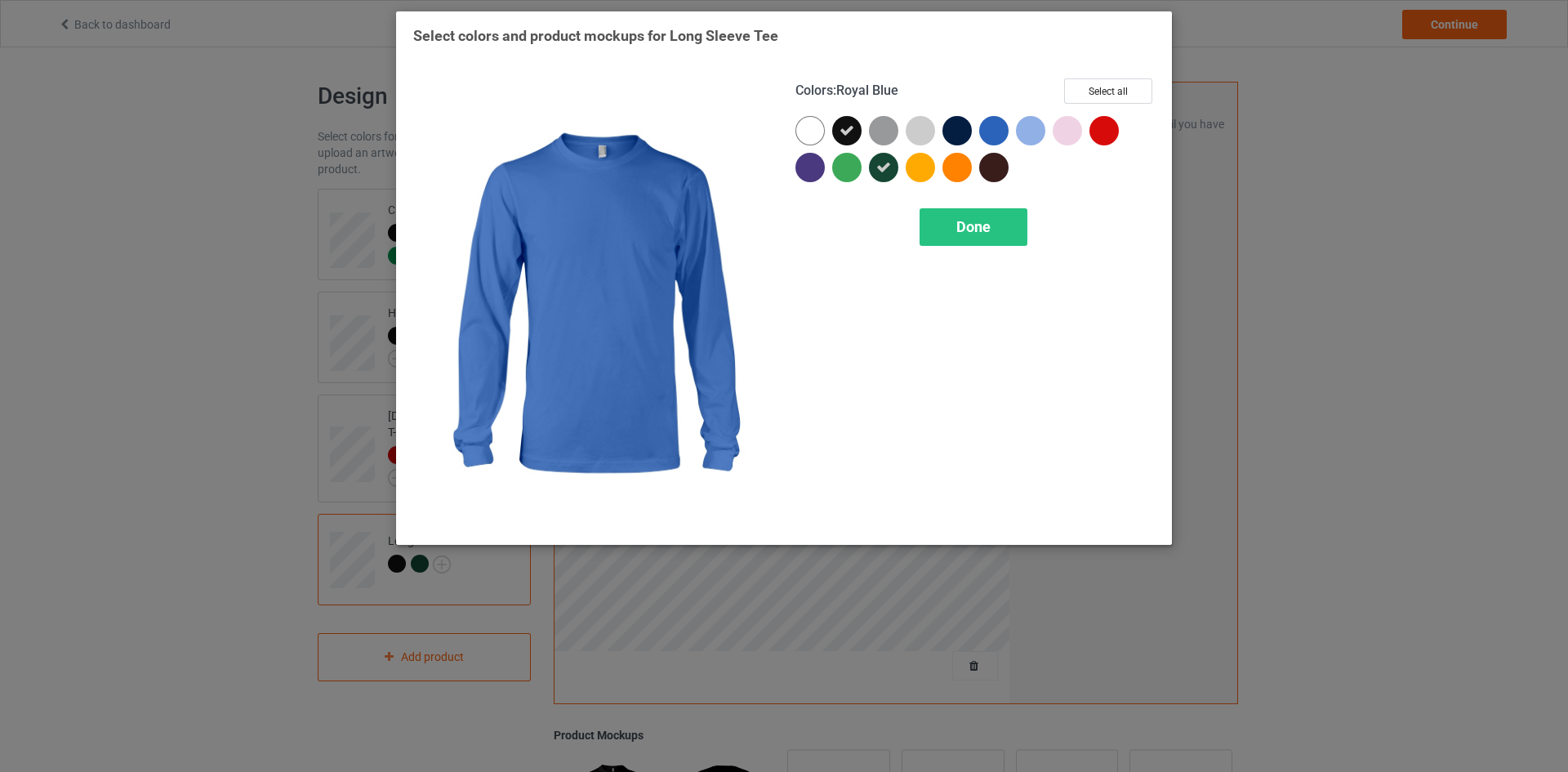
click at [996, 129] on div at bounding box center [993, 130] width 29 height 29
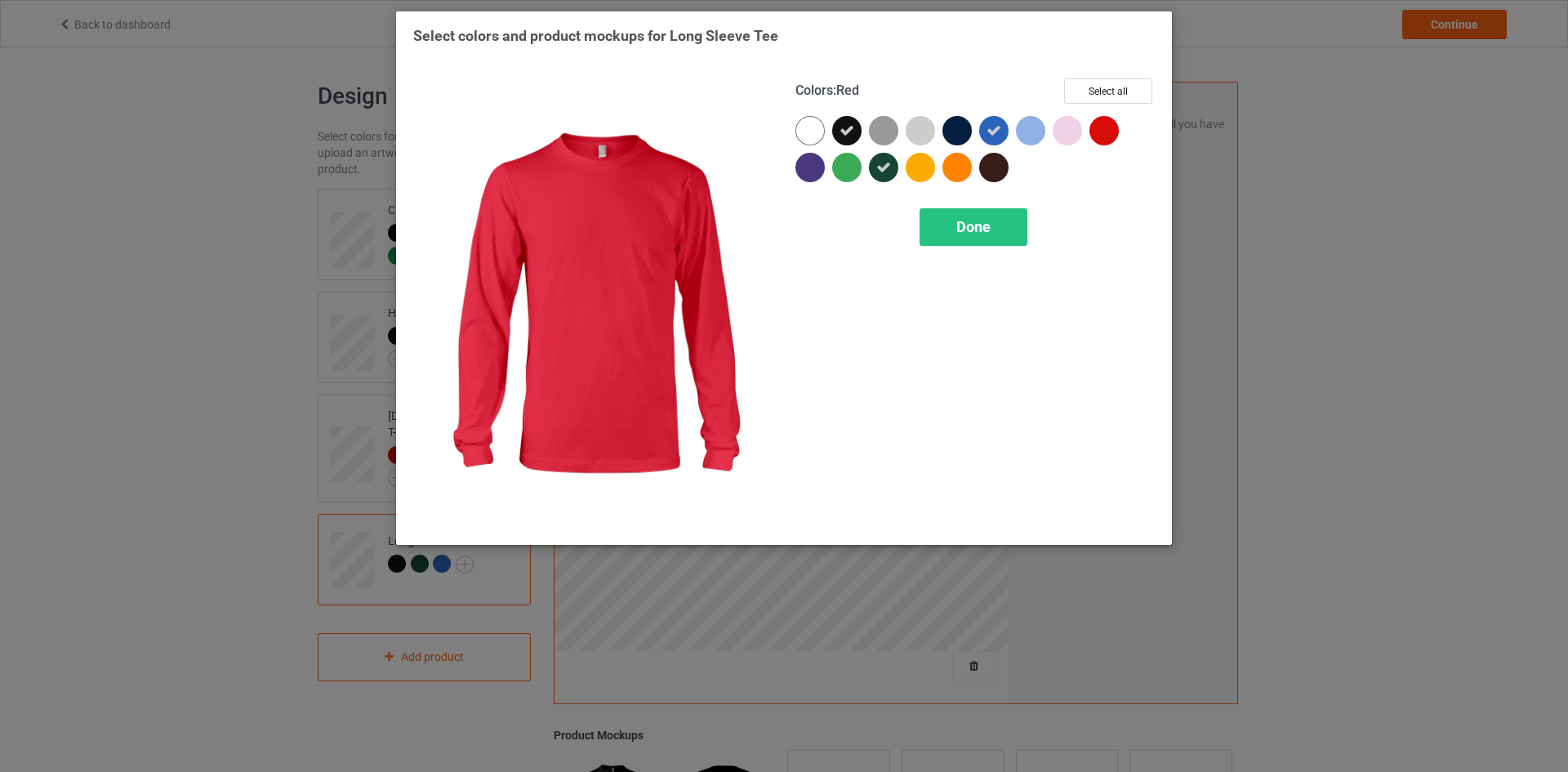
click at [1098, 129] on div at bounding box center [1104, 130] width 29 height 29
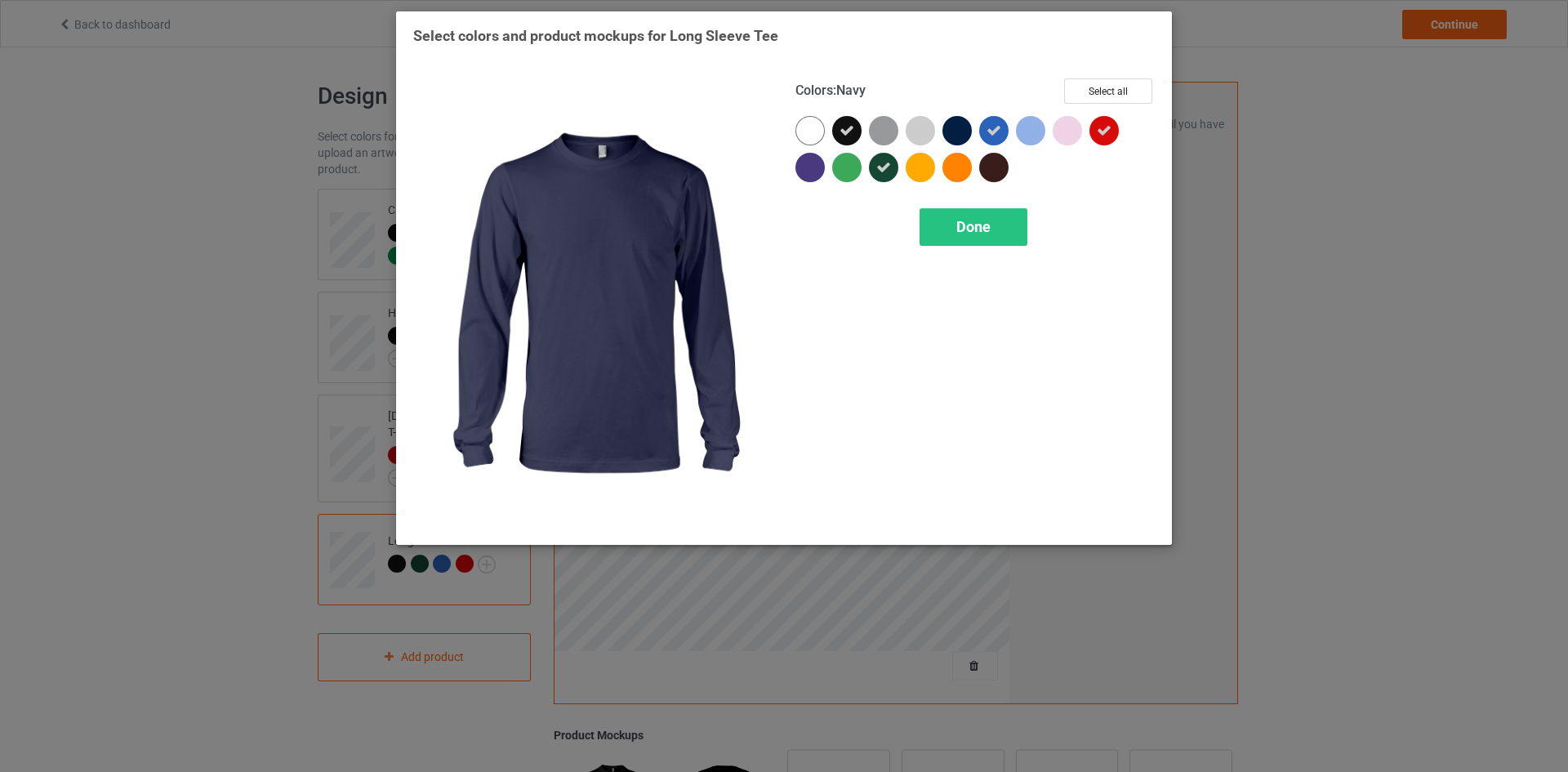
click at [955, 124] on div at bounding box center [957, 130] width 29 height 29
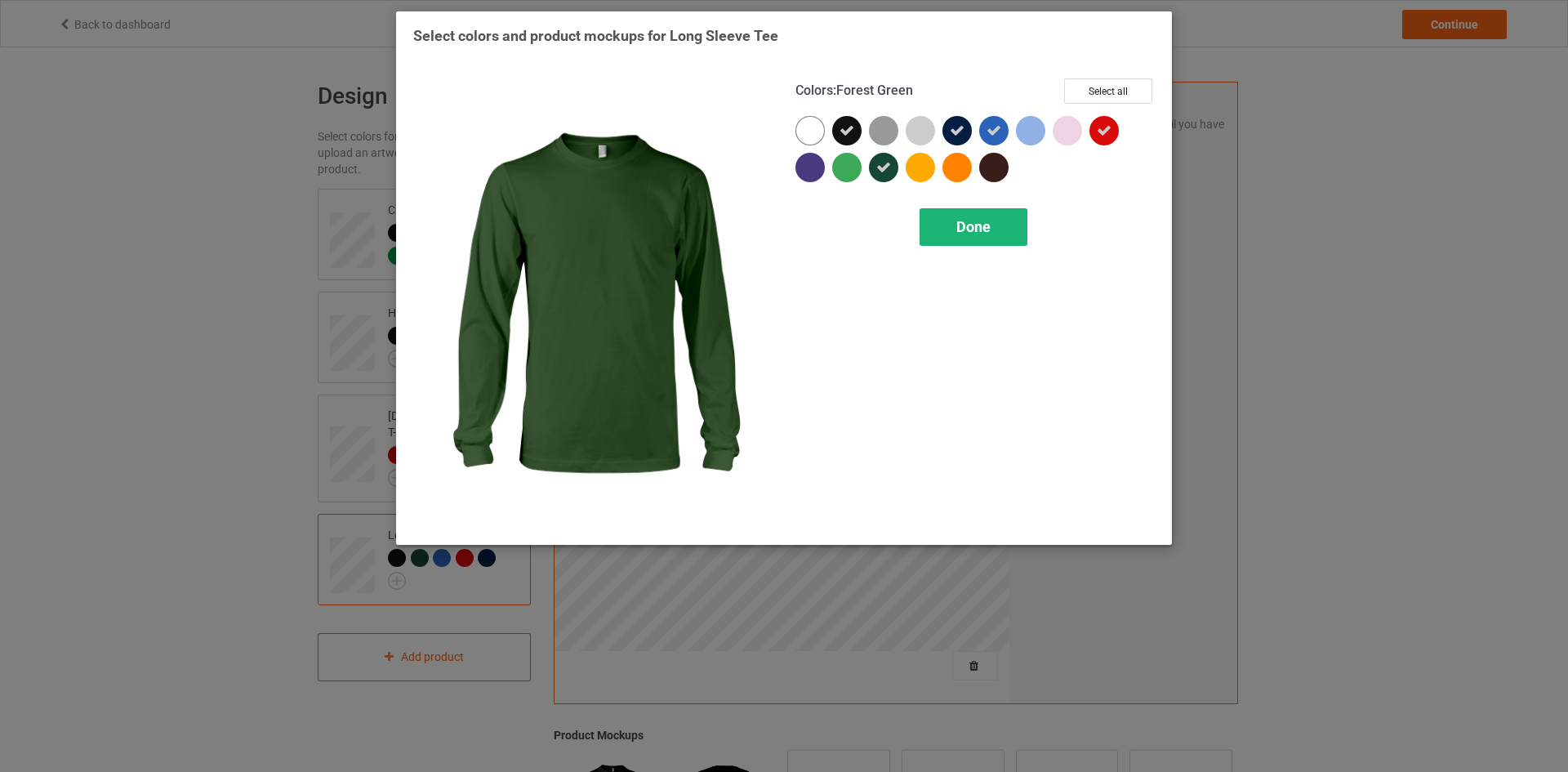
click at [969, 220] on span "Done" at bounding box center [974, 226] width 34 height 17
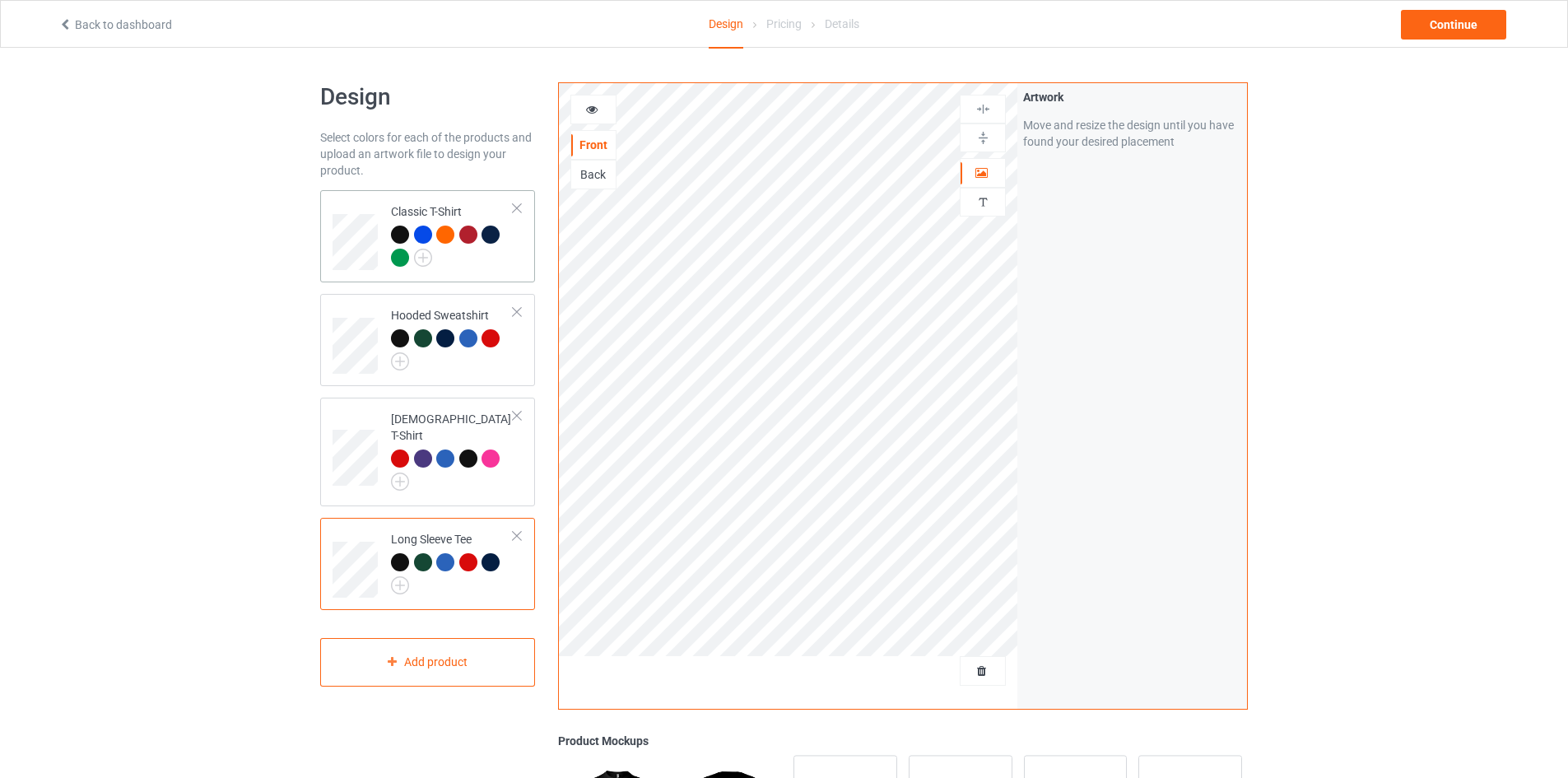
click at [472, 208] on div "Classic T-Shirt" at bounding box center [452, 234] width 122 height 62
click at [1473, 22] on div "Continue" at bounding box center [1453, 25] width 106 height 29
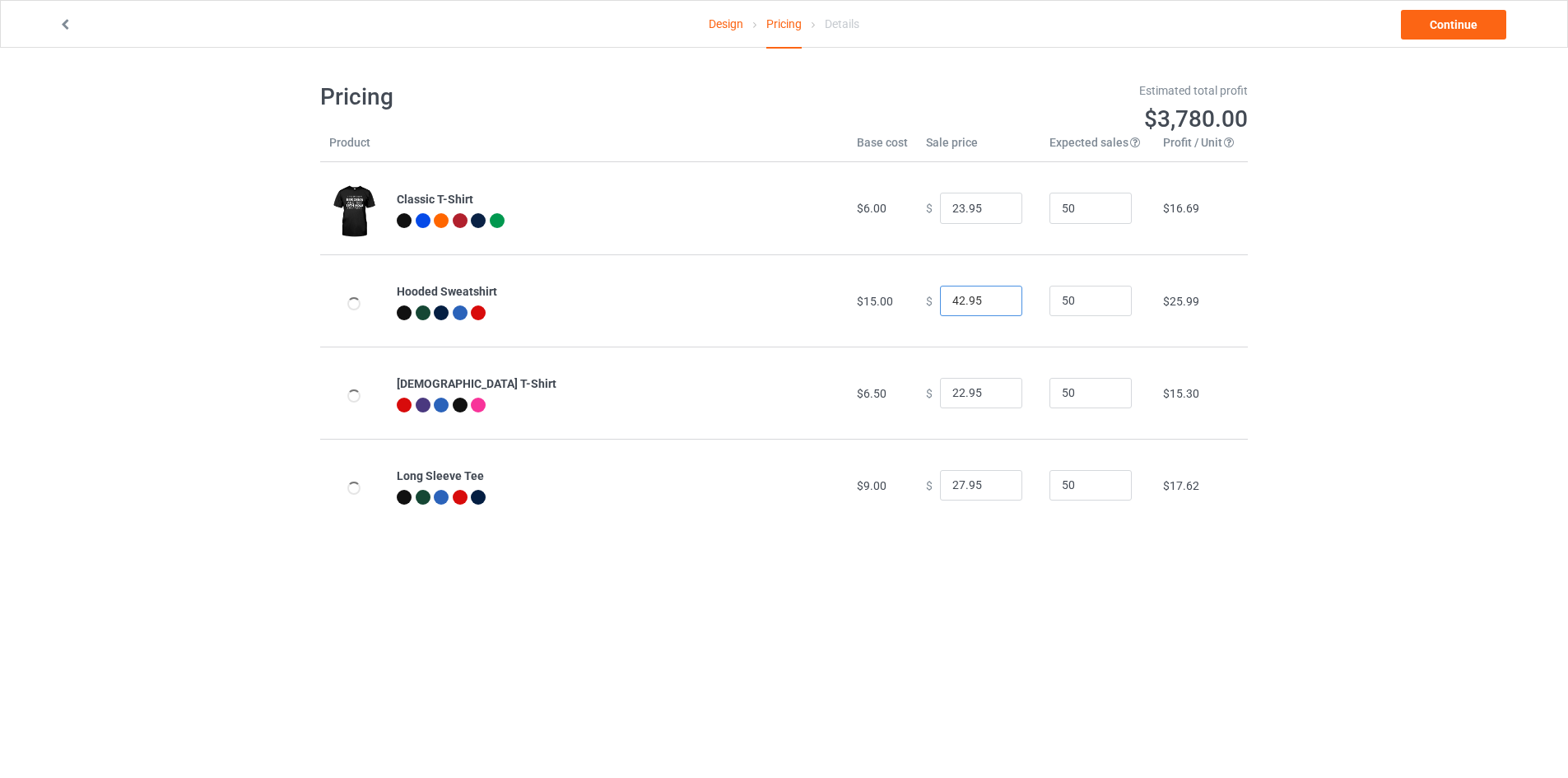
drag, startPoint x: 955, startPoint y: 300, endPoint x: 920, endPoint y: 309, distance: 36.1
click at [926, 309] on div "$ 42.95" at bounding box center [979, 301] width 106 height 31
type input "39.95"
click at [955, 393] on input "22.95" at bounding box center [981, 393] width 82 height 31
type input "23.95"
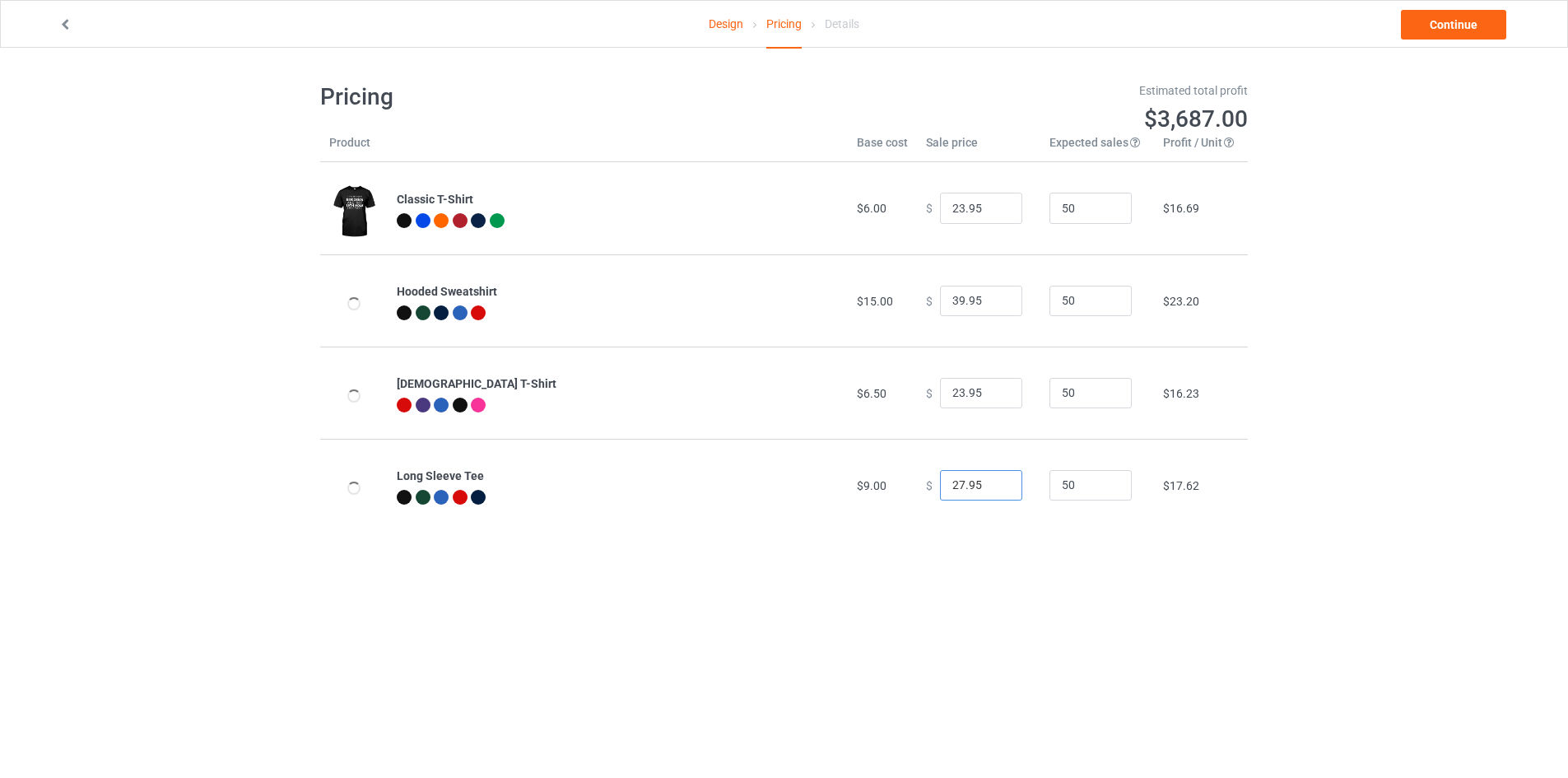
click at [952, 483] on input "27.95" at bounding box center [981, 485] width 82 height 31
click at [1311, 444] on div "Design Pricing Details Continue Pricing Estimated total profit $3,687.00 Produc…" at bounding box center [784, 306] width 1568 height 518
click at [955, 209] on input "23.95" at bounding box center [981, 208] width 82 height 31
type input "24.95"
click at [1377, 224] on div "Design Pricing Details Continue Pricing Estimated total profit $3,733.50 Produc…" at bounding box center [784, 306] width 1568 height 518
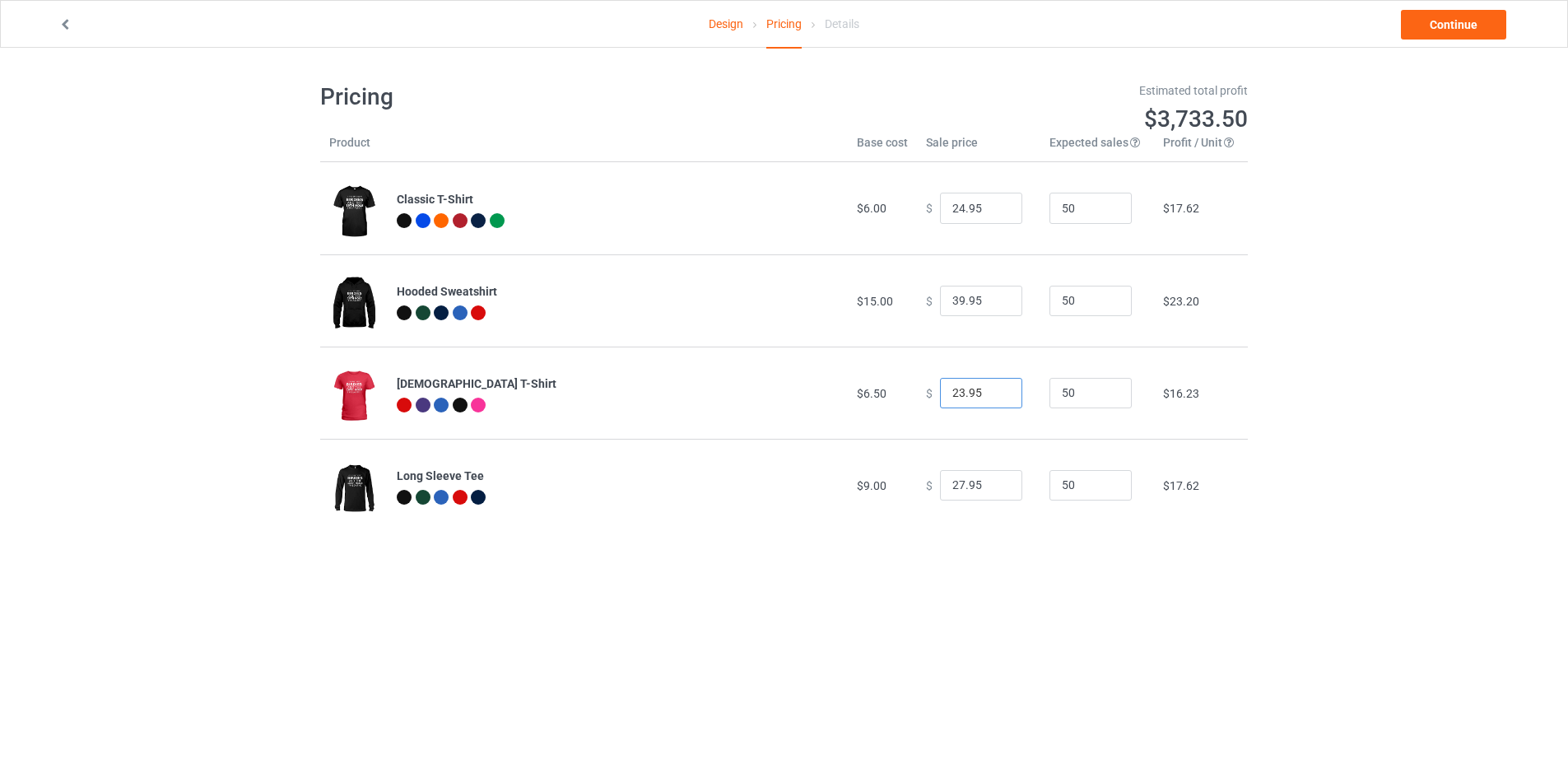
click at [955, 392] on input "23.95" at bounding box center [981, 393] width 82 height 31
type input "24.95"
click at [1386, 378] on div "Design Pricing Details Continue Pricing Estimated total profit $3,780.00 Produc…" at bounding box center [784, 306] width 1568 height 518
click at [1316, 385] on div "Design Pricing Details Continue Pricing Estimated total profit $3,780.00 Produc…" at bounding box center [784, 306] width 1568 height 518
click at [954, 483] on input "27.95" at bounding box center [981, 485] width 82 height 31
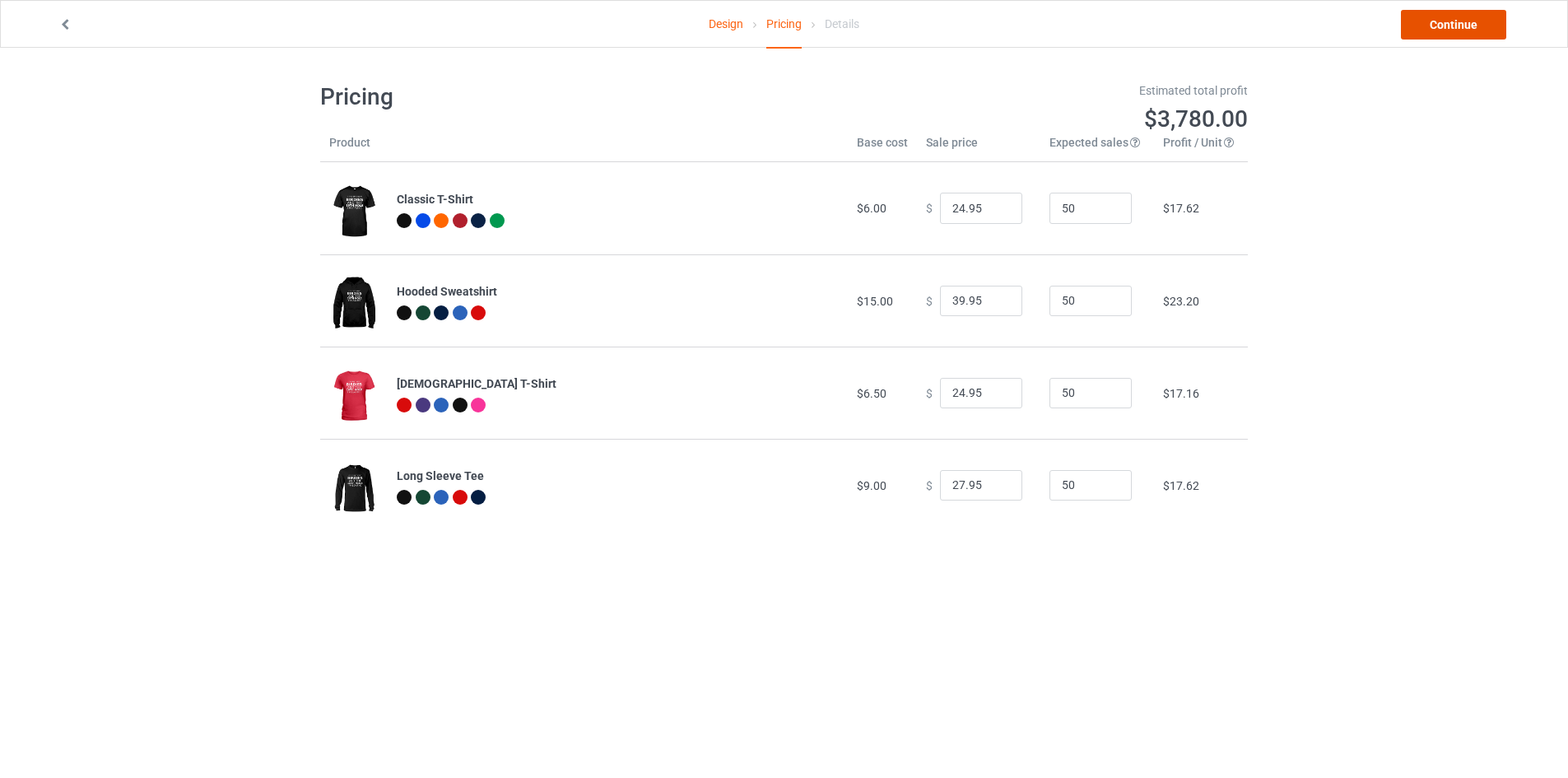
click at [1459, 25] on link "Continue" at bounding box center [1453, 25] width 106 height 29
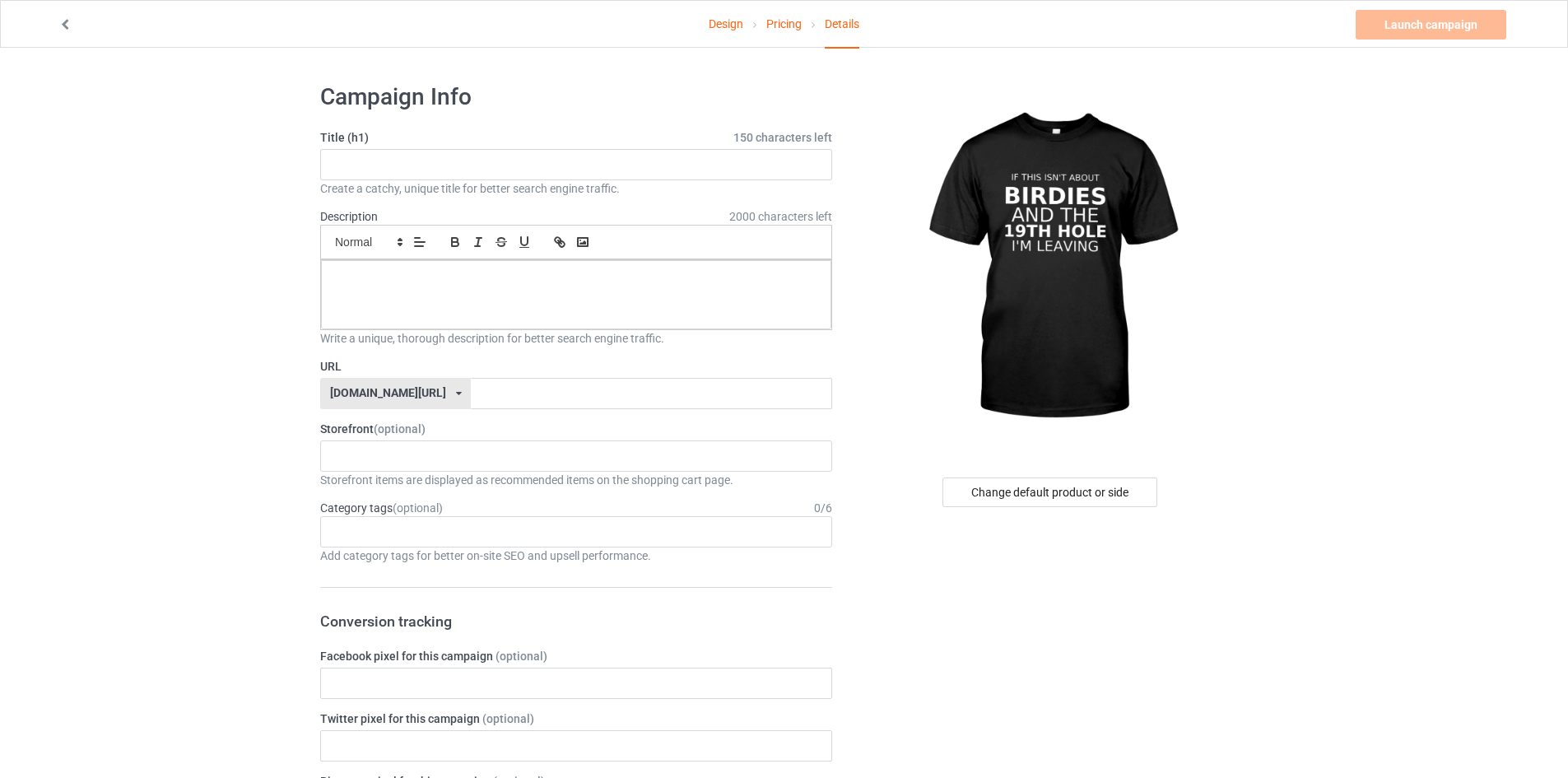
click at [67, 22] on icon at bounding box center [65, 22] width 14 height 12
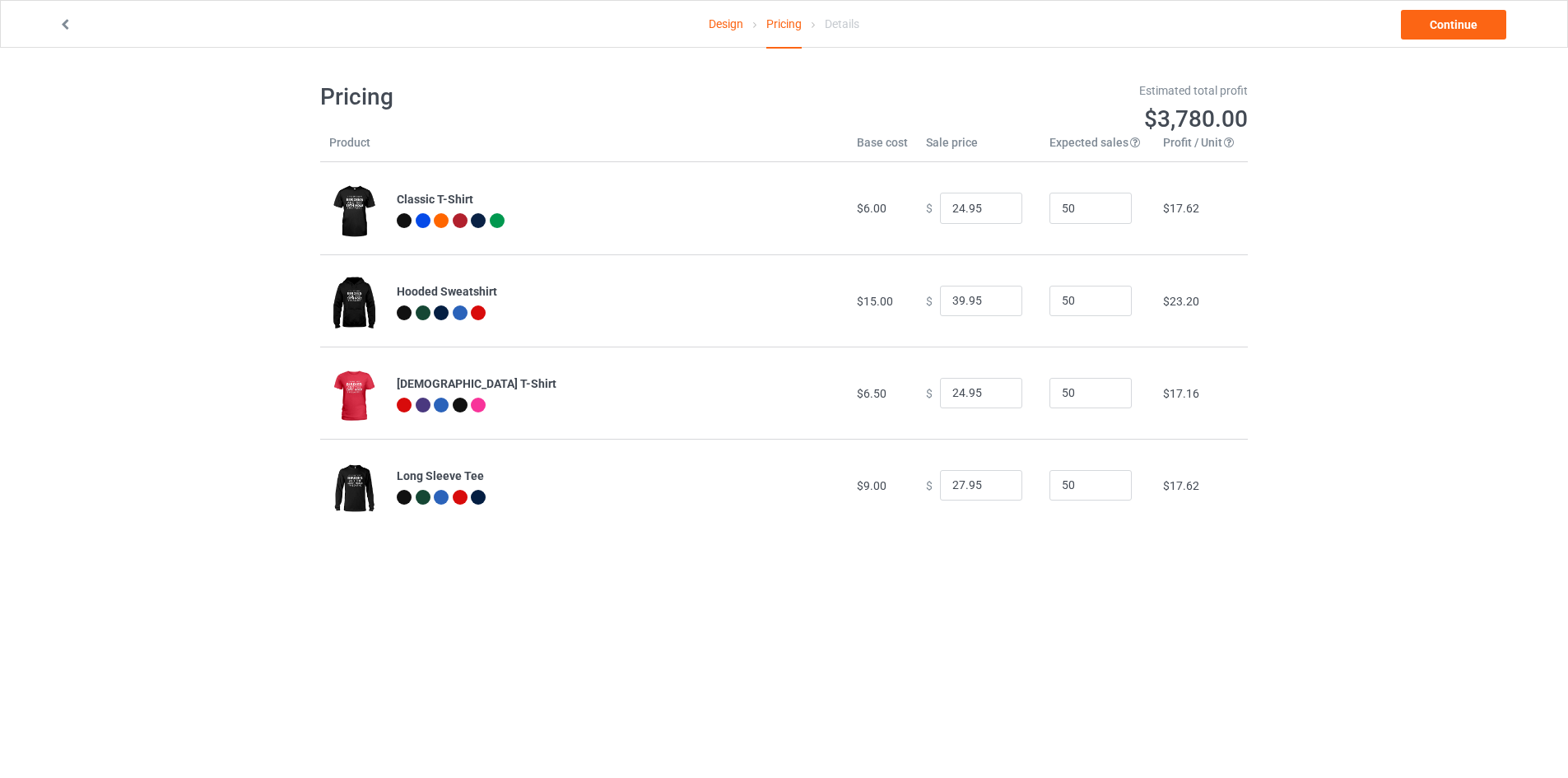
click at [539, 392] on div "[DEMOGRAPHIC_DATA] T-Shirt" at bounding box center [617, 384] width 442 height 16
click at [364, 385] on img at bounding box center [354, 397] width 49 height 62
click at [429, 378] on b "[DEMOGRAPHIC_DATA] T-Shirt" at bounding box center [476, 383] width 160 height 13
click at [60, 22] on icon at bounding box center [65, 22] width 14 height 12
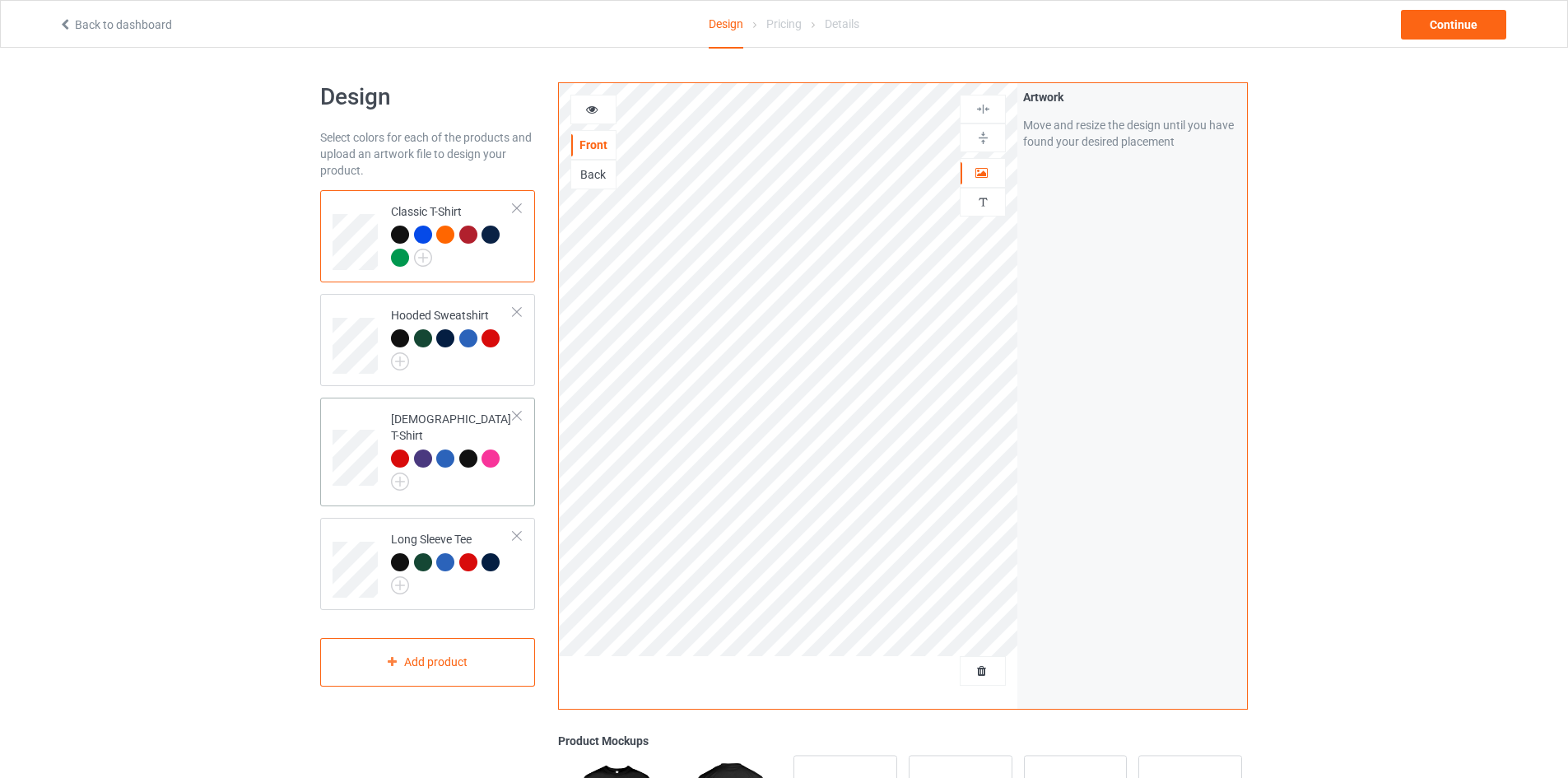
click at [351, 410] on td at bounding box center [357, 451] width 49 height 96
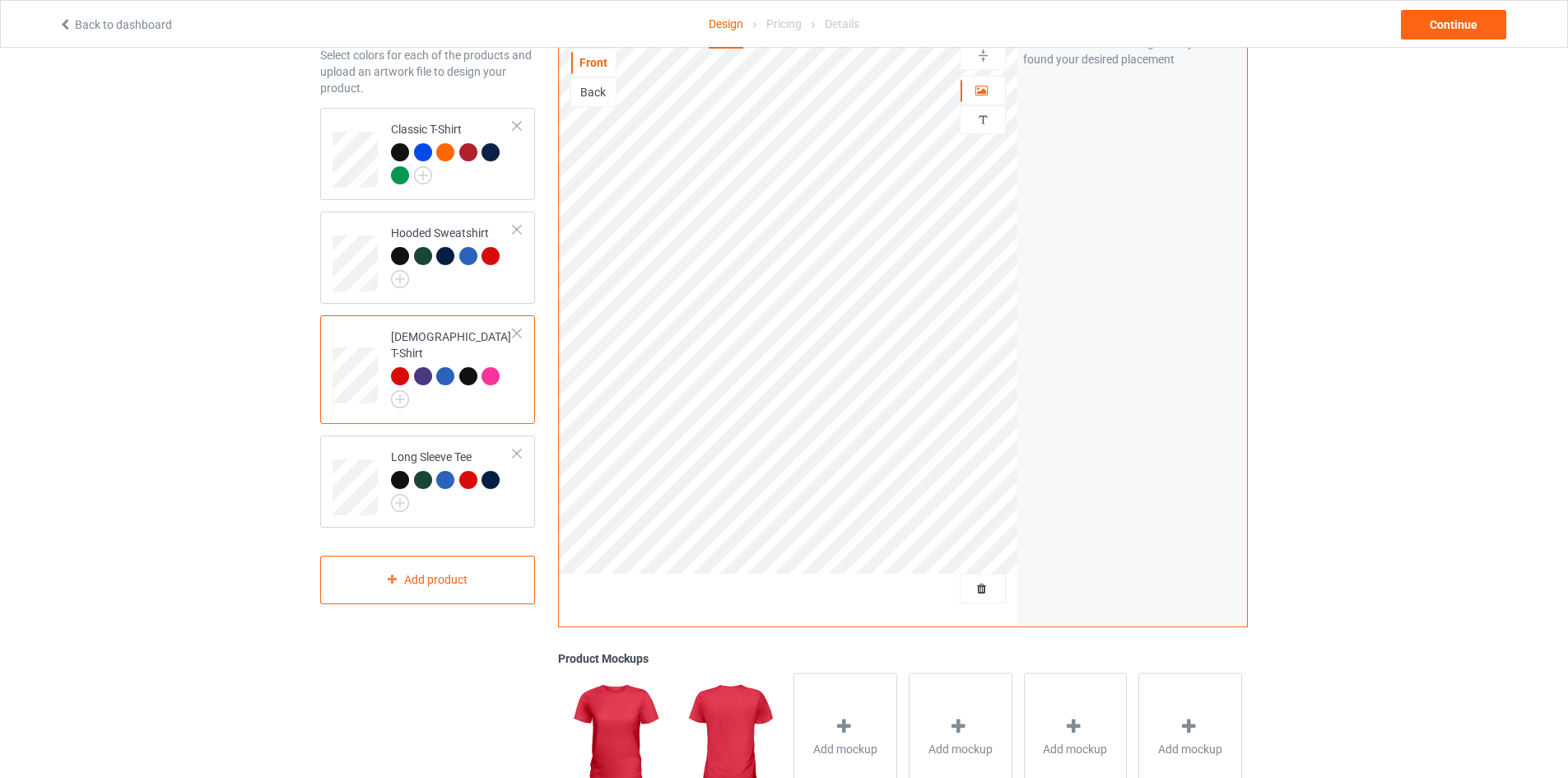
click at [440, 390] on div at bounding box center [452, 388] width 122 height 41
click at [402, 390] on img at bounding box center [400, 399] width 18 height 18
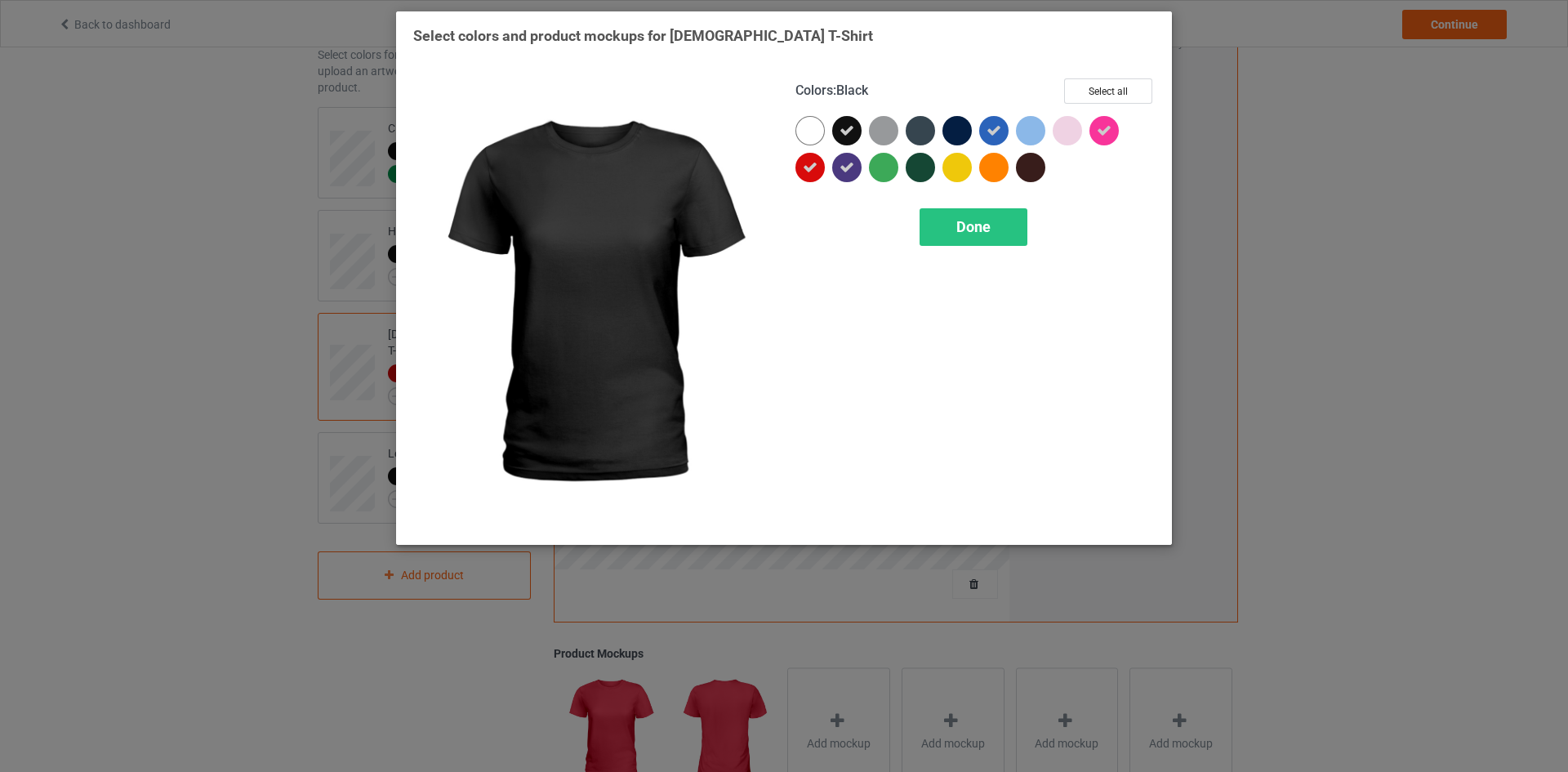
click at [944, 58] on div "Select colors and product mockups for [DEMOGRAPHIC_DATA] T-Shirt Colors : Black…" at bounding box center [784, 282] width 742 height 513
click at [986, 231] on span "Done" at bounding box center [974, 226] width 34 height 17
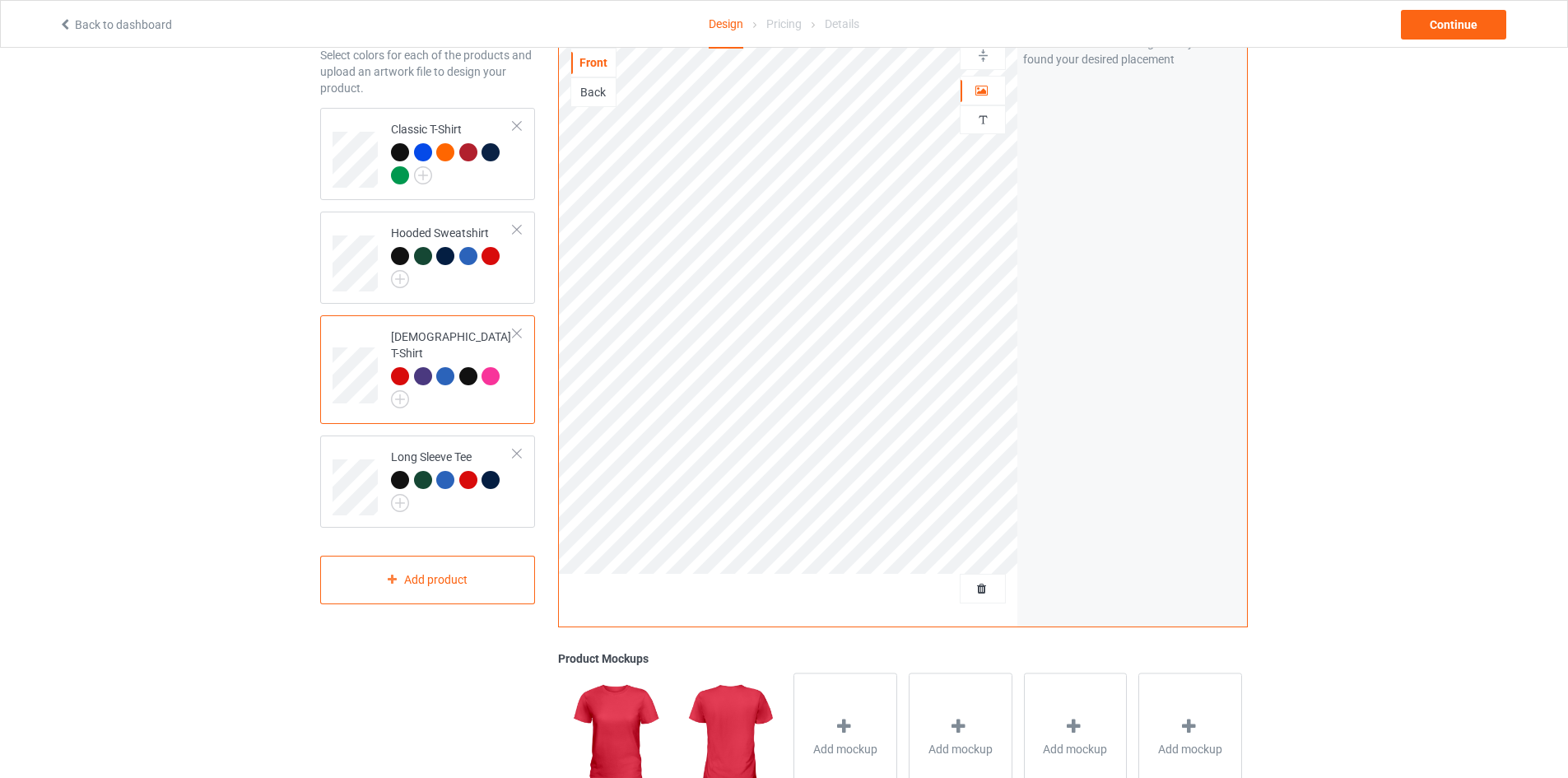
click at [460, 343] on div "[DEMOGRAPHIC_DATA] T-Shirt" at bounding box center [452, 365] width 122 height 74
click at [401, 390] on img at bounding box center [400, 399] width 18 height 18
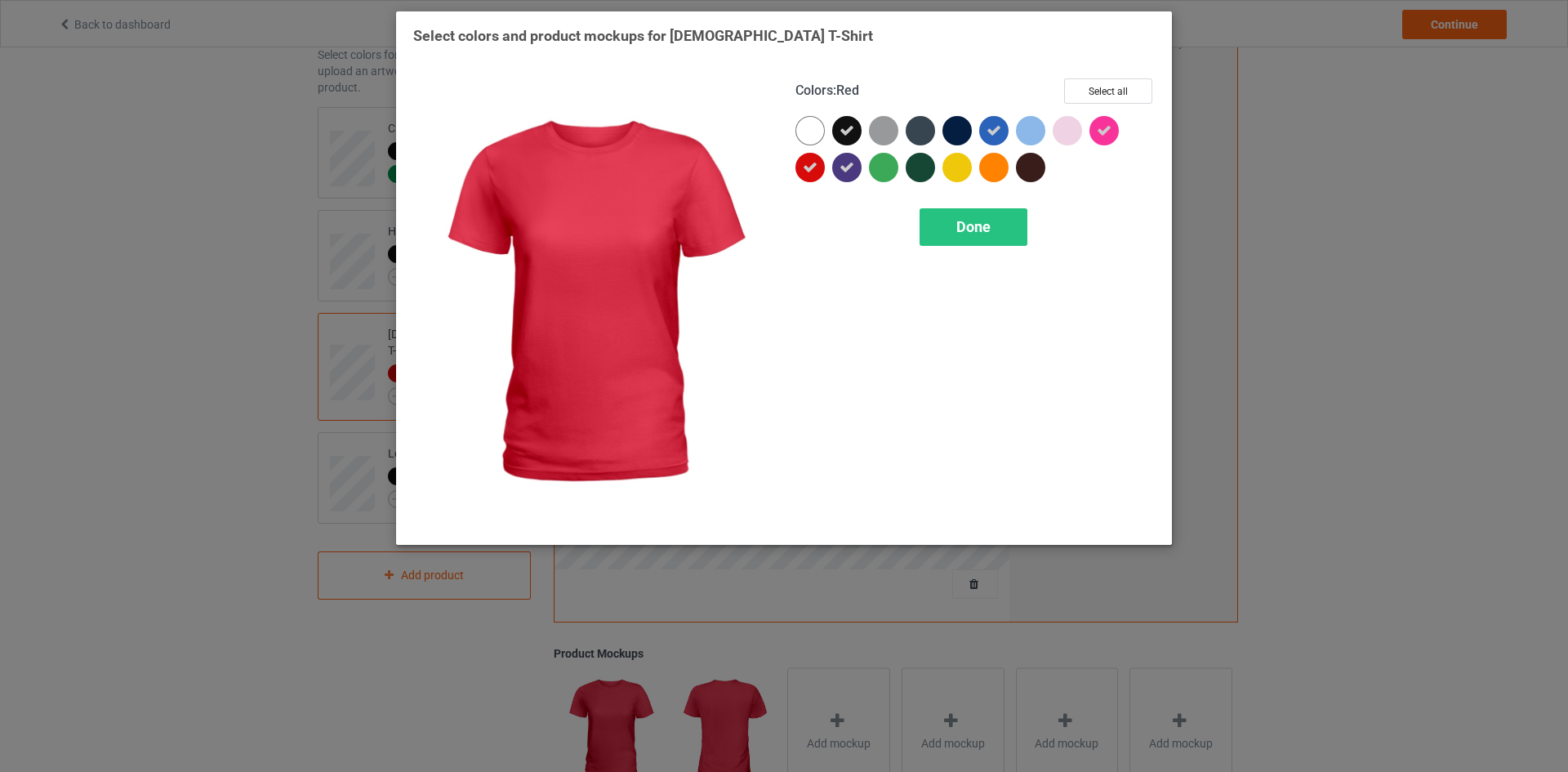
click at [809, 169] on icon at bounding box center [810, 167] width 14 height 14
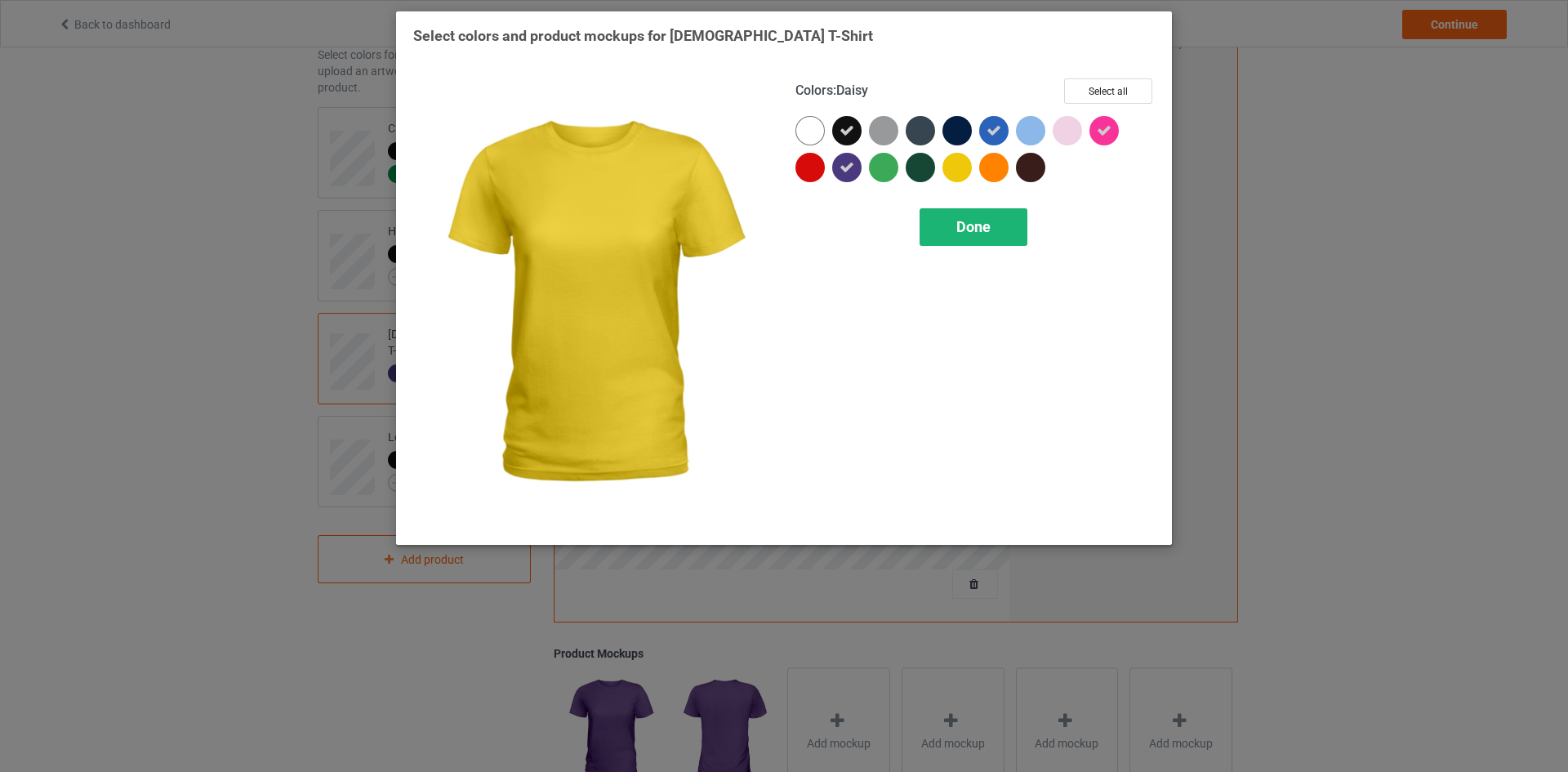
click at [970, 223] on span "Done" at bounding box center [974, 226] width 34 height 17
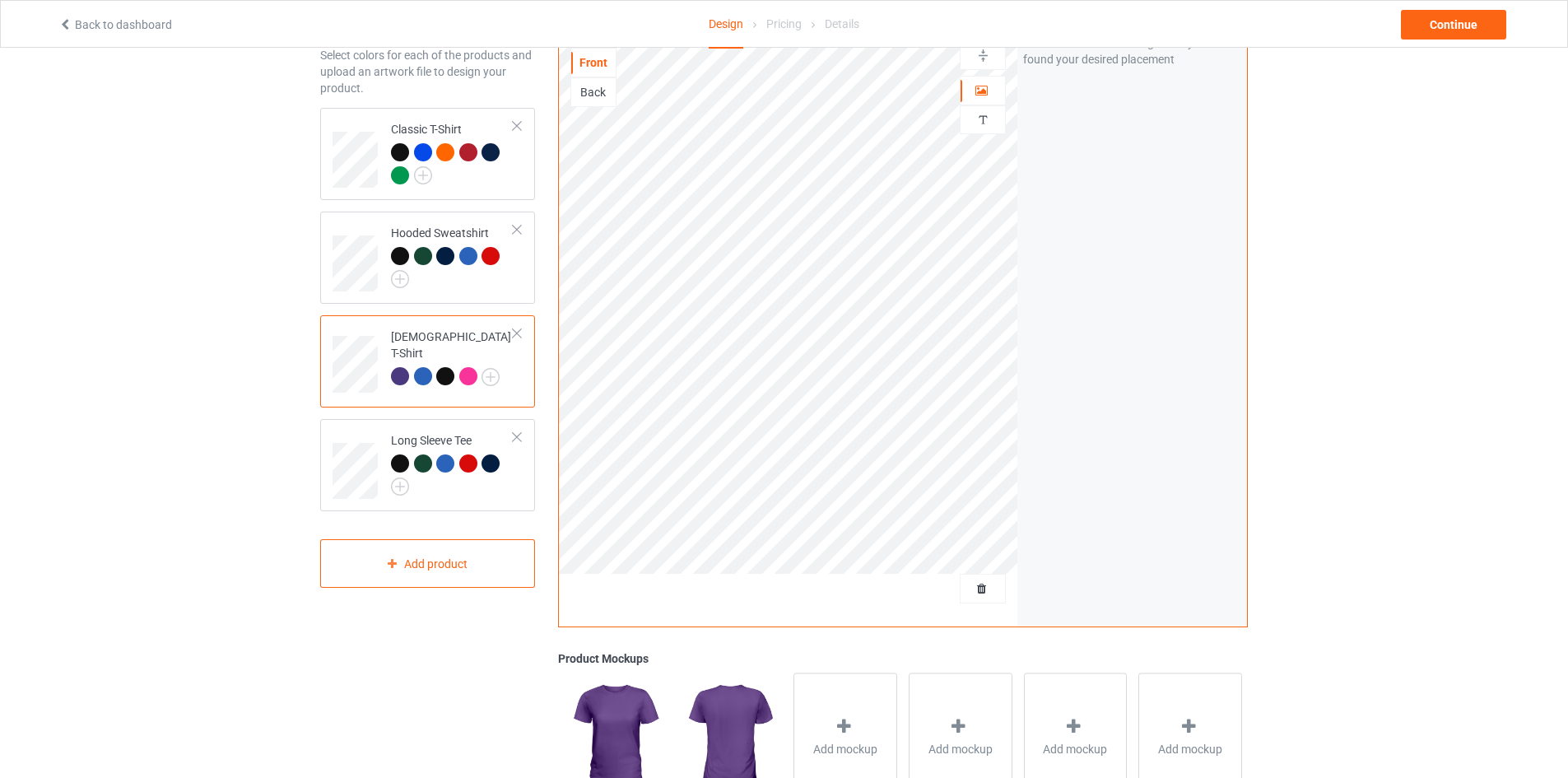
click at [471, 384] on td "[DEMOGRAPHIC_DATA] T-Shirt" at bounding box center [452, 358] width 140 height 73
click at [490, 368] on img at bounding box center [490, 377] width 18 height 18
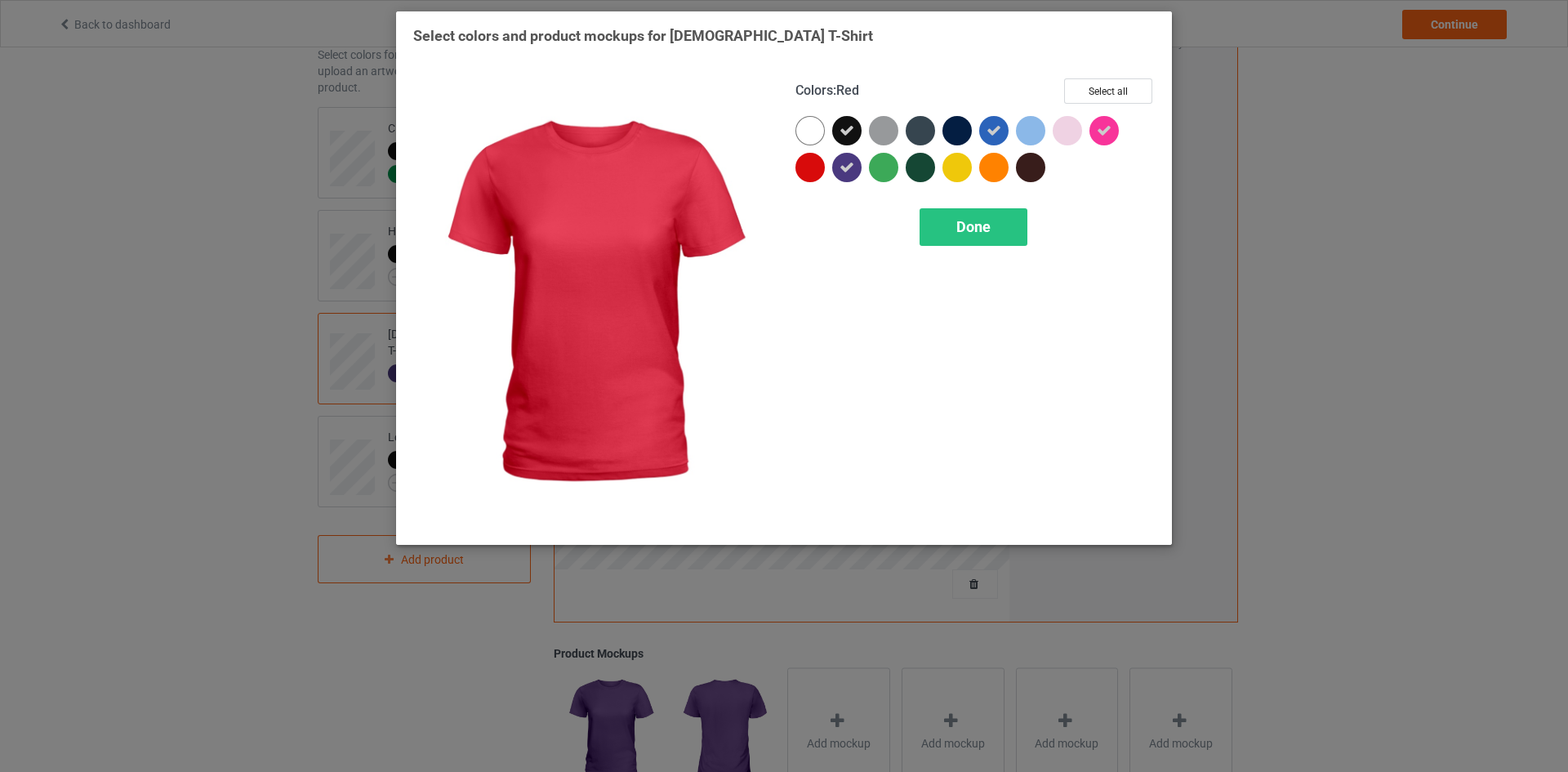
click at [802, 169] on div at bounding box center [810, 167] width 29 height 29
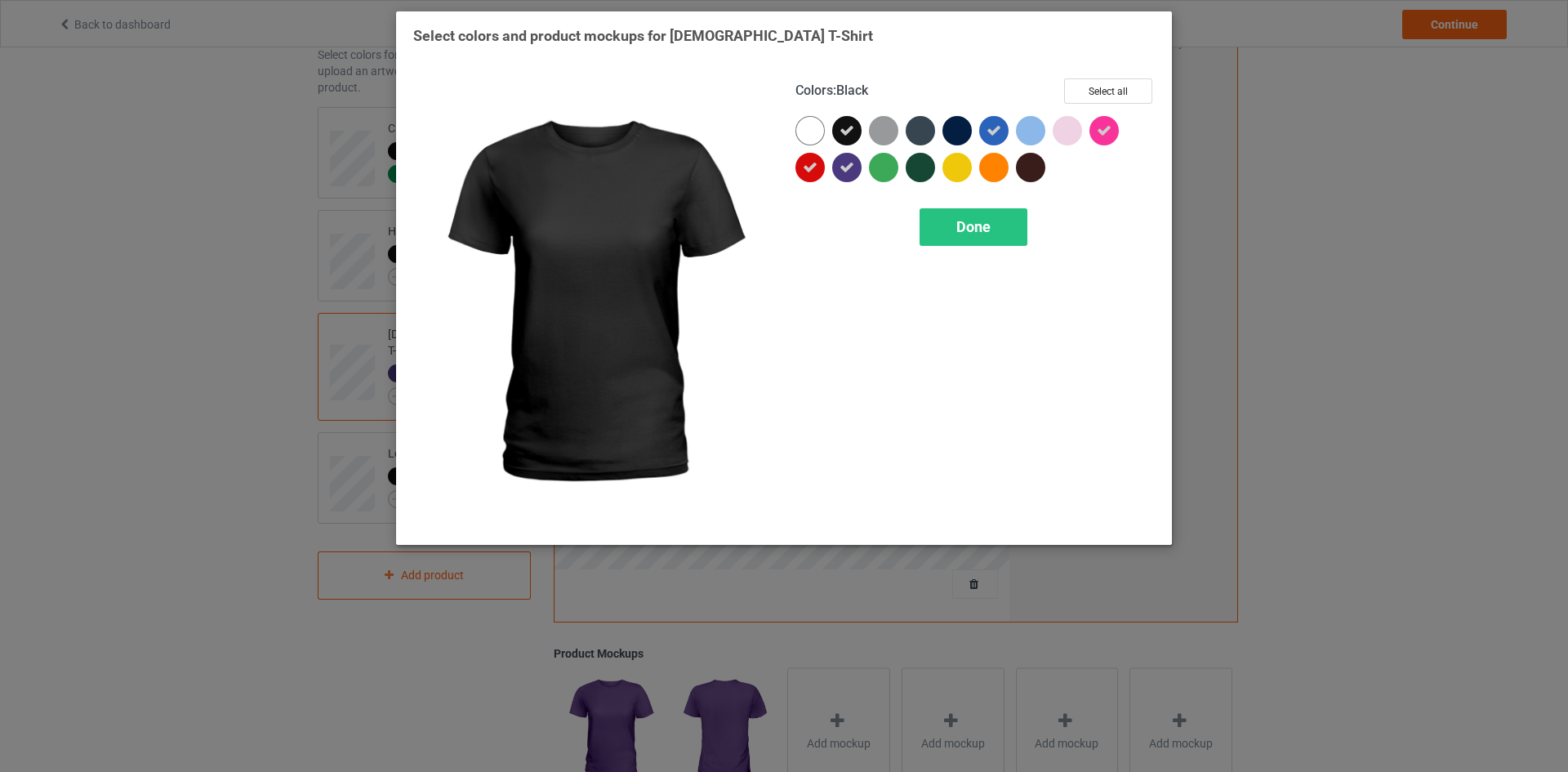
click at [854, 130] on div at bounding box center [847, 130] width 29 height 29
click at [966, 231] on span "Done" at bounding box center [974, 226] width 34 height 17
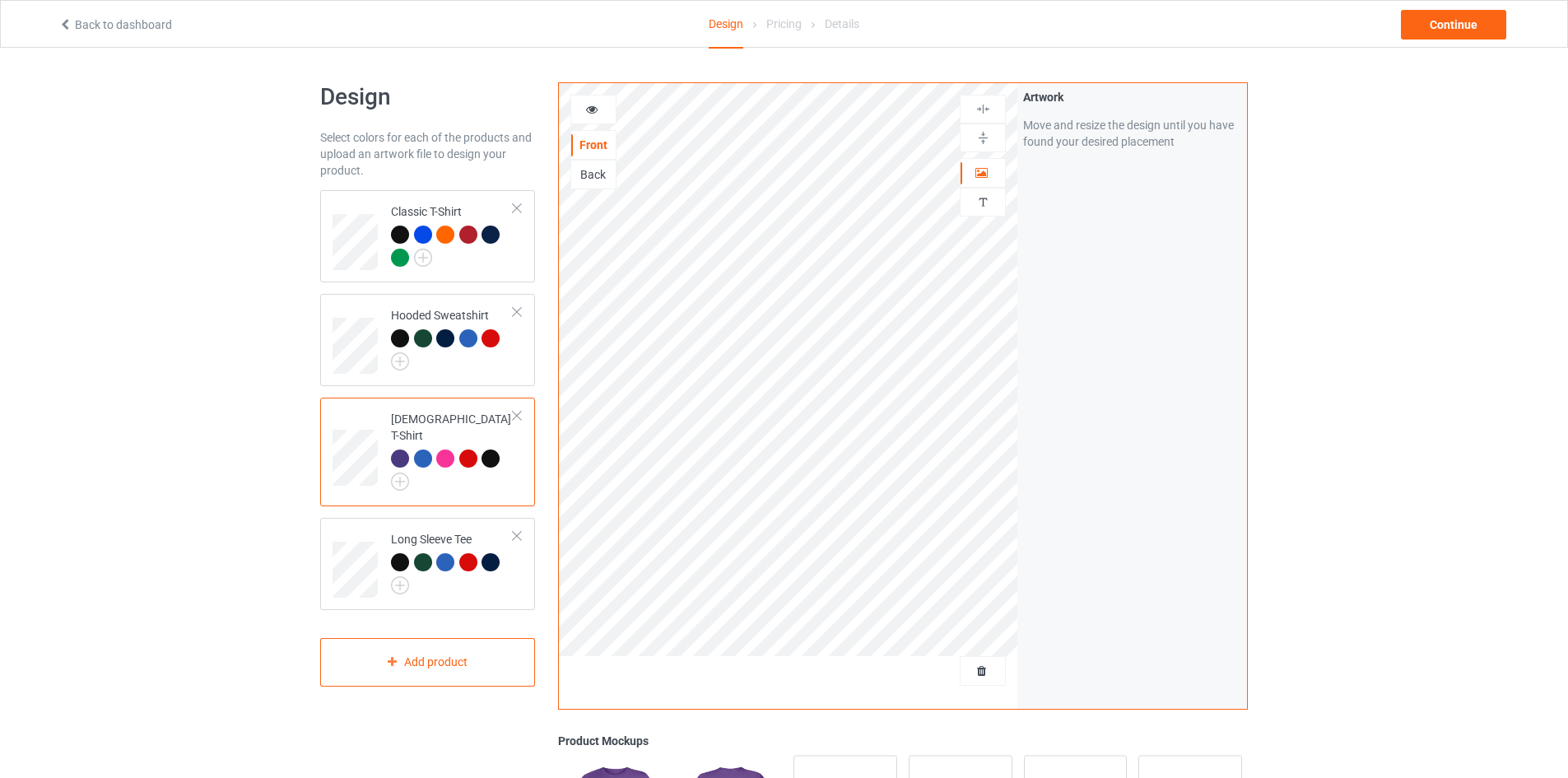
click at [595, 110] on icon at bounding box center [592, 107] width 14 height 12
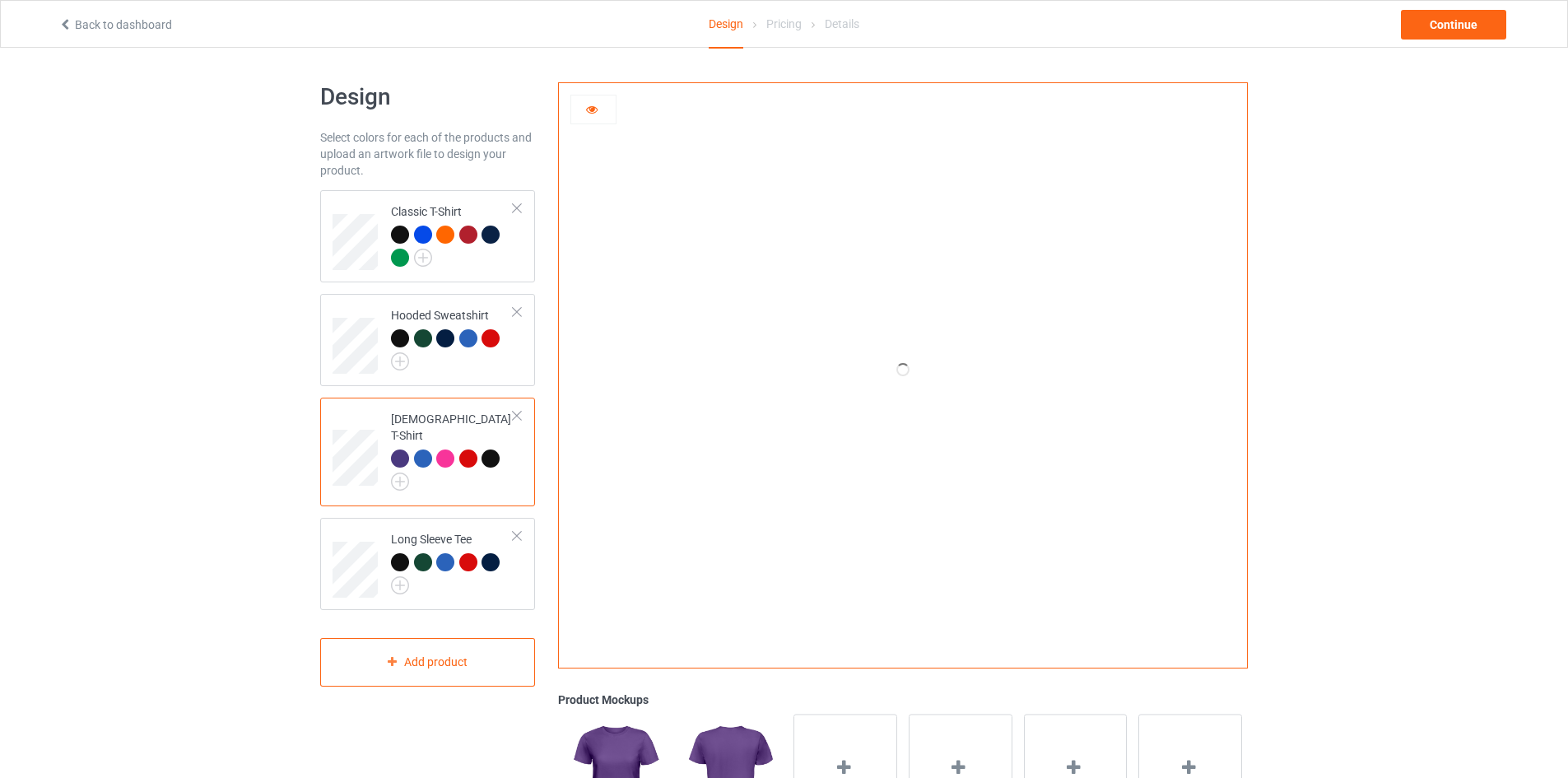
click at [595, 110] on icon at bounding box center [592, 107] width 14 height 12
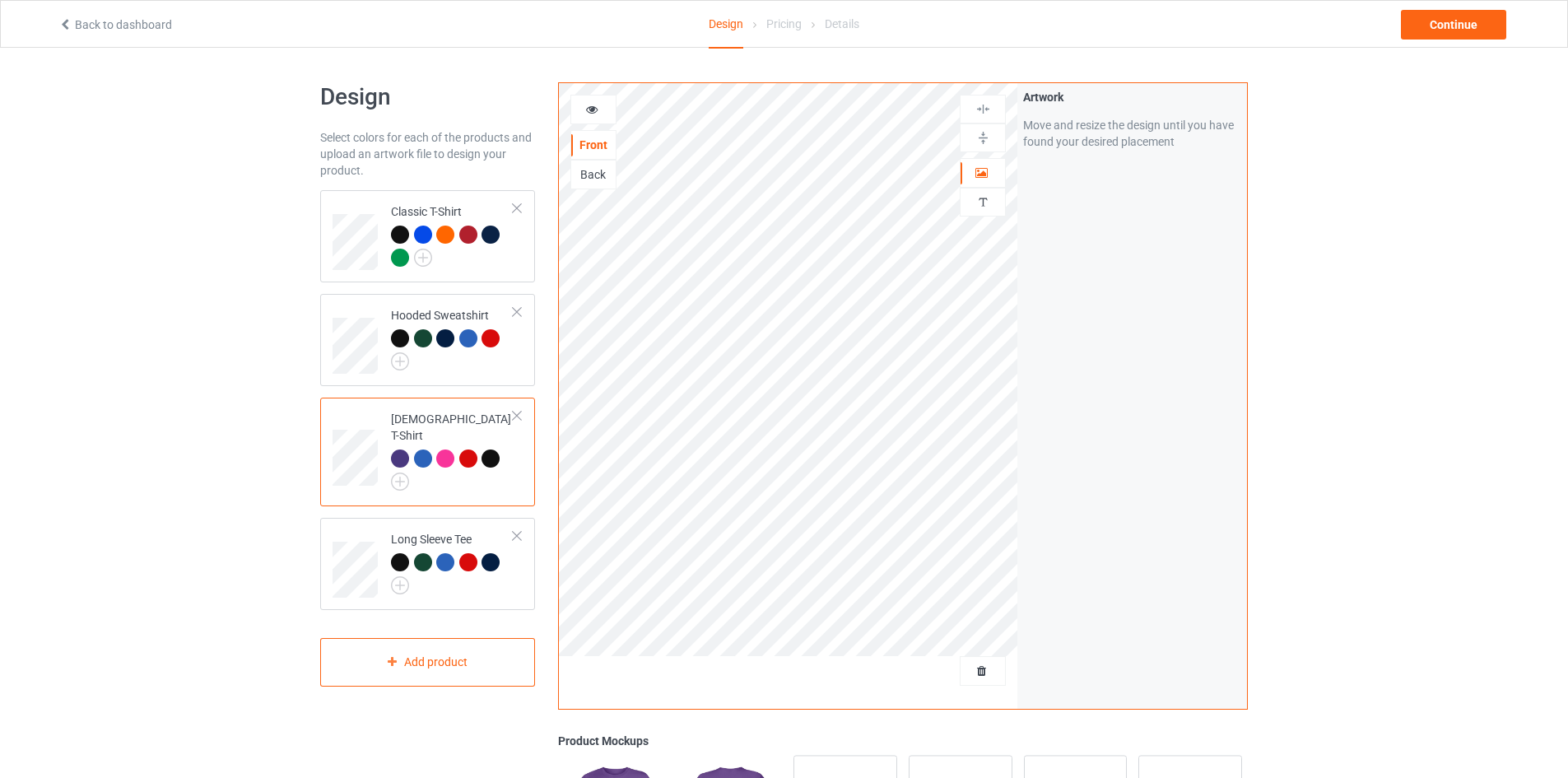
click at [595, 110] on icon at bounding box center [592, 107] width 14 height 12
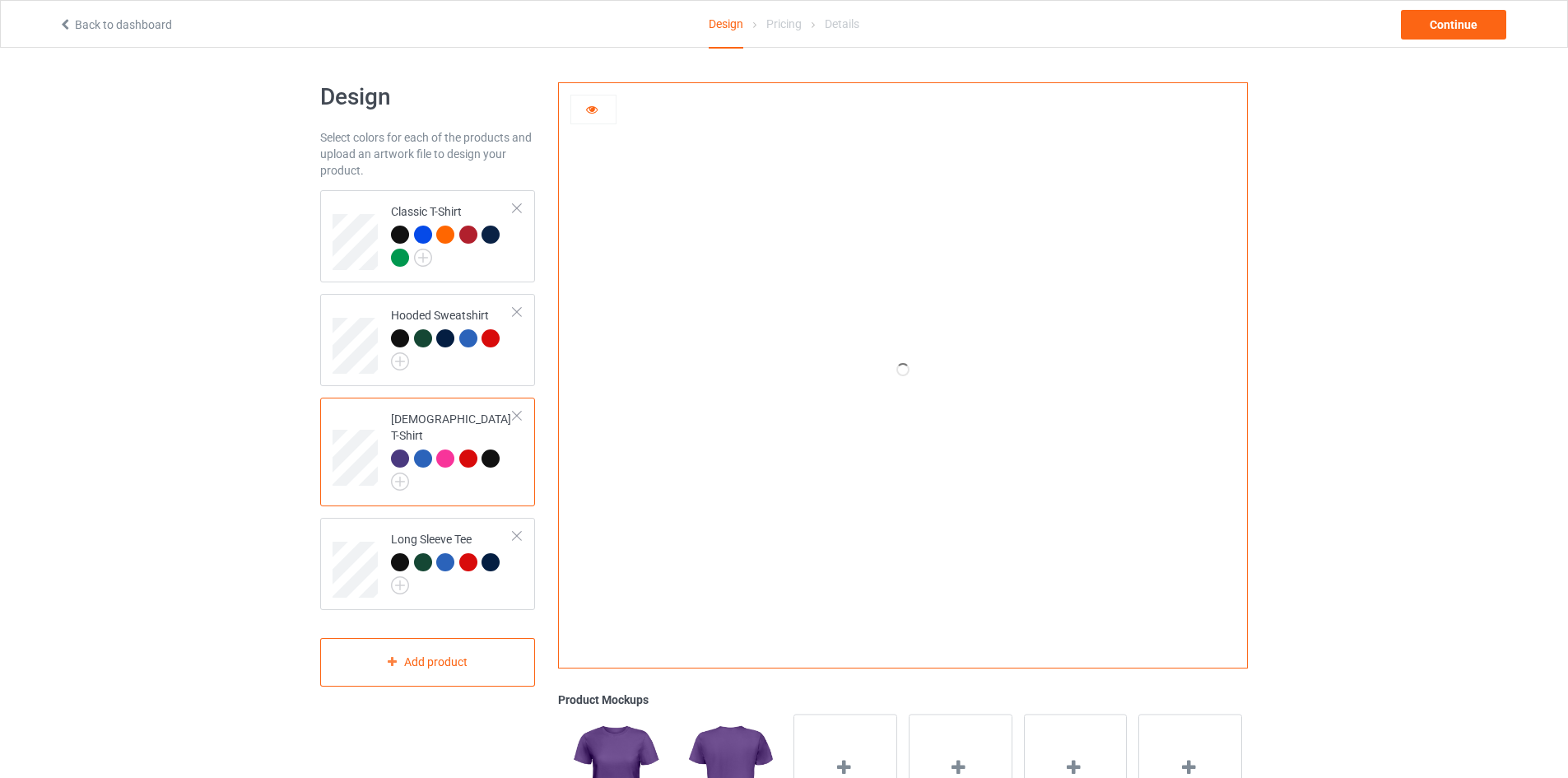
click at [591, 110] on icon at bounding box center [592, 107] width 14 height 12
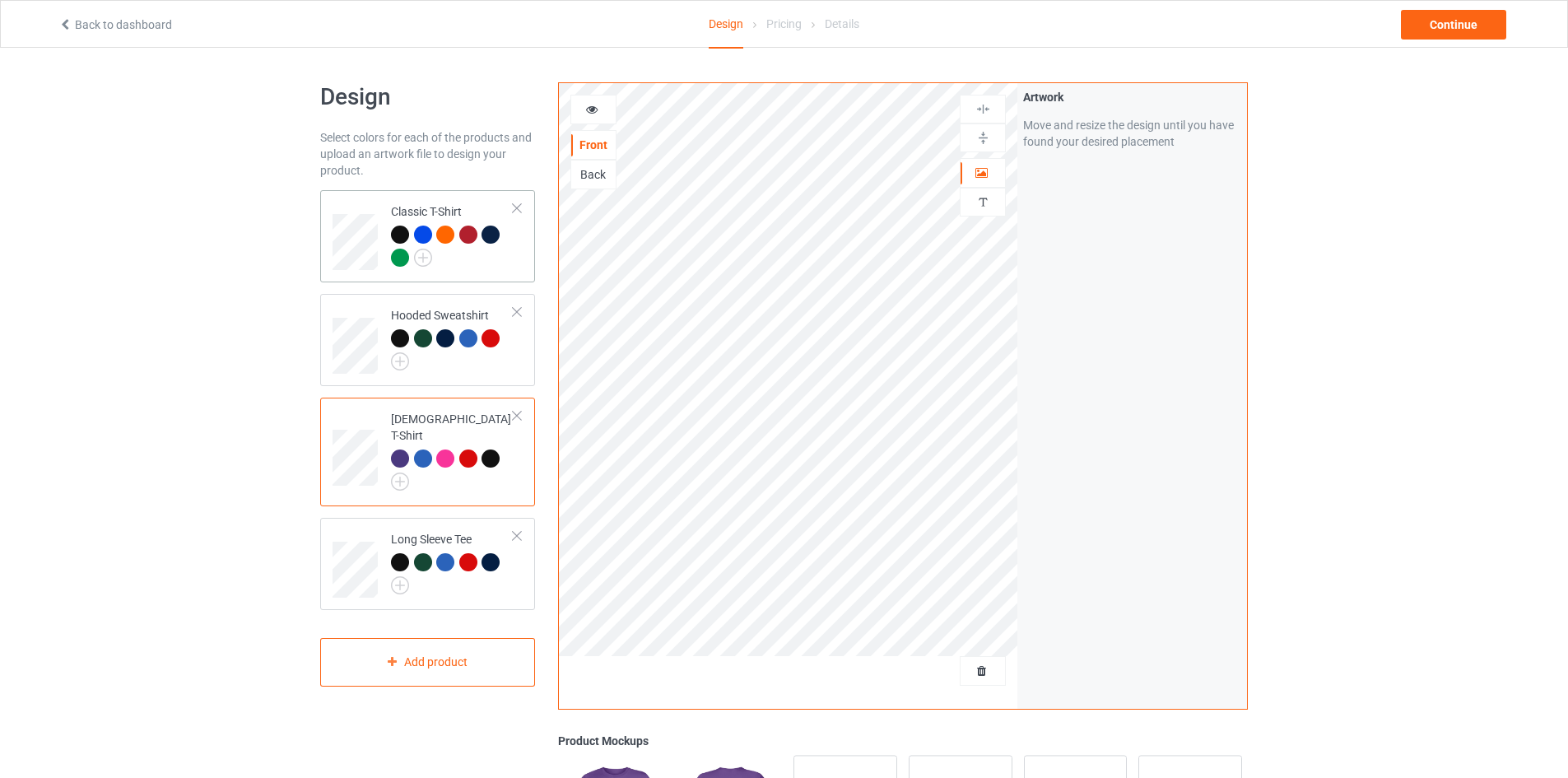
click at [490, 271] on div at bounding box center [452, 248] width 122 height 46
click at [1439, 30] on div "Continue" at bounding box center [1453, 25] width 106 height 29
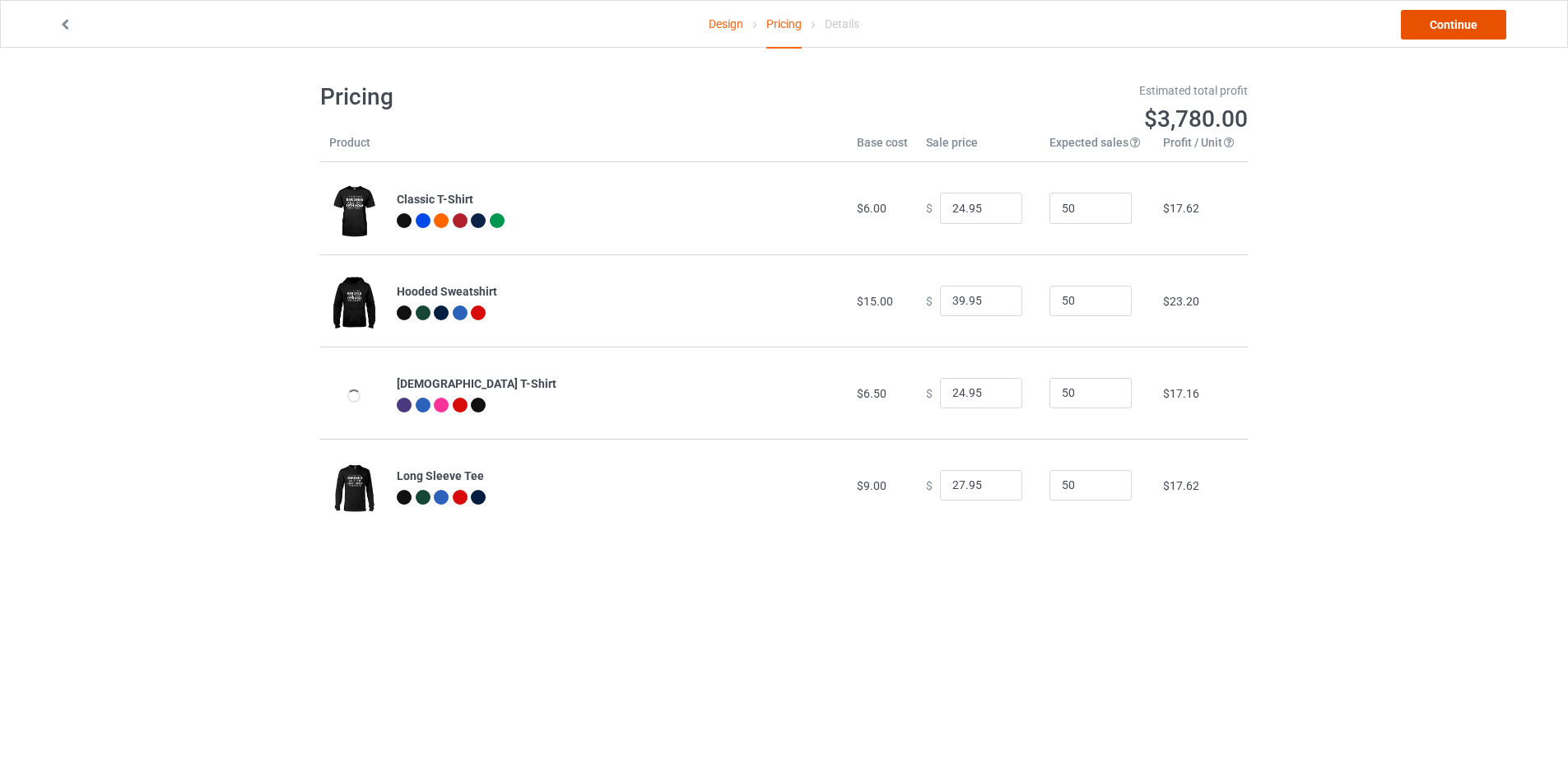
click at [1439, 30] on link "Continue" at bounding box center [1453, 25] width 106 height 29
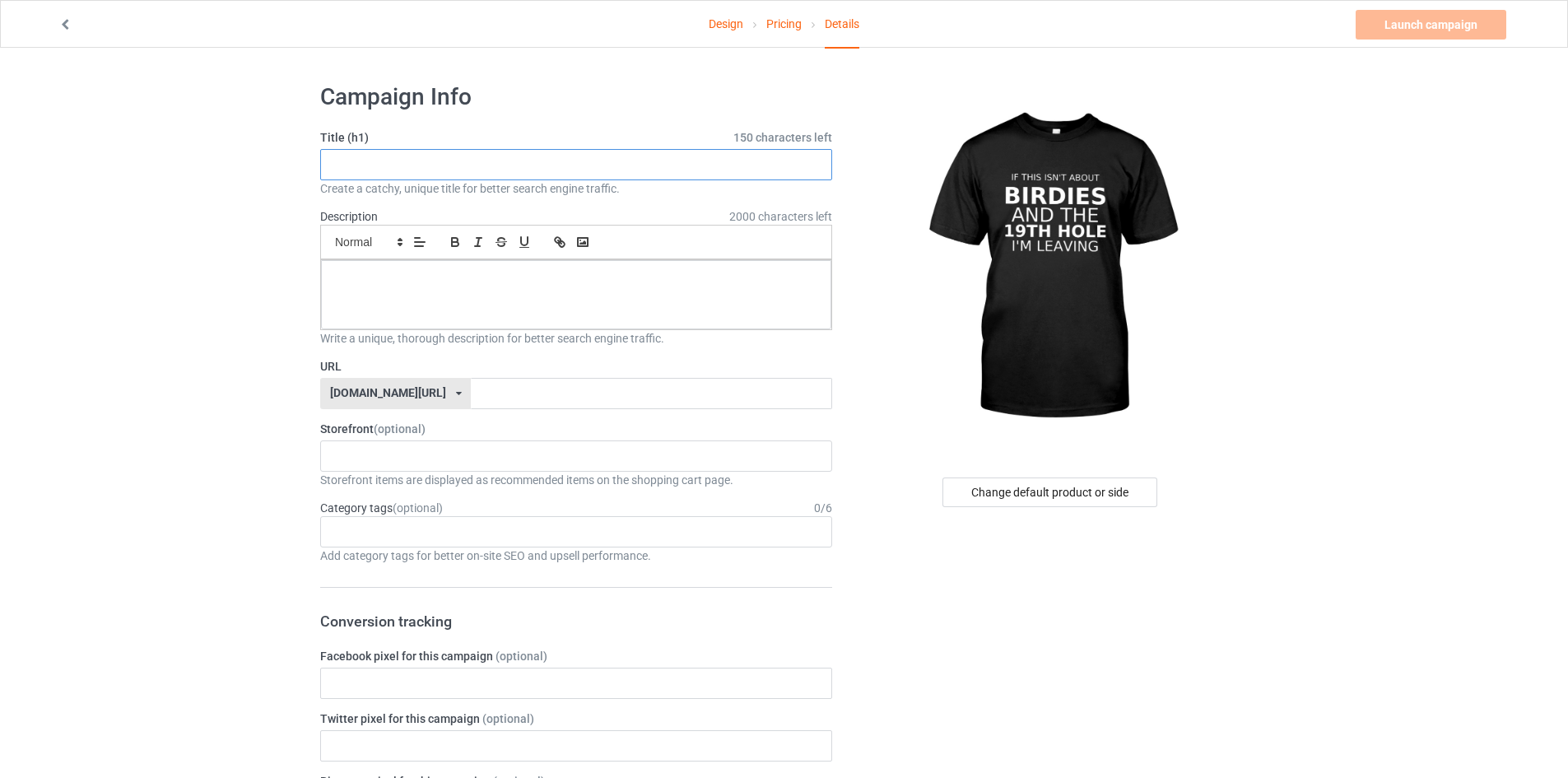
click at [362, 165] on input "text" at bounding box center [575, 164] width 511 height 31
type input "If This Isn't About Birdies And The 19th Hole, I'm Leaving"
click at [407, 295] on div at bounding box center [576, 295] width 511 height 69
click at [372, 285] on p at bounding box center [575, 278] width 484 height 16
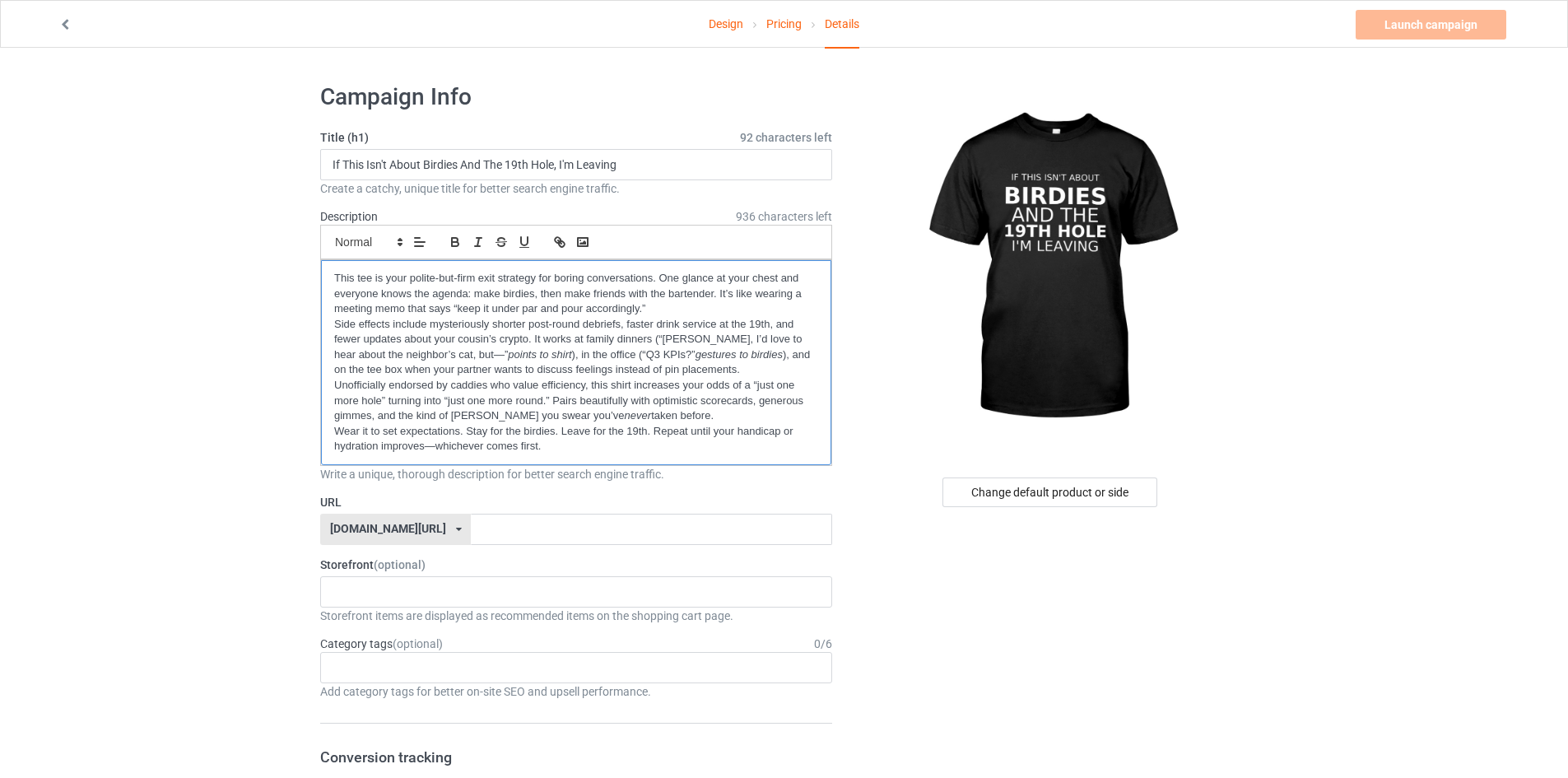
click at [697, 302] on p "This tee is your polite-but-firm exit strategy for boring conversations. One gl…" at bounding box center [575, 294] width 484 height 47
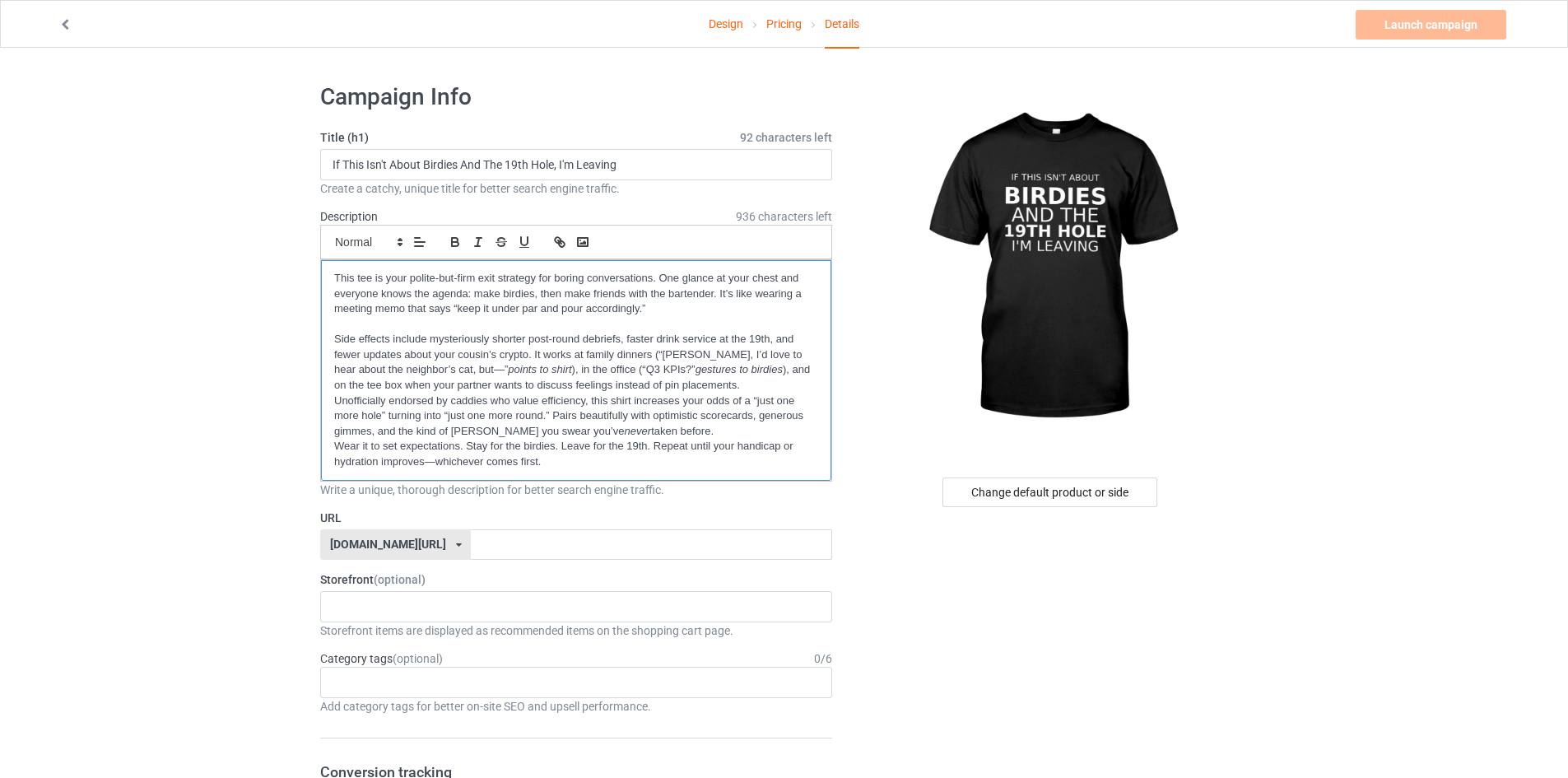
click at [726, 380] on p "Side effects include mysteriously shorter post-round debriefs, faster drink ser…" at bounding box center [575, 362] width 484 height 61
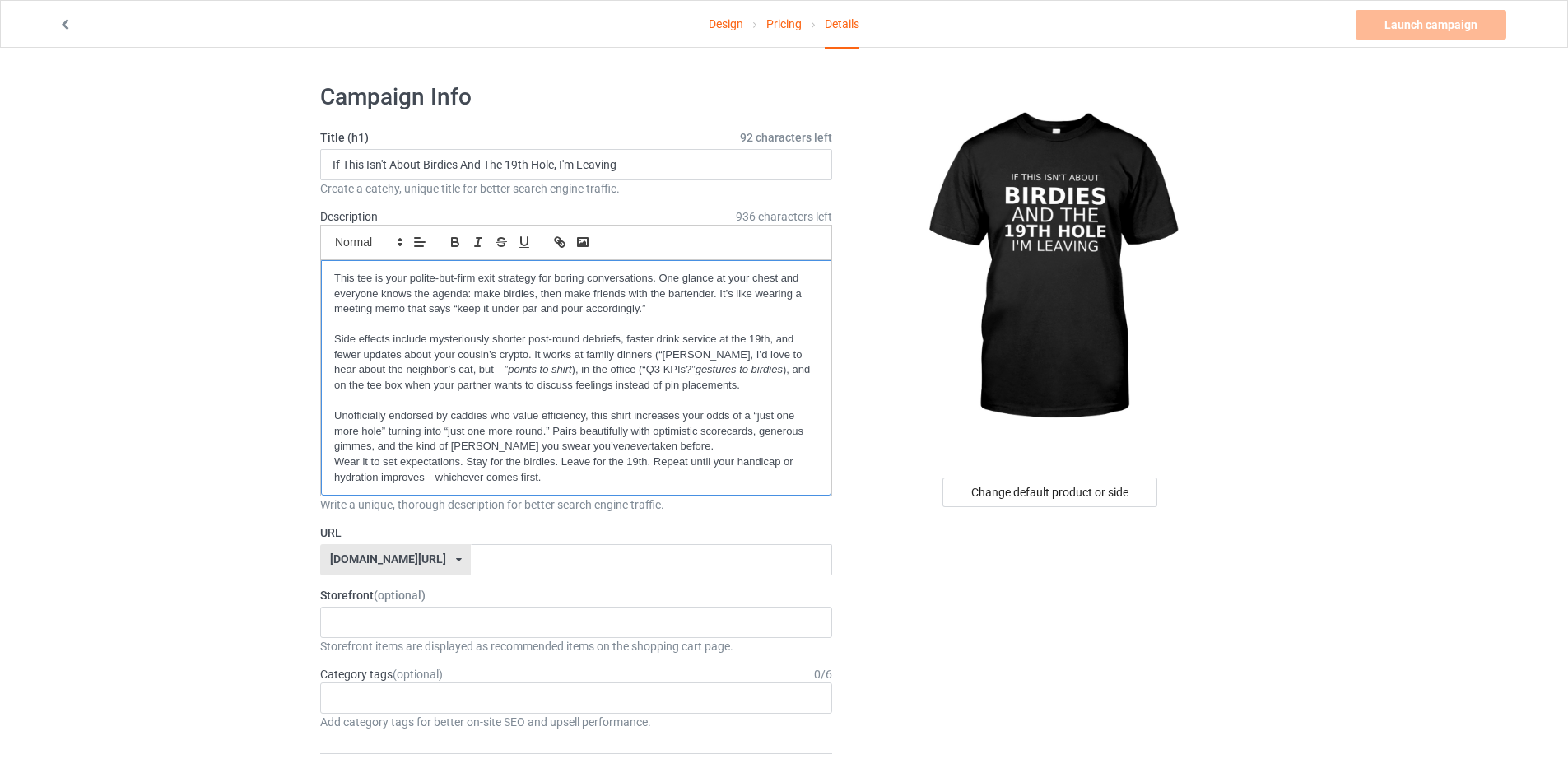
click at [695, 444] on p "Unofficially endorsed by caddies who value efficiency, this shirt increases you…" at bounding box center [575, 431] width 484 height 47
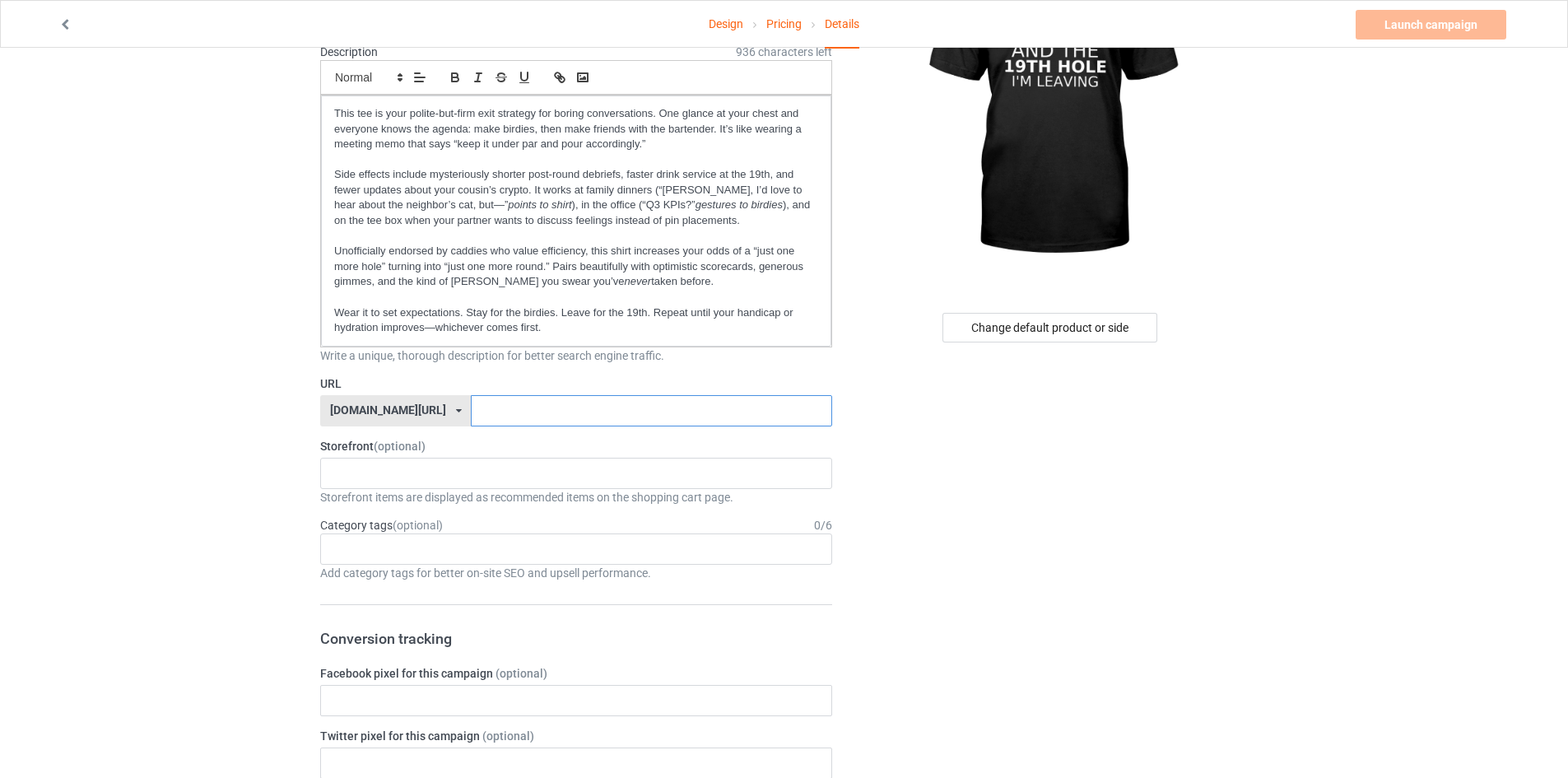
click at [491, 410] on input "text" at bounding box center [650, 410] width 360 height 31
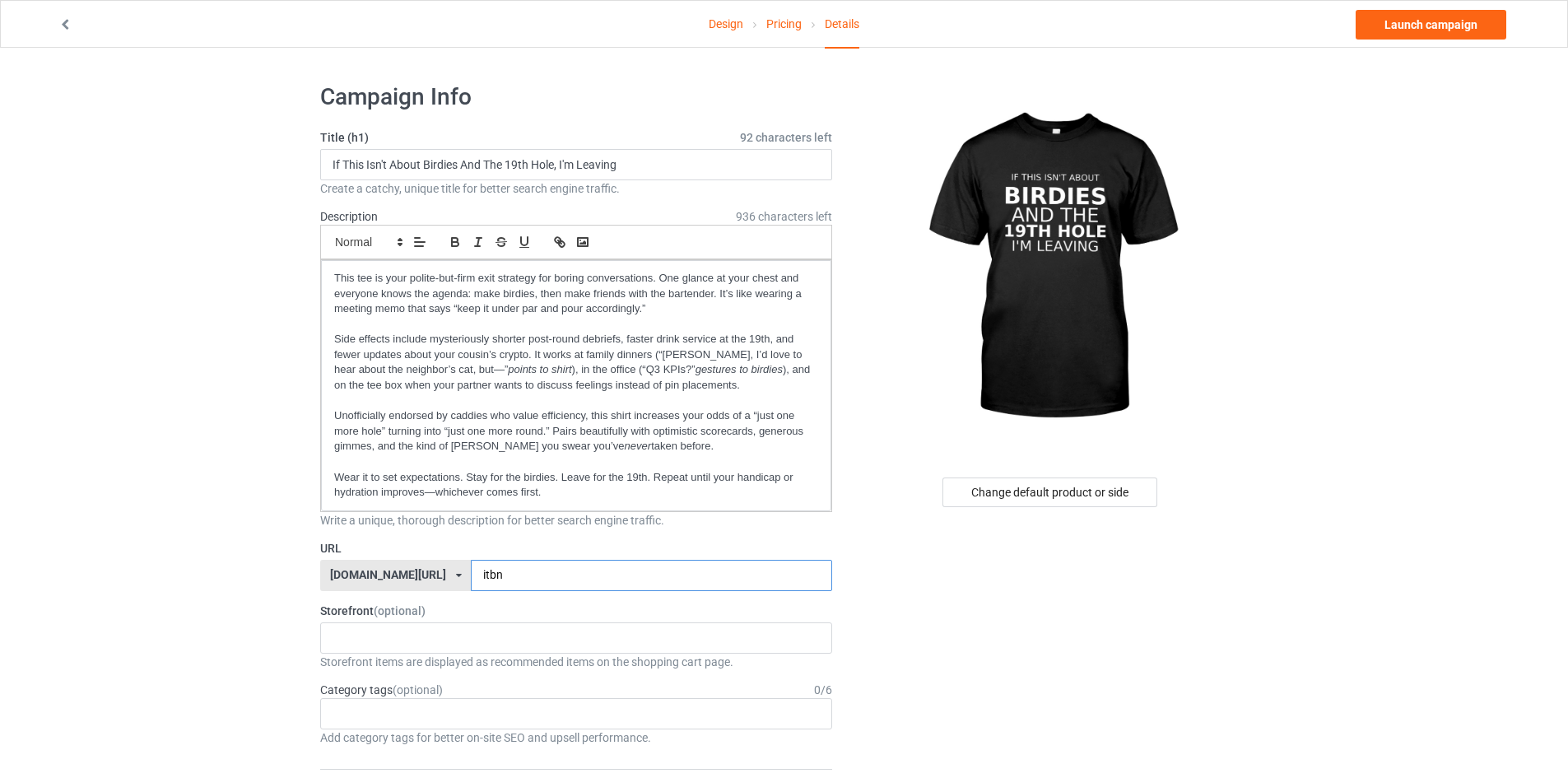
type input "itbn"
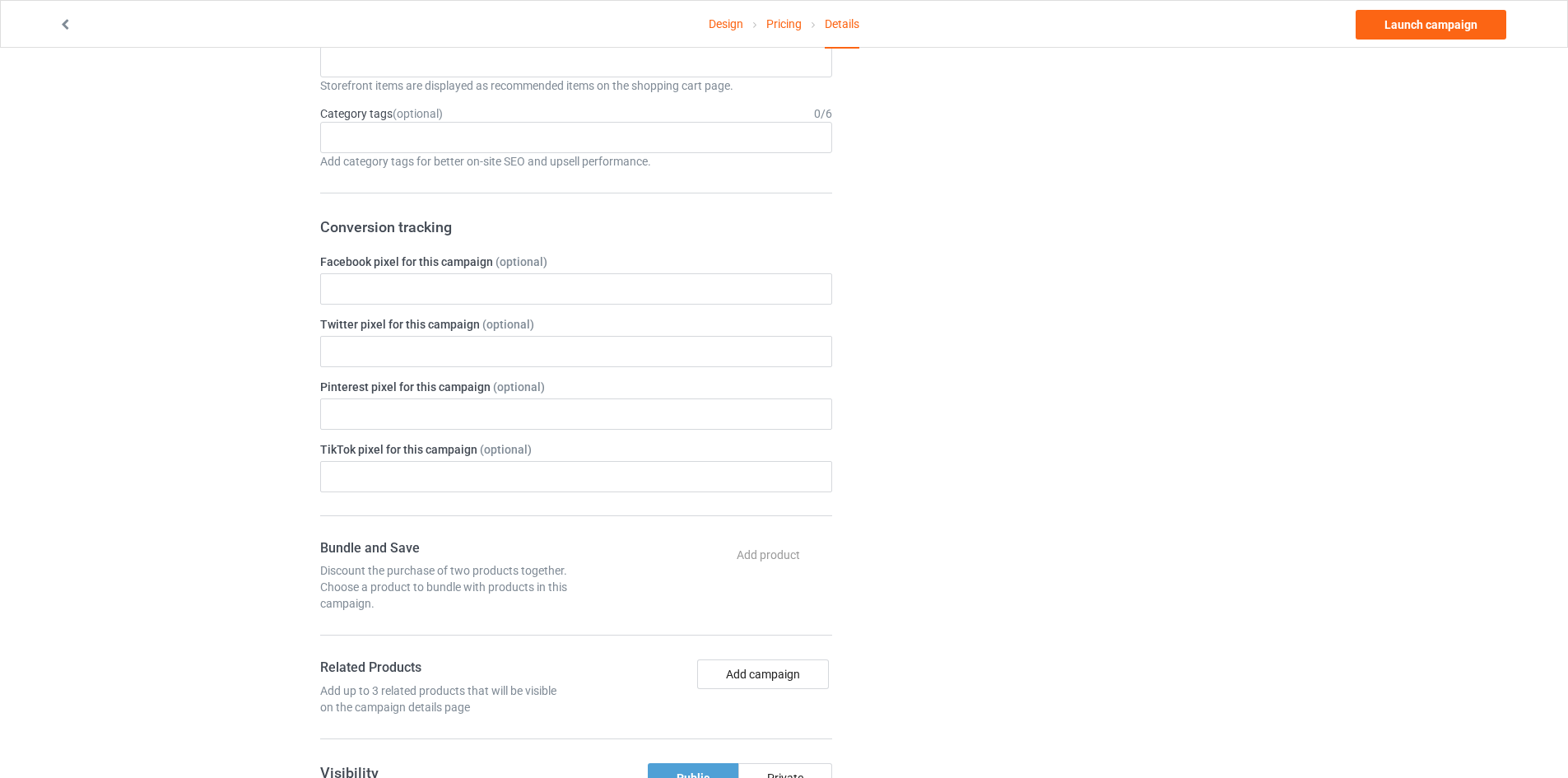
scroll to position [659, 0]
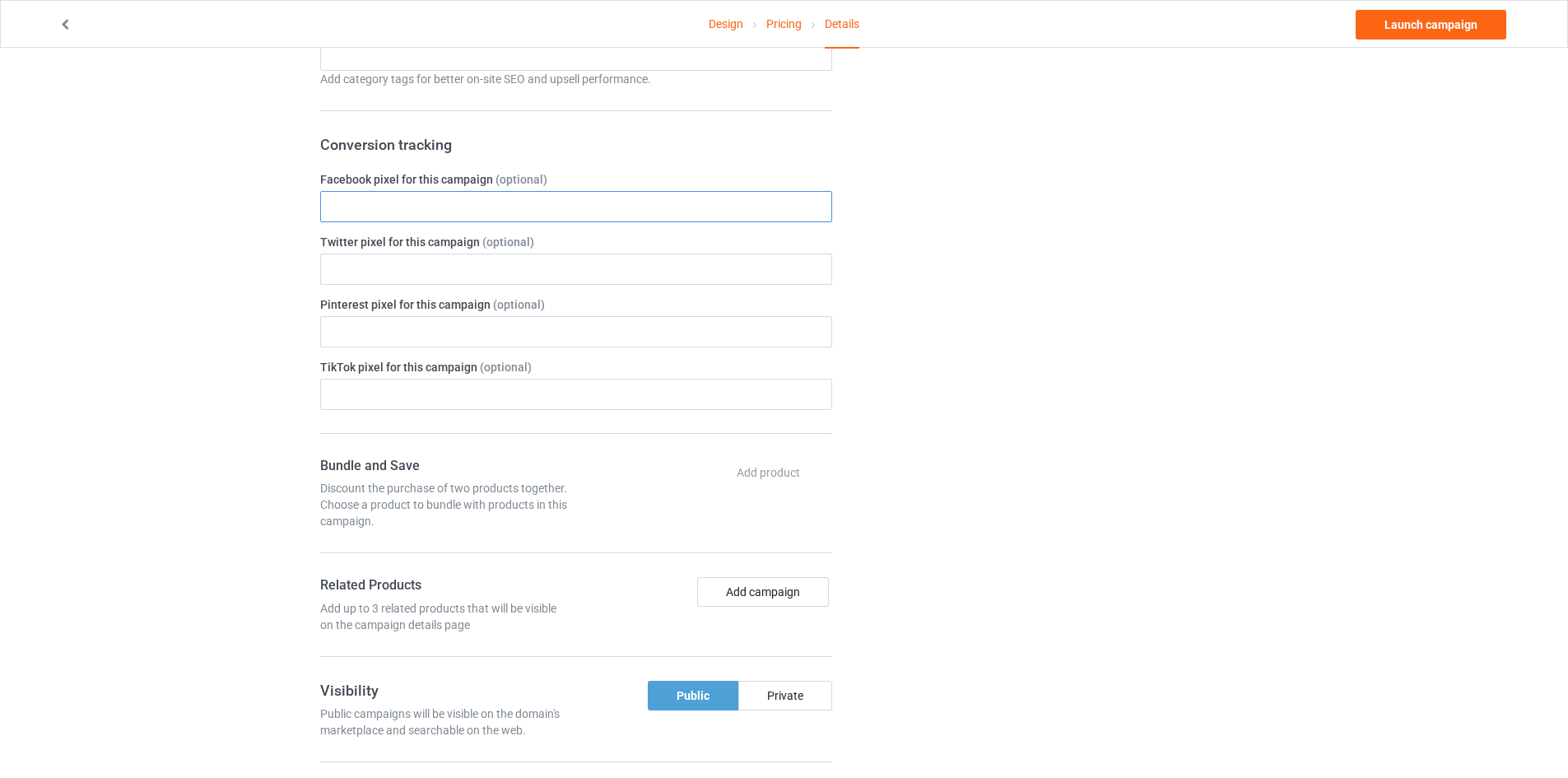
click at [406, 194] on input "text" at bounding box center [575, 206] width 511 height 31
click at [387, 204] on input "text" at bounding box center [575, 206] width 511 height 31
paste input "2776892419270065"
type input "2776892419270065"
click at [167, 283] on div "Design Pricing Details Launch campaign Campaign Info Title (h1) 92 characters l…" at bounding box center [784, 333] width 1568 height 1889
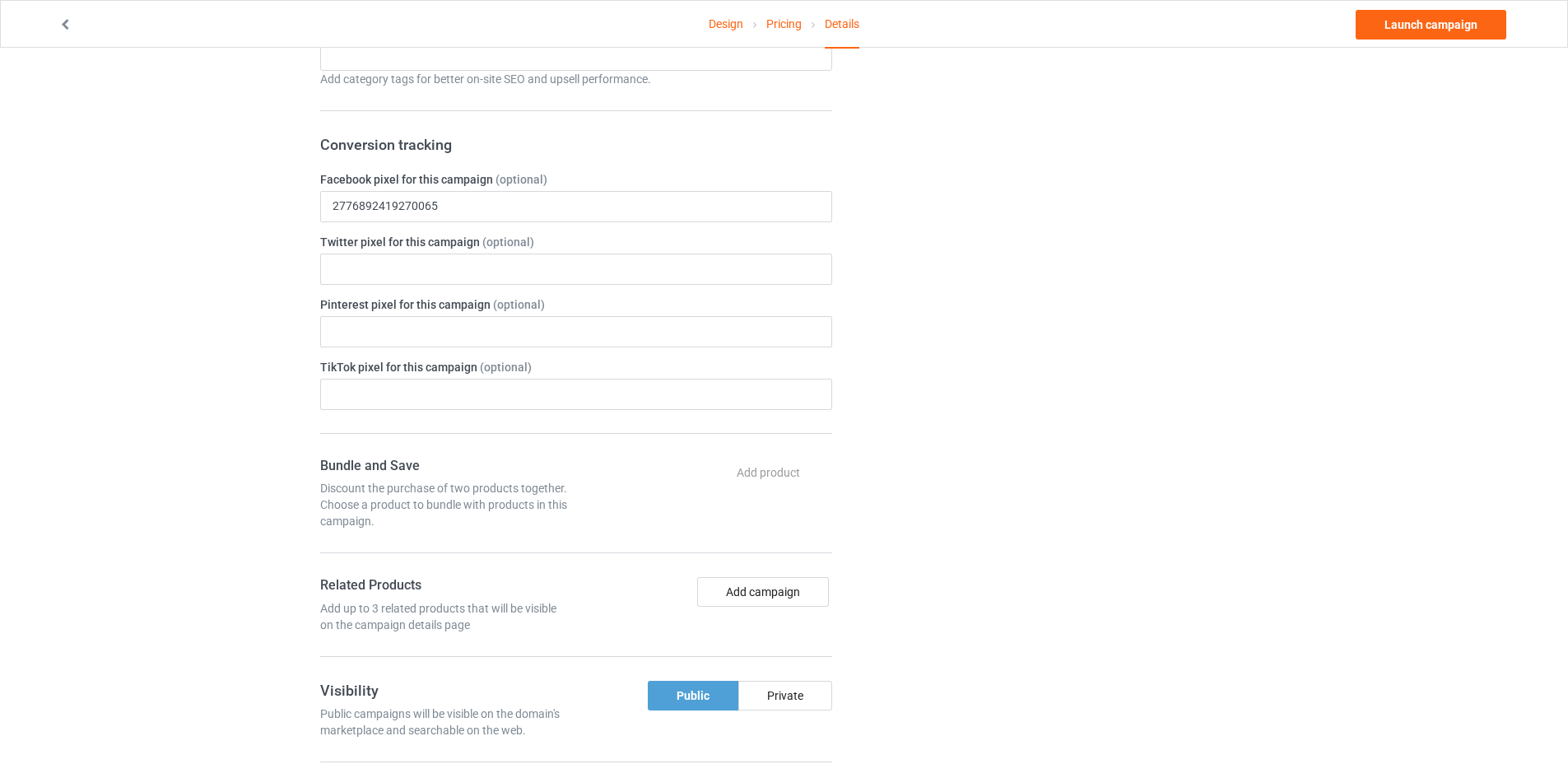
scroll to position [741, 0]
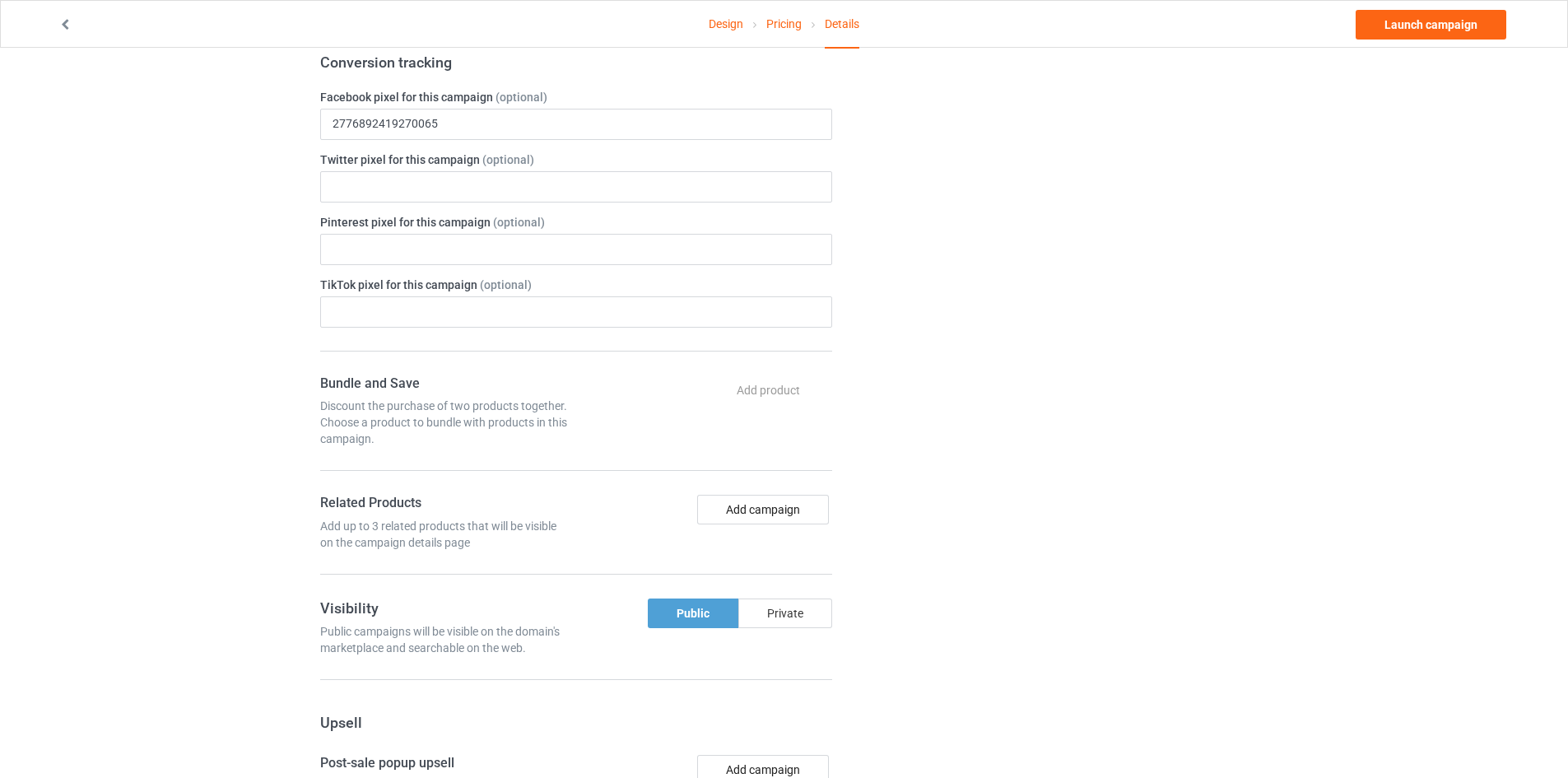
click at [779, 605] on div "Private" at bounding box center [785, 613] width 94 height 29
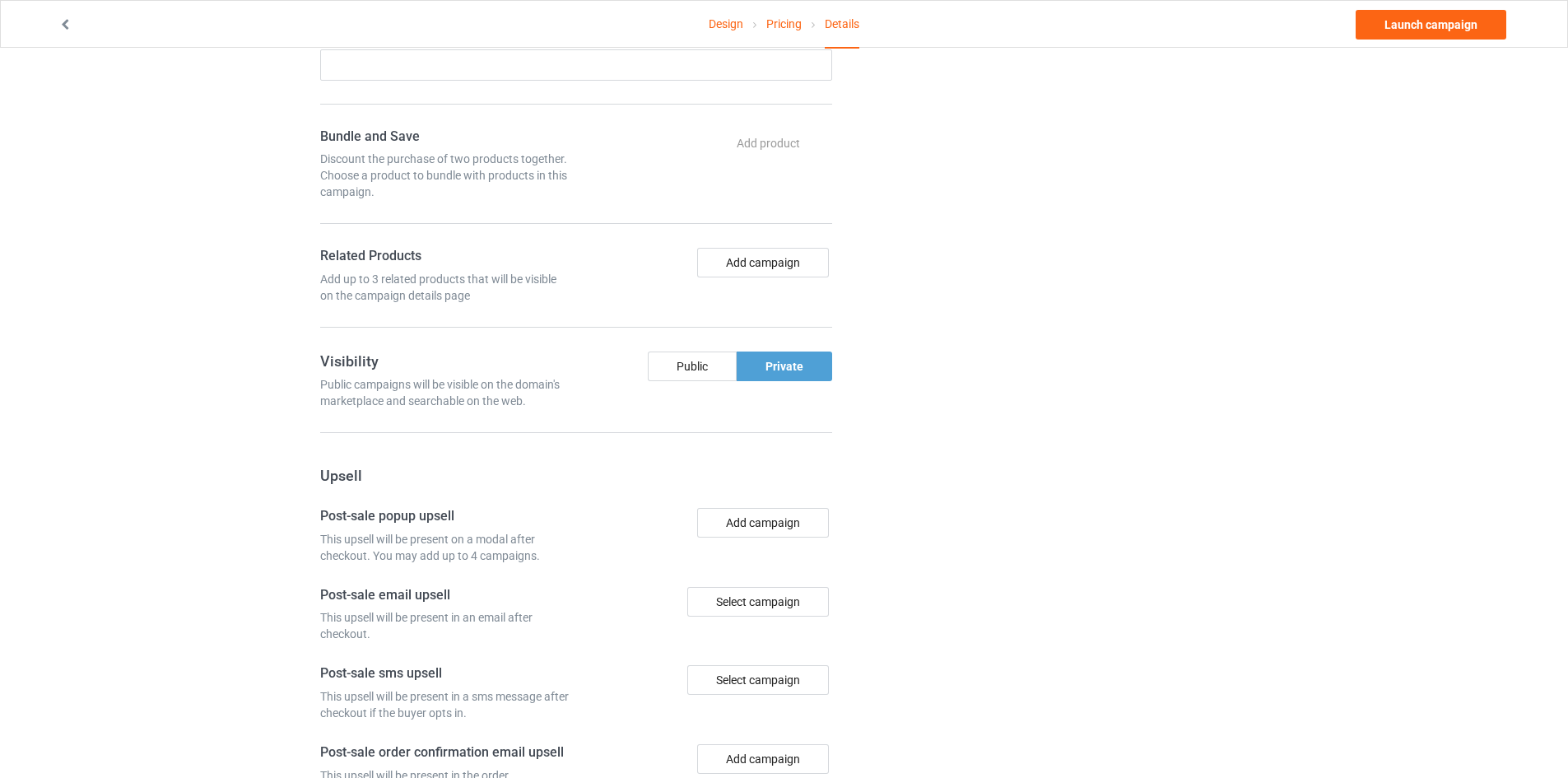
scroll to position [1158, 0]
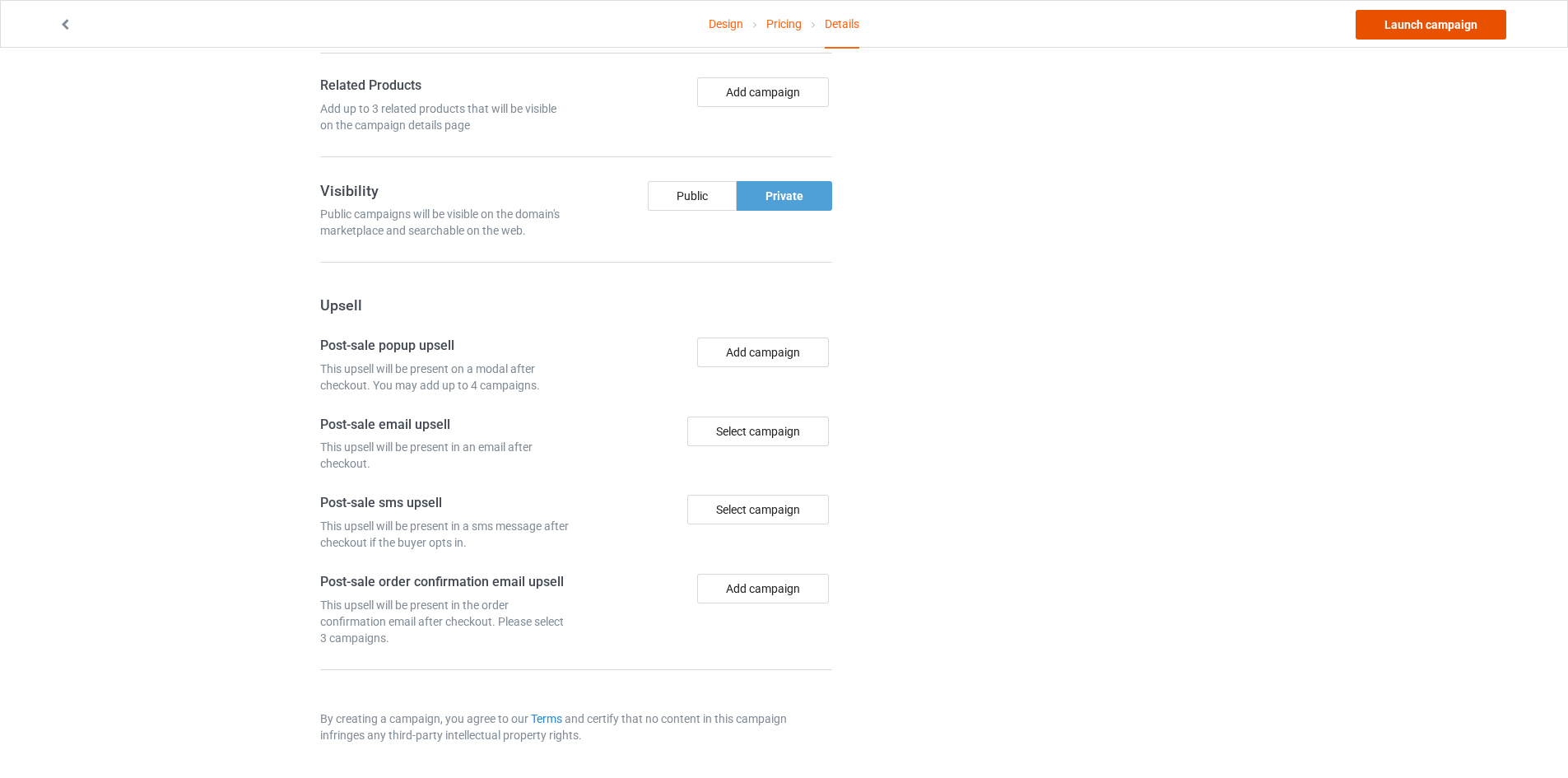
click at [1396, 29] on link "Launch campaign" at bounding box center [1430, 25] width 150 height 29
